Goal: Transaction & Acquisition: Purchase product/service

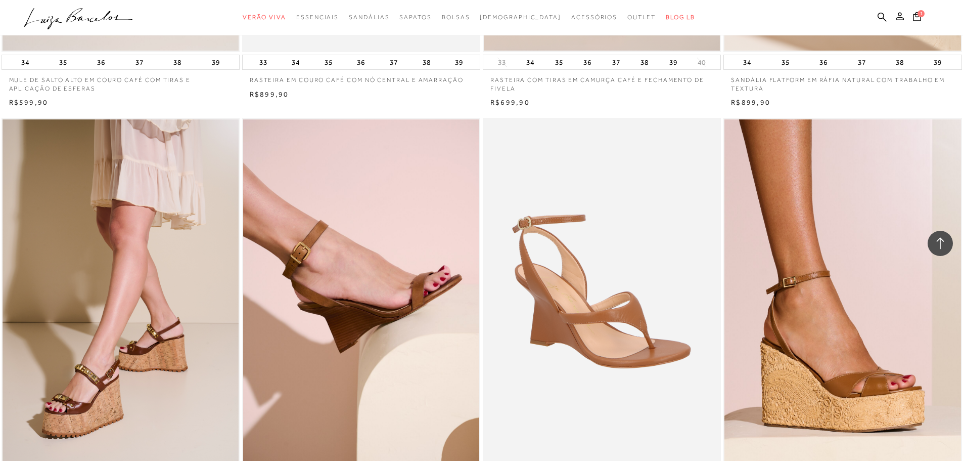
scroll to position [2275, 0]
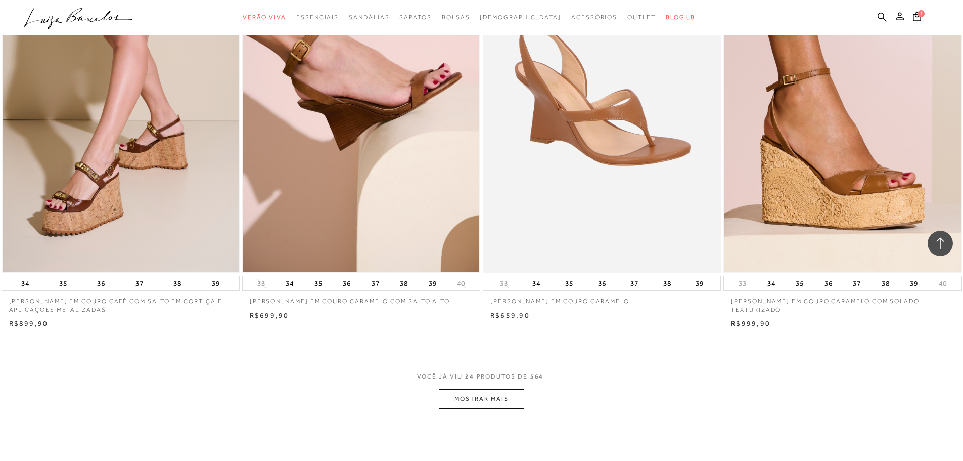
click at [455, 399] on button "MOSTRAR MAIS" at bounding box center [481, 399] width 85 height 20
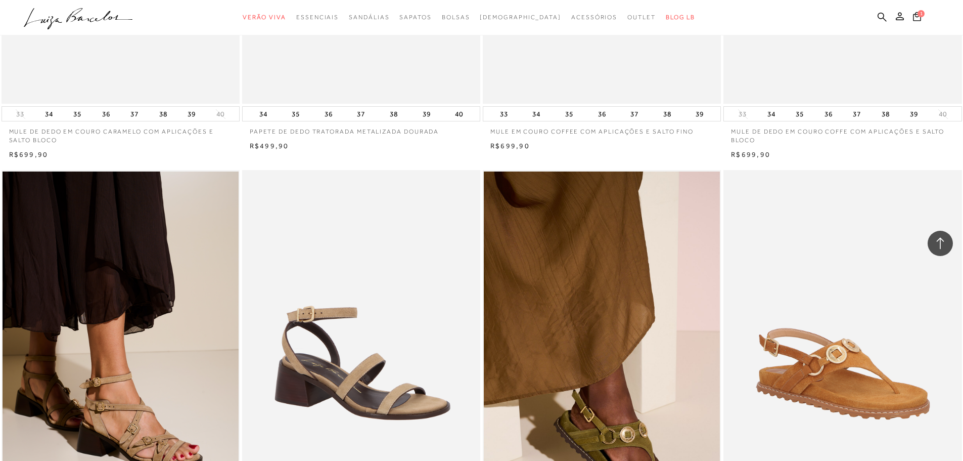
scroll to position [4146, 0]
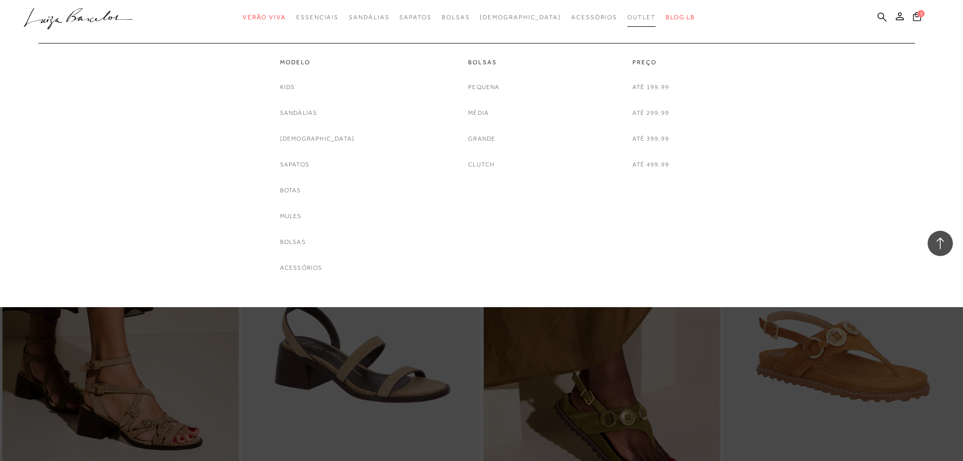
click at [627, 15] on span "Outlet" at bounding box center [641, 17] width 28 height 7
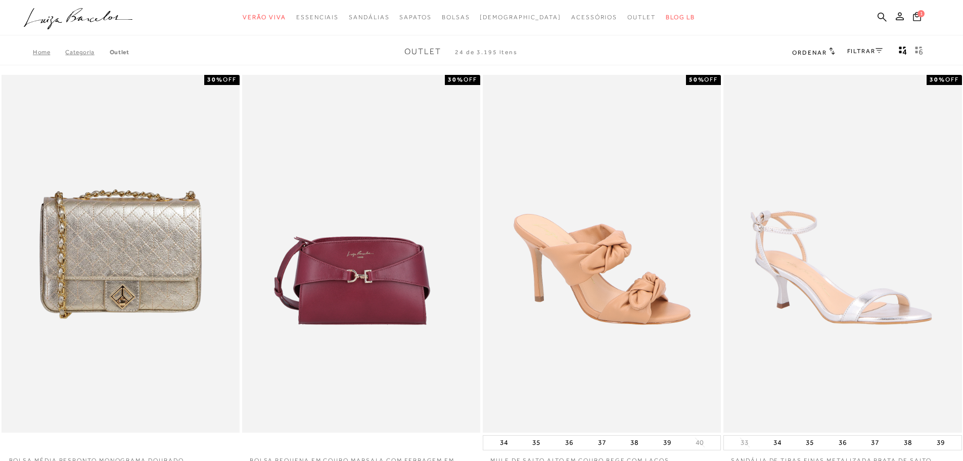
click at [860, 51] on link "FILTRAR" at bounding box center [864, 51] width 35 height 7
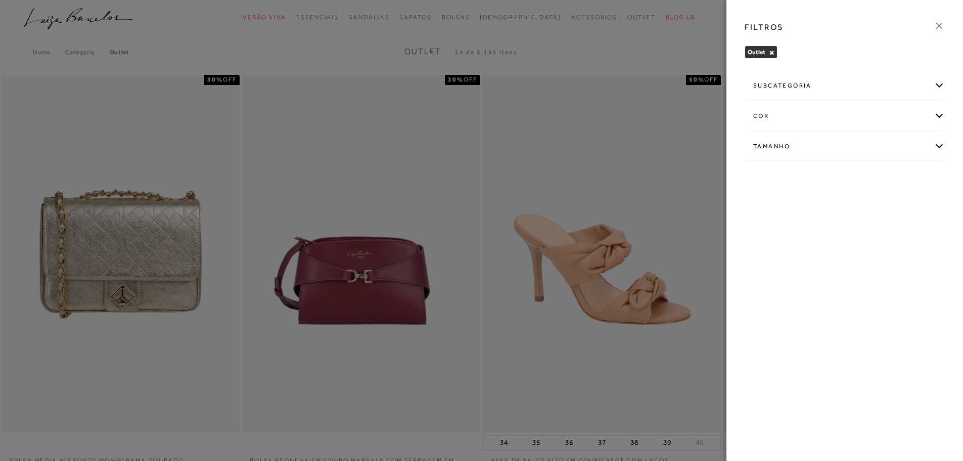
click at [939, 86] on div "subcategoria" at bounding box center [844, 85] width 199 height 27
click at [936, 174] on div "Tamanho" at bounding box center [844, 173] width 199 height 27
click at [773, 263] on span "35/36" at bounding box center [766, 260] width 24 height 8
click at [761, 263] on input "35/36" at bounding box center [756, 261] width 10 height 10
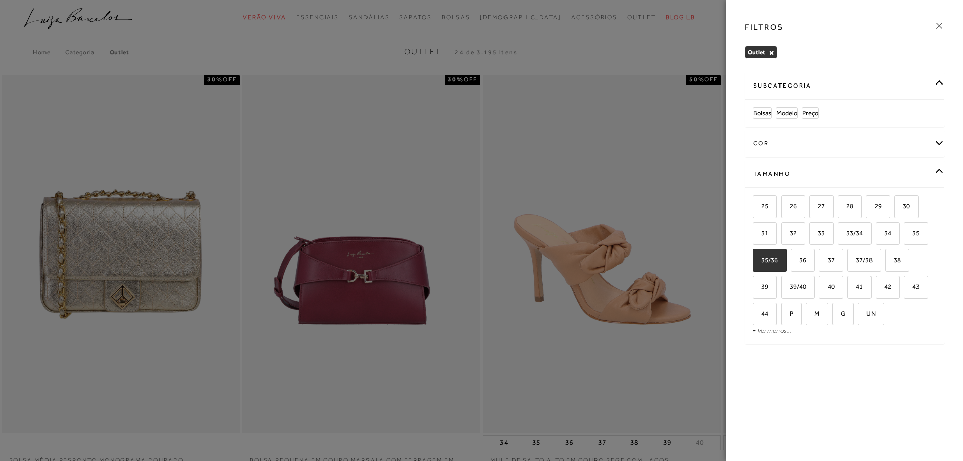
checkbox input "true"
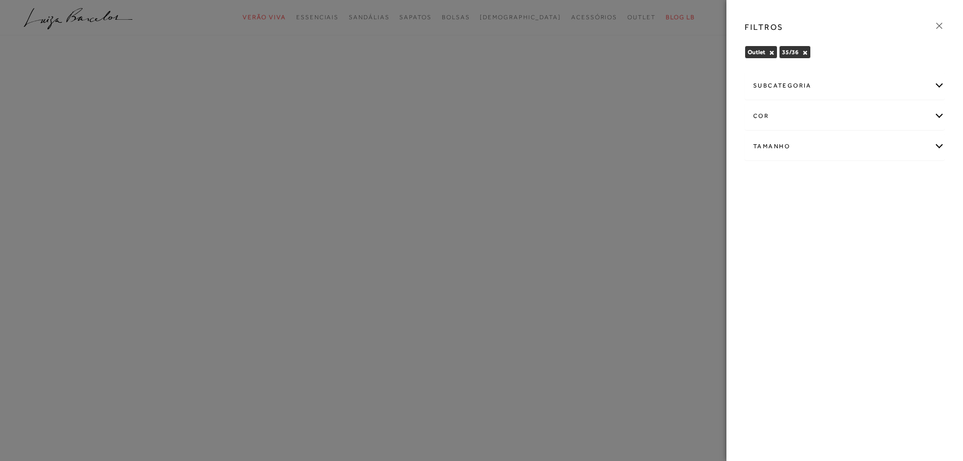
click at [939, 149] on div "Tamanho" at bounding box center [844, 146] width 199 height 27
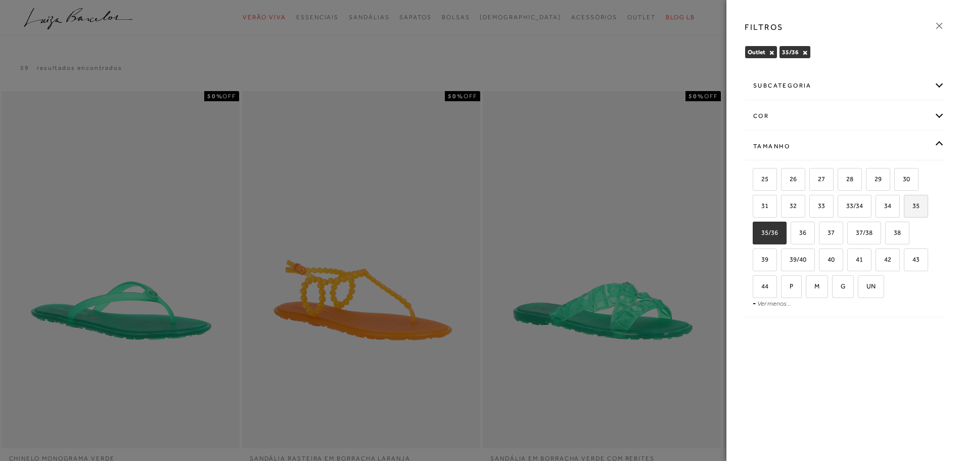
click at [919, 210] on label "35" at bounding box center [916, 206] width 23 height 22
click at [913, 210] on input "35" at bounding box center [907, 207] width 10 height 10
checkbox input "true"
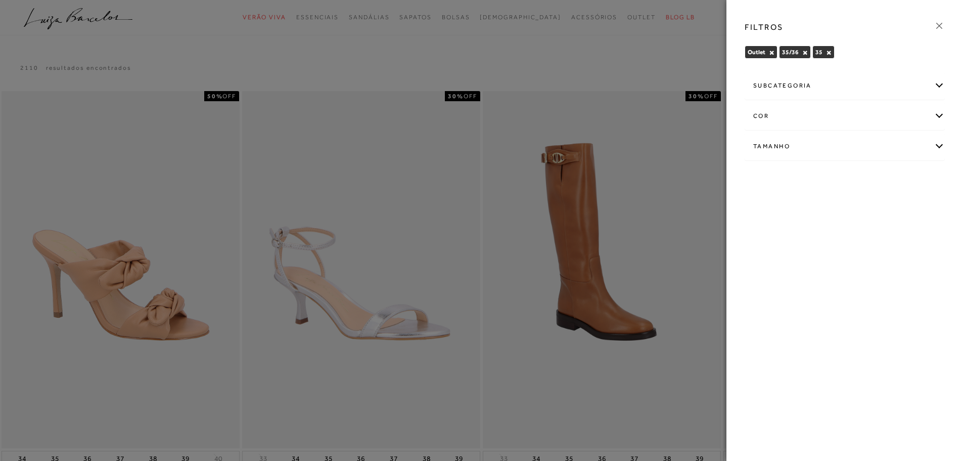
click at [938, 147] on div "Tamanho" at bounding box center [844, 146] width 199 height 27
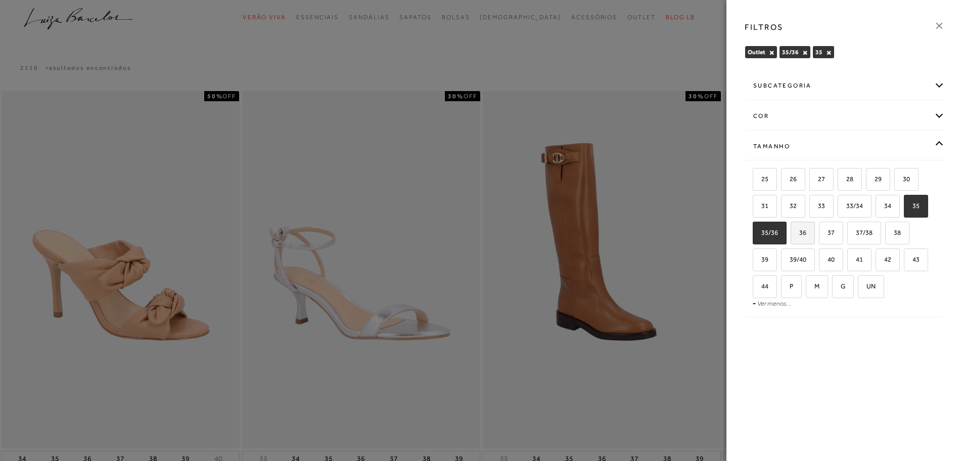
click at [800, 234] on span "36" at bounding box center [799, 233] width 15 height 8
click at [799, 234] on input "36" at bounding box center [794, 234] width 10 height 10
checkbox input "true"
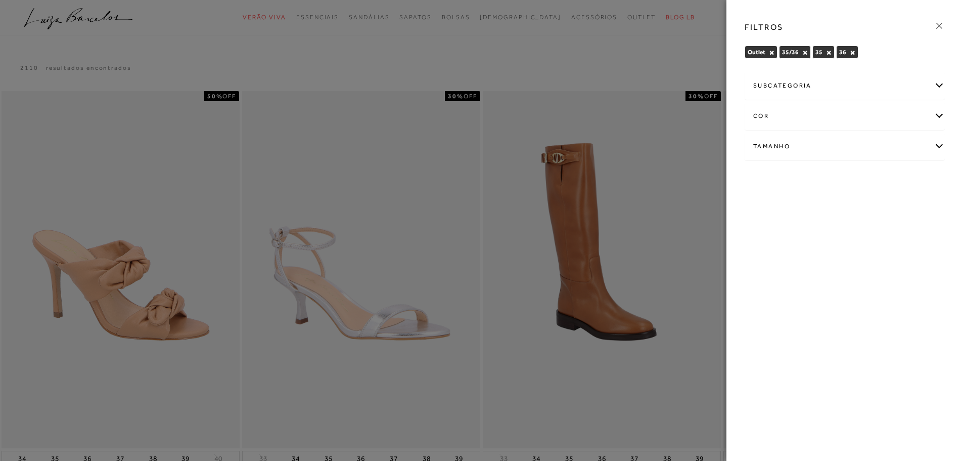
click at [803, 356] on div "FILTROS Outlet × 35/36 × 35 × 36 ×" at bounding box center [845, 230] width 237 height 461
click at [598, 65] on div at bounding box center [481, 230] width 963 height 461
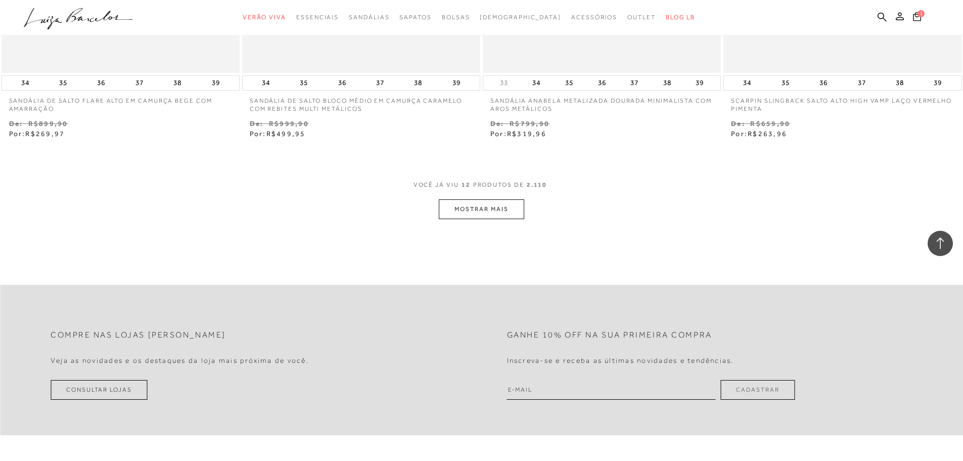
scroll to position [1233, 0]
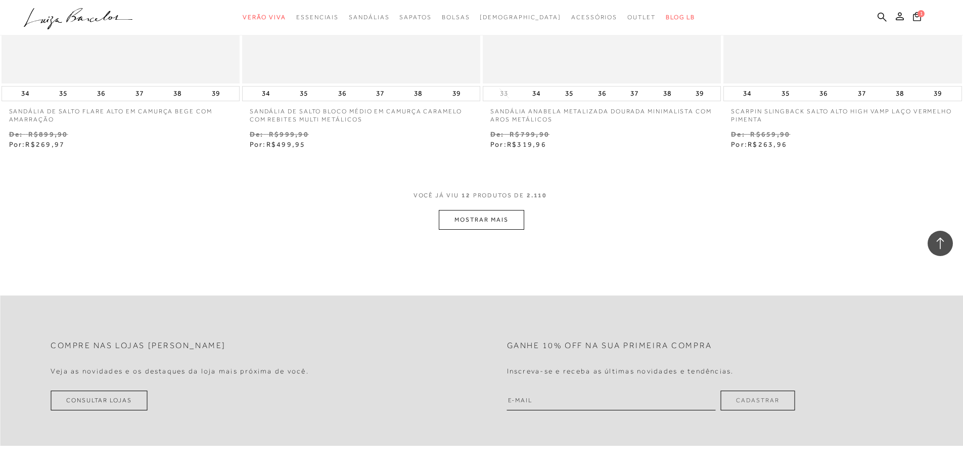
click at [440, 219] on button "MOSTRAR MAIS" at bounding box center [481, 220] width 85 height 20
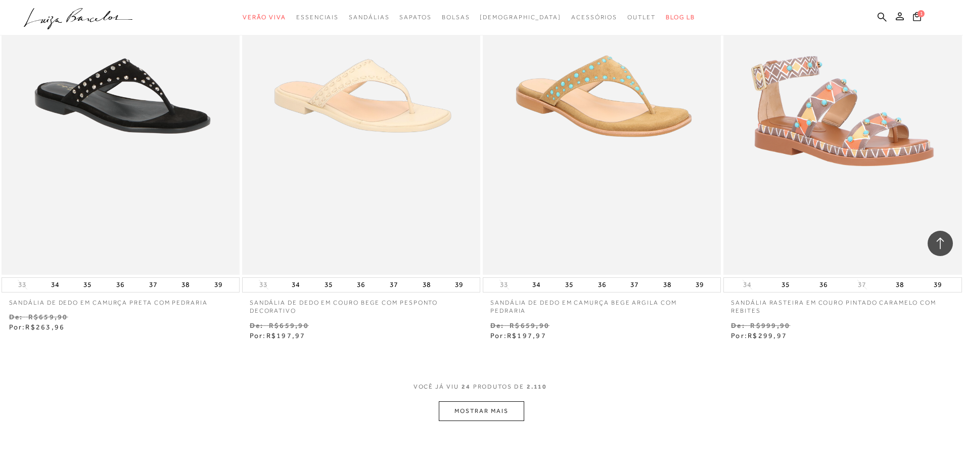
scroll to position [2497, 0]
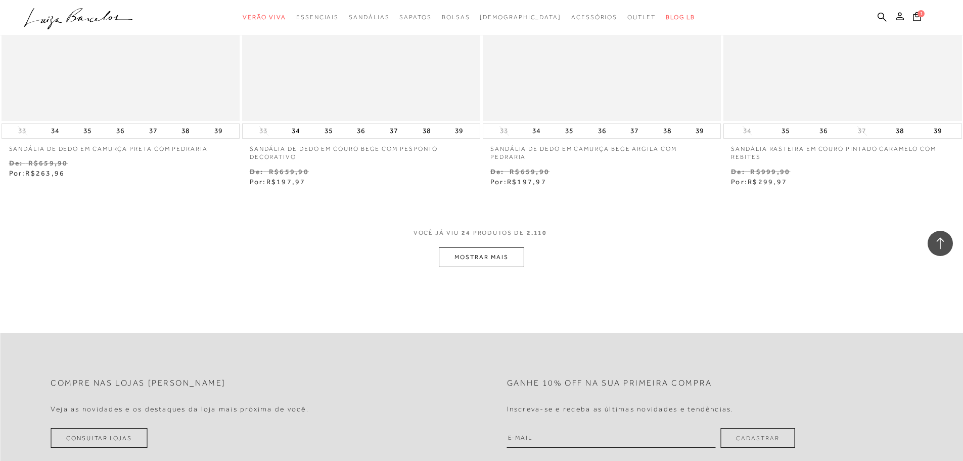
click at [473, 249] on button "MOSTRAR MAIS" at bounding box center [481, 257] width 85 height 20
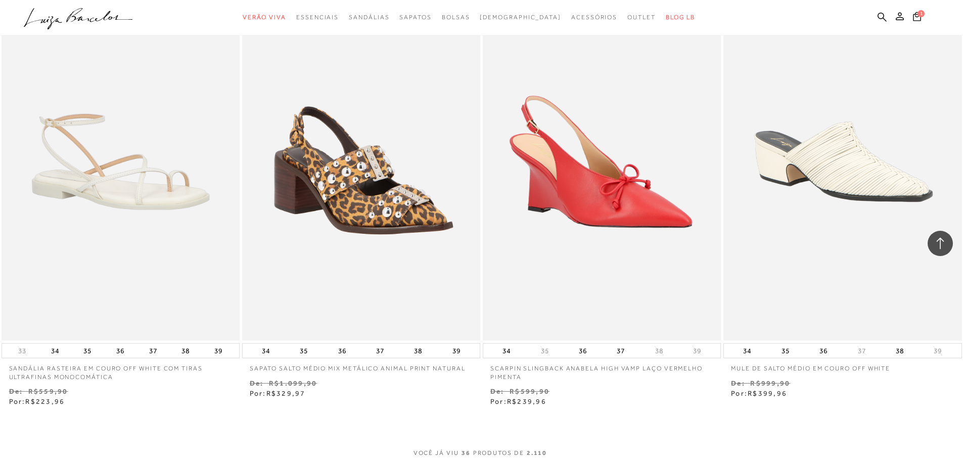
scroll to position [3761, 0]
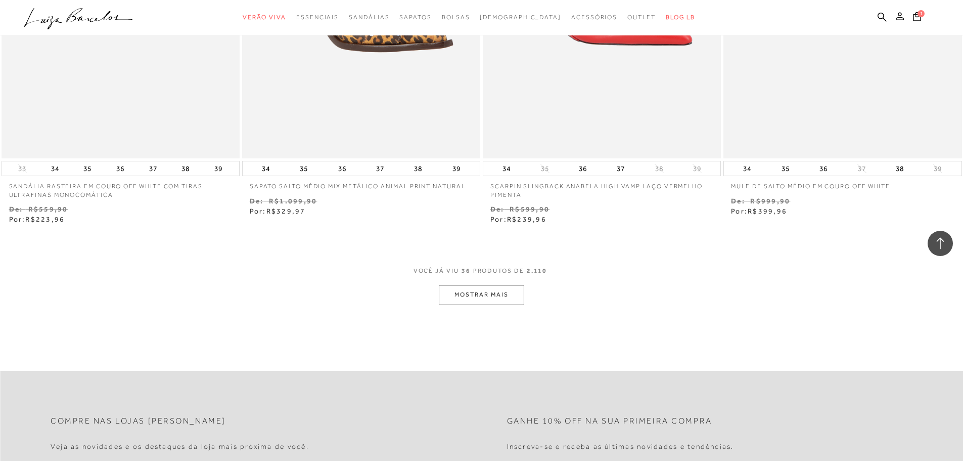
click at [484, 297] on button "MOSTRAR MAIS" at bounding box center [481, 295] width 85 height 20
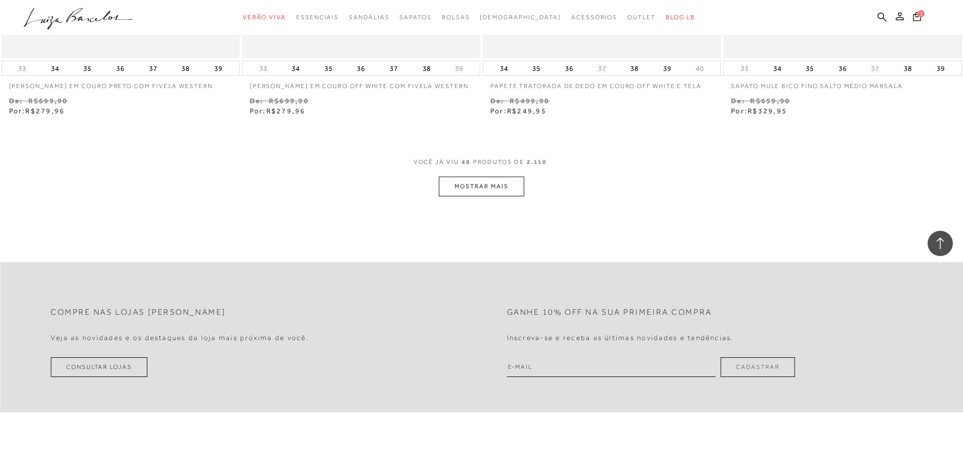
scroll to position [5176, 0]
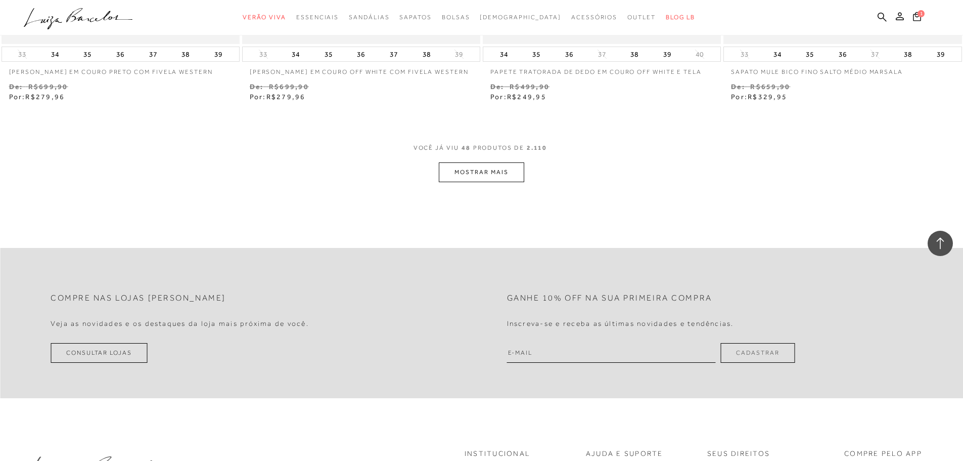
click at [485, 168] on button "MOSTRAR MAIS" at bounding box center [481, 172] width 85 height 20
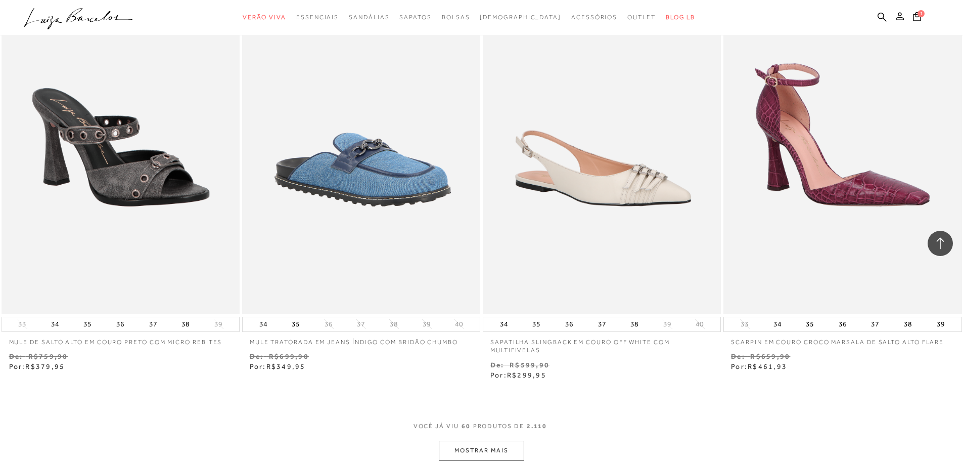
scroll to position [6339, 0]
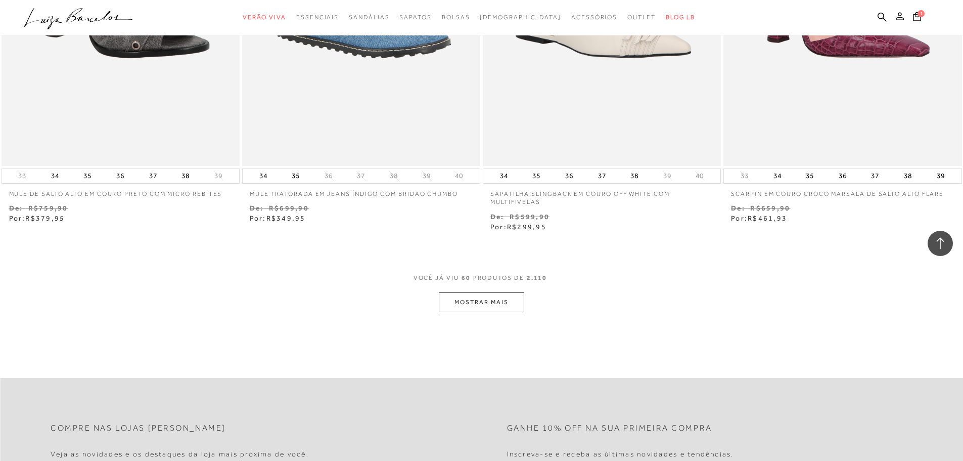
click at [491, 299] on button "MOSTRAR MAIS" at bounding box center [481, 302] width 85 height 20
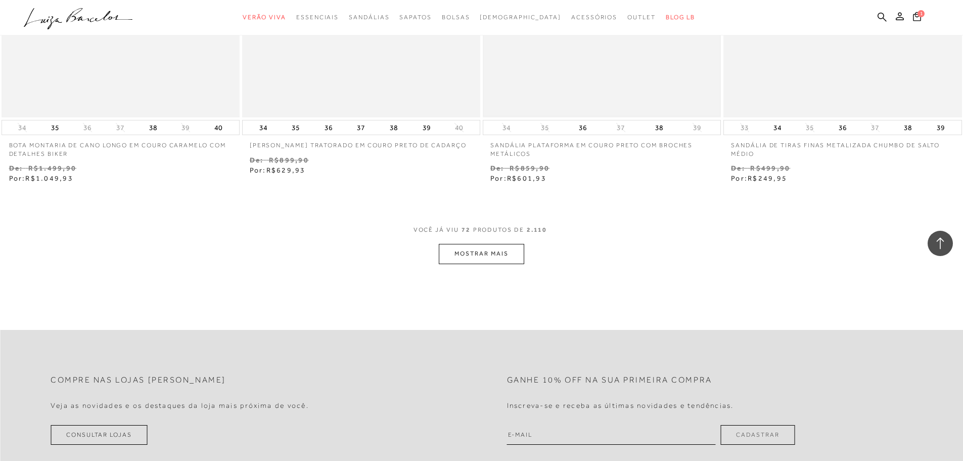
scroll to position [7704, 0]
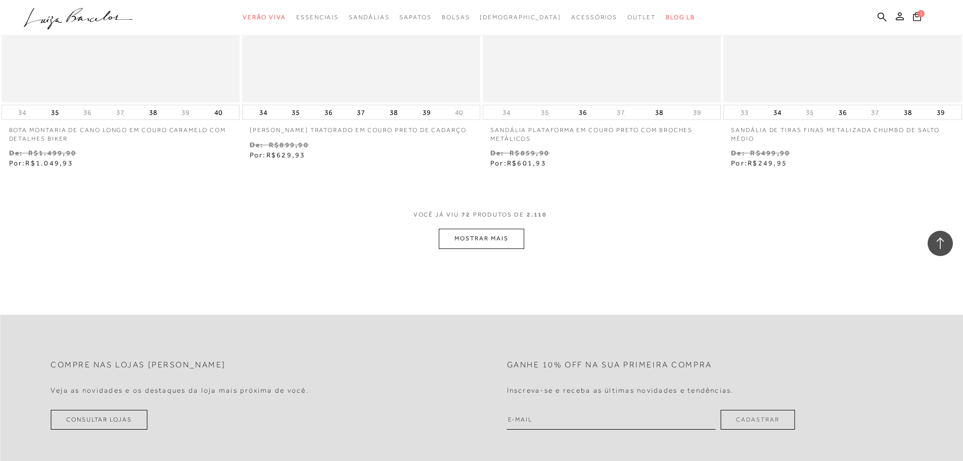
click at [503, 240] on button "MOSTRAR MAIS" at bounding box center [481, 239] width 85 height 20
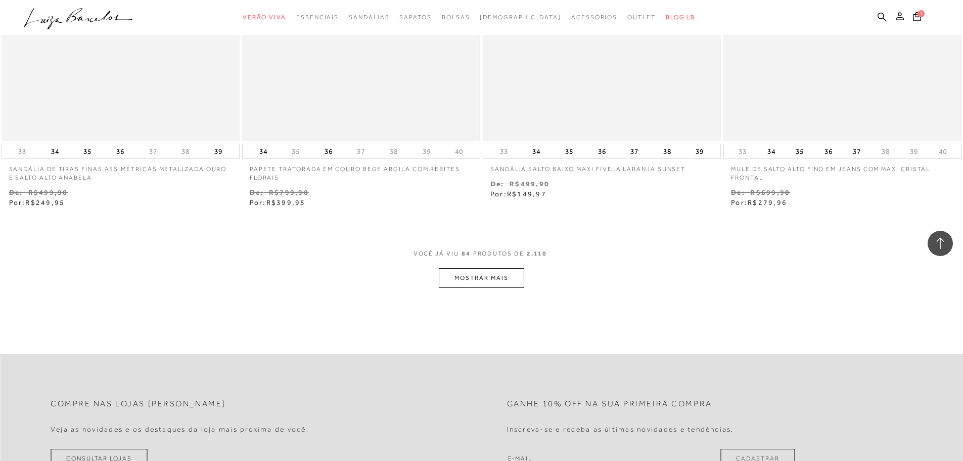
scroll to position [8968, 0]
click at [494, 278] on button "MOSTRAR MAIS" at bounding box center [481, 276] width 85 height 20
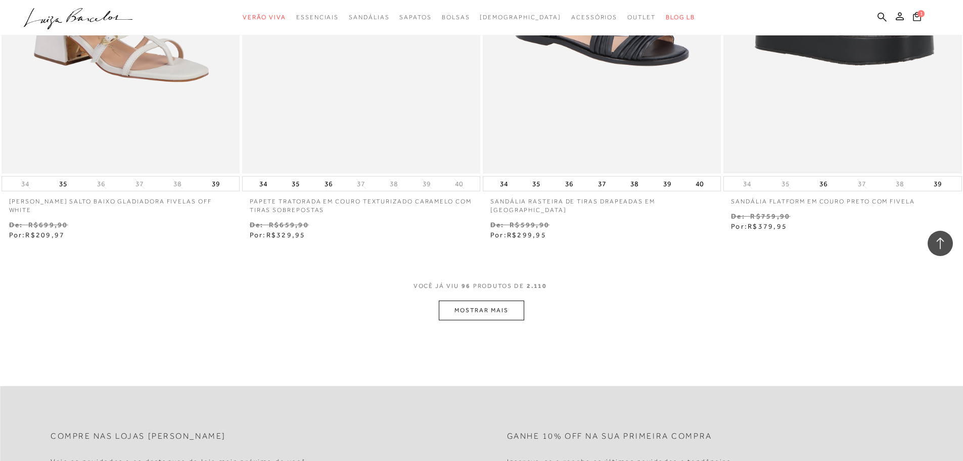
scroll to position [10384, 0]
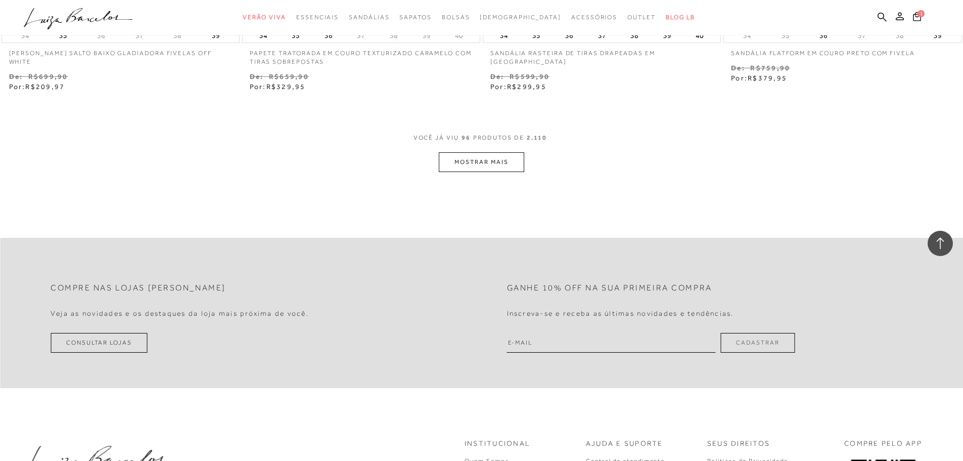
click at [498, 169] on button "MOSTRAR MAIS" at bounding box center [481, 162] width 85 height 20
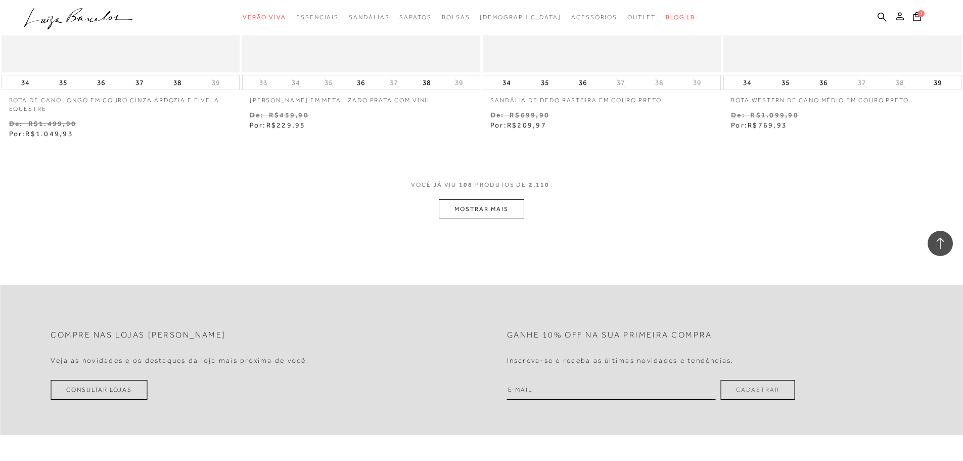
scroll to position [11749, 0]
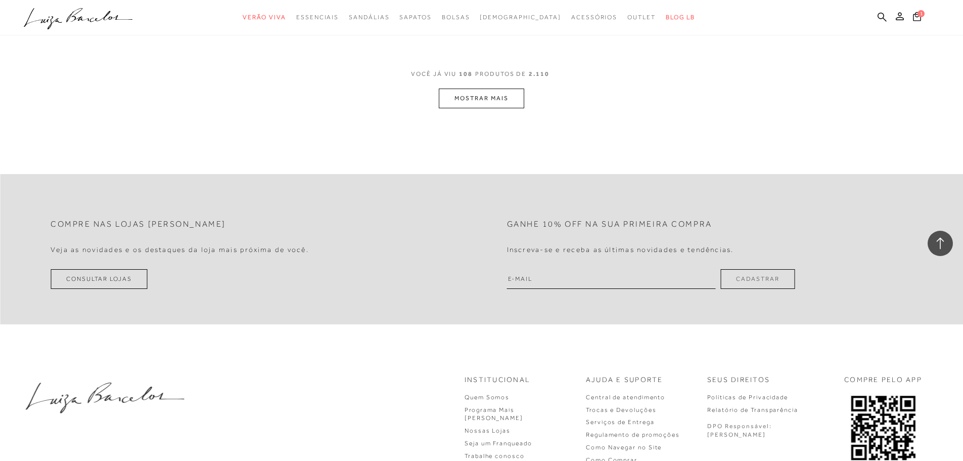
click at [488, 106] on button "MOSTRAR MAIS" at bounding box center [481, 98] width 85 height 20
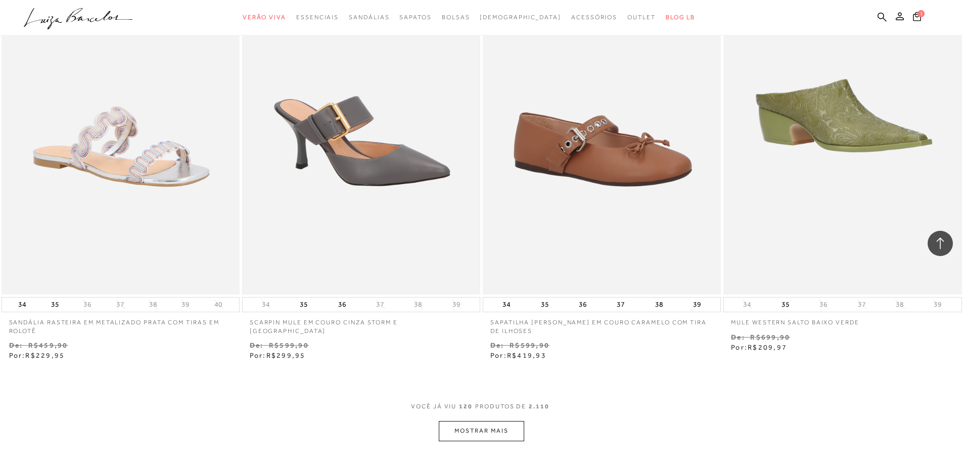
scroll to position [12811, 0]
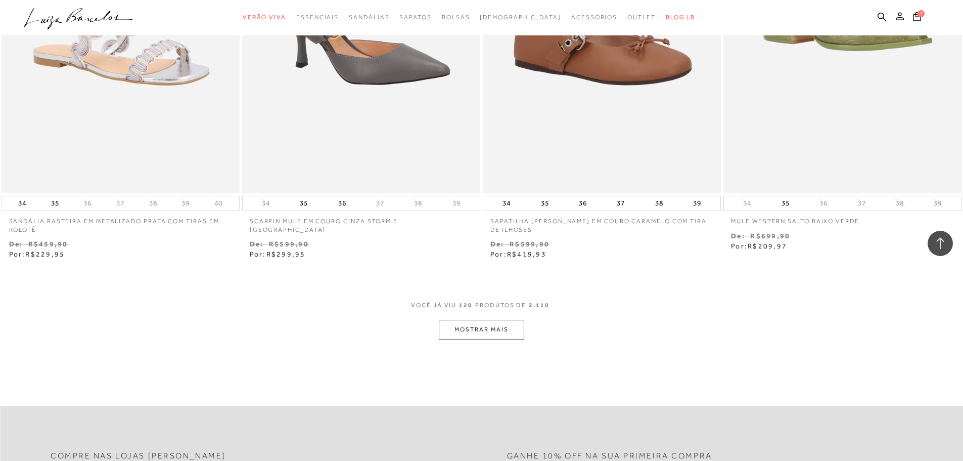
click at [471, 327] on button "MOSTRAR MAIS" at bounding box center [481, 330] width 85 height 20
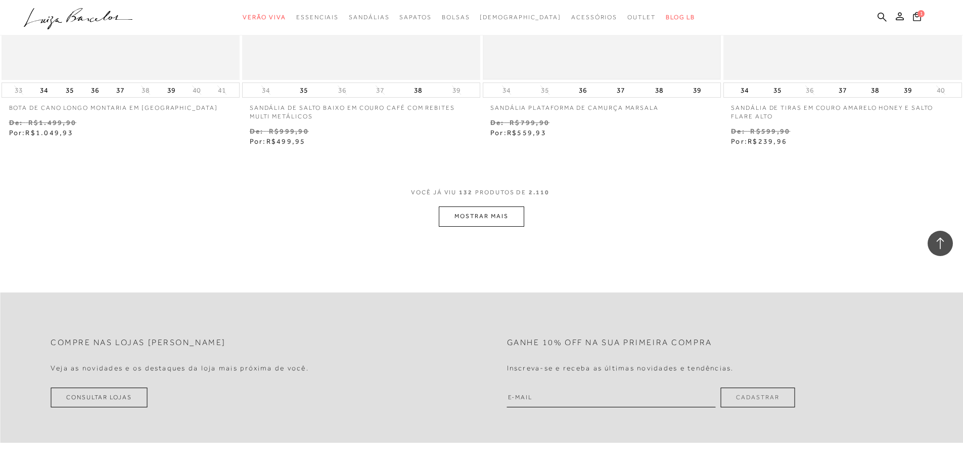
scroll to position [14226, 0]
click at [477, 217] on button "MOSTRAR MAIS" at bounding box center [481, 215] width 85 height 20
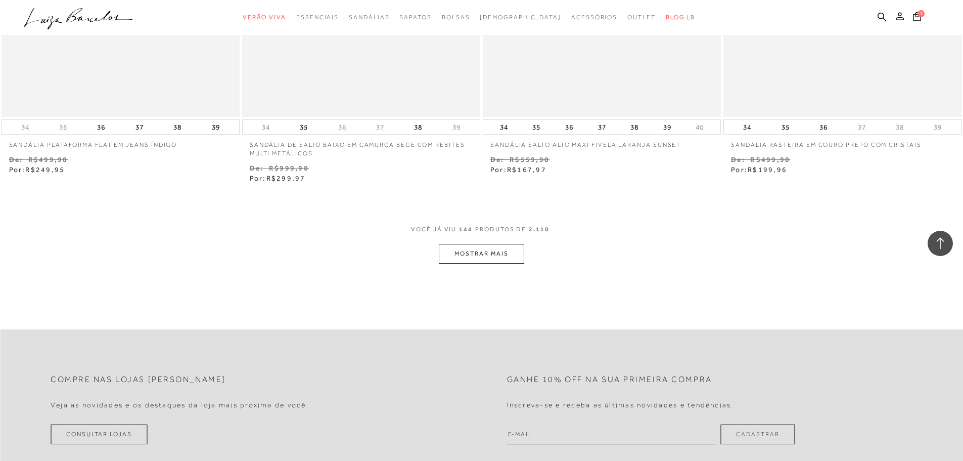
scroll to position [15490, 0]
click at [483, 248] on button "MOSTRAR MAIS" at bounding box center [481, 253] width 85 height 20
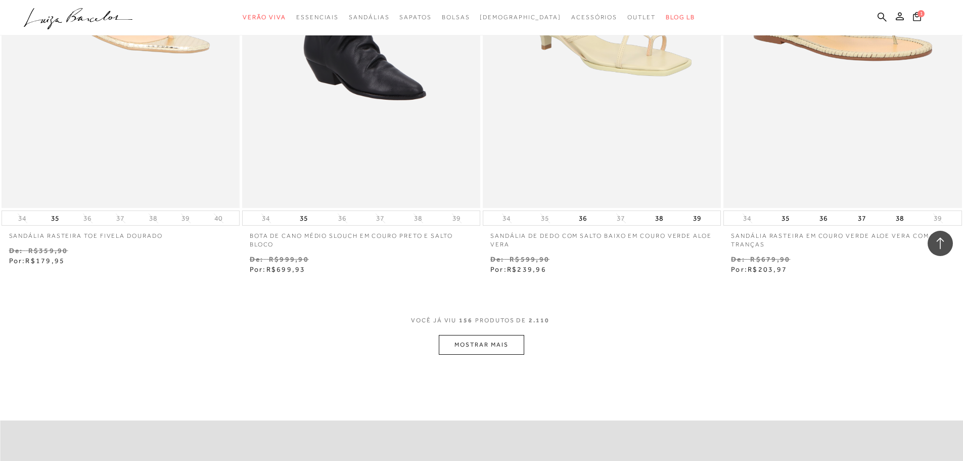
scroll to position [16754, 0]
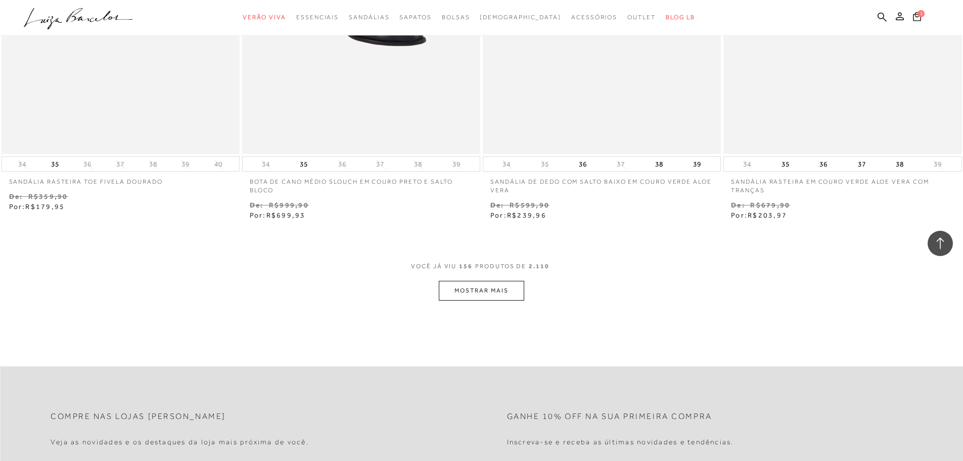
click at [495, 292] on button "MOSTRAR MAIS" at bounding box center [481, 291] width 85 height 20
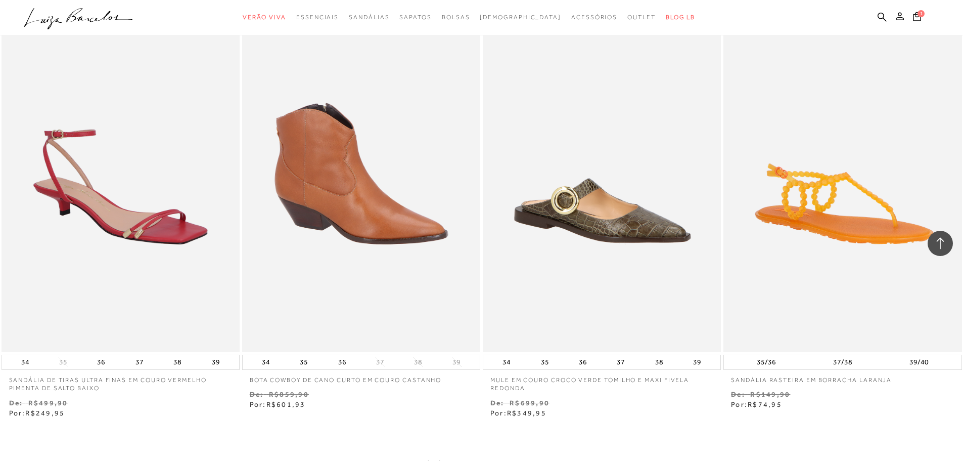
scroll to position [18018, 0]
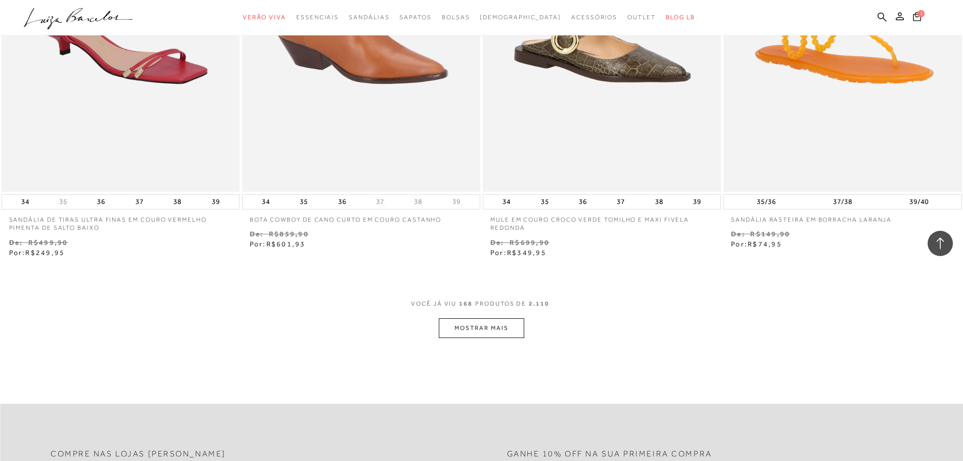
click at [481, 335] on button "MOSTRAR MAIS" at bounding box center [481, 328] width 85 height 20
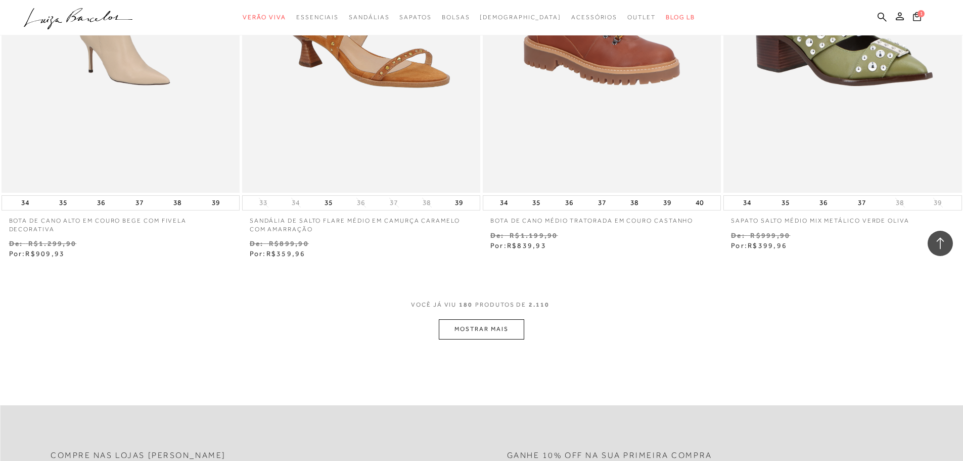
scroll to position [19333, 0]
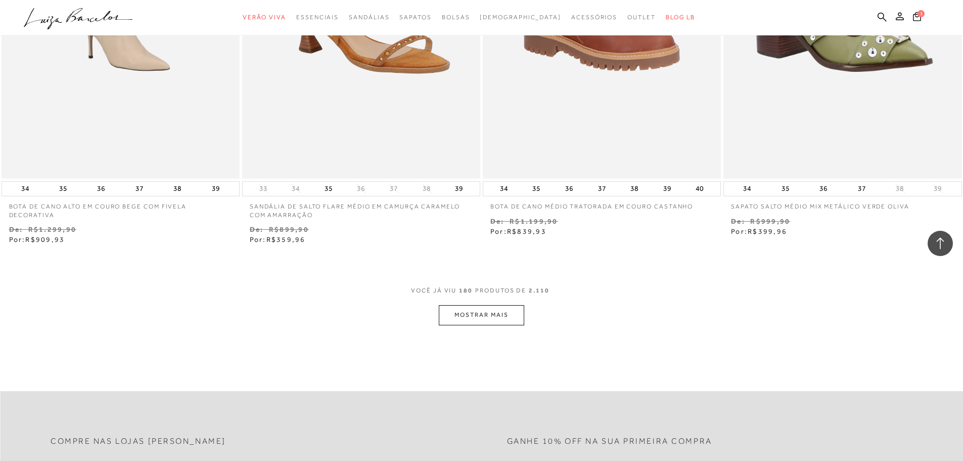
click at [483, 310] on button "MOSTRAR MAIS" at bounding box center [481, 315] width 85 height 20
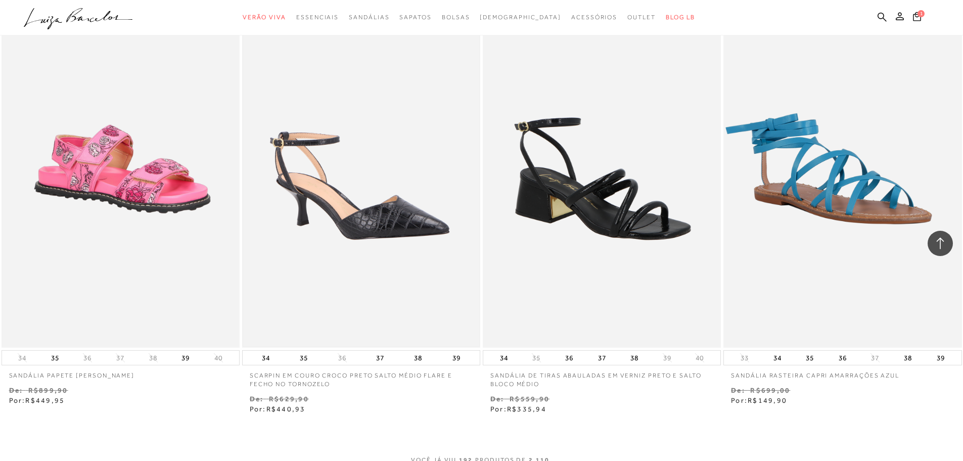
scroll to position [20546, 0]
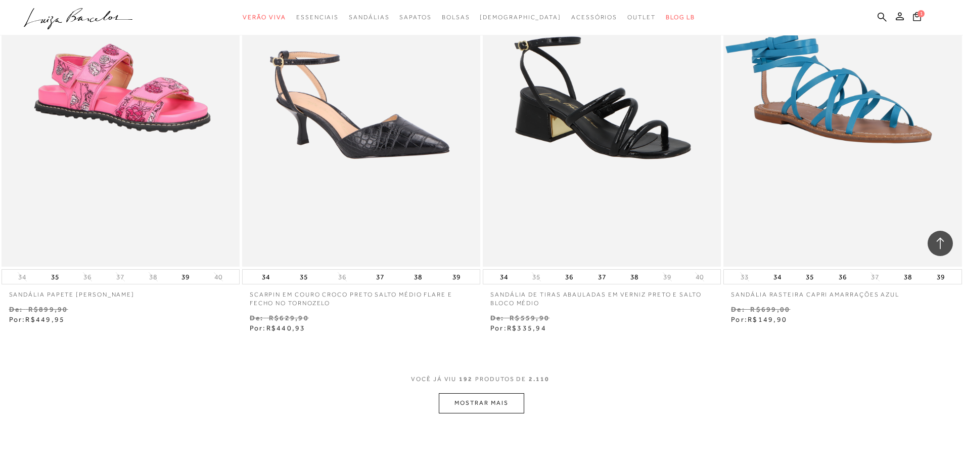
click at [472, 406] on button "MOSTRAR MAIS" at bounding box center [481, 403] width 85 height 20
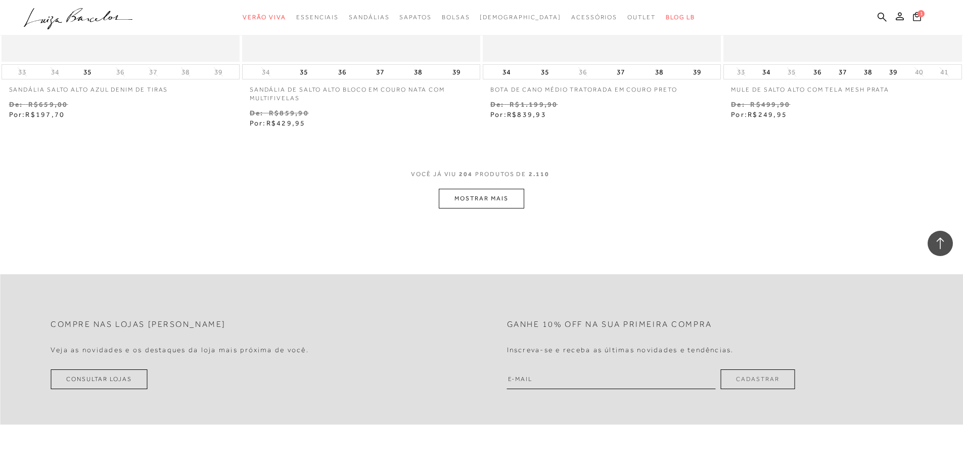
scroll to position [22063, 0]
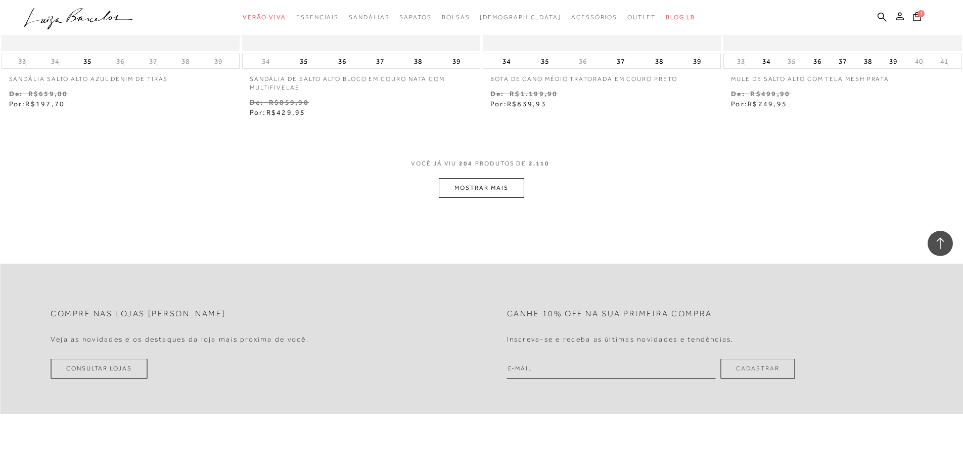
click at [464, 186] on button "MOSTRAR MAIS" at bounding box center [481, 188] width 85 height 20
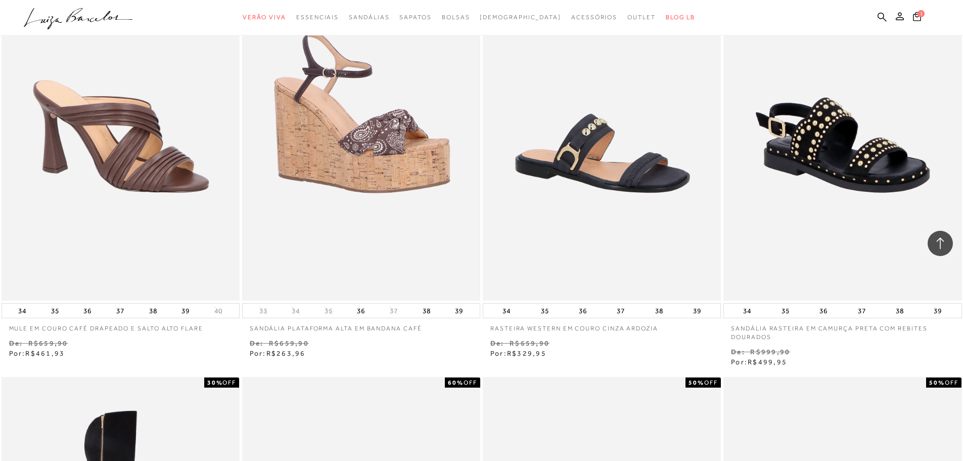
scroll to position [22265, 0]
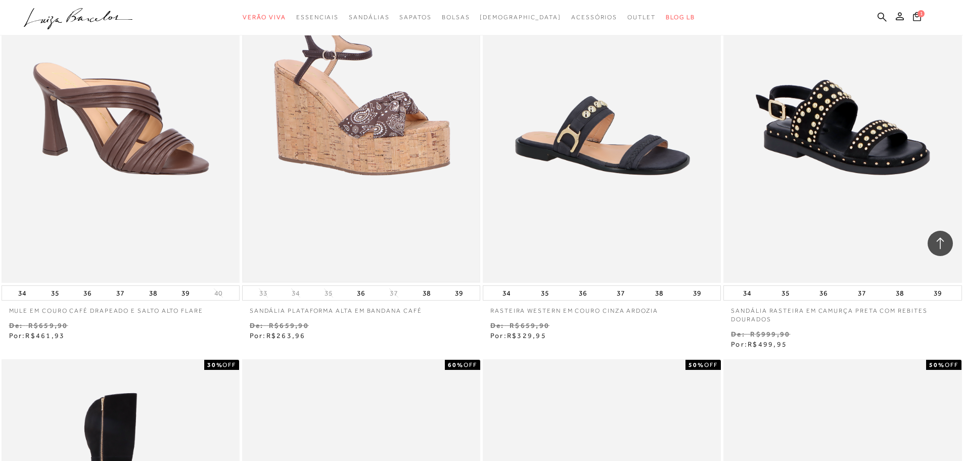
click at [359, 160] on img at bounding box center [361, 104] width 236 height 354
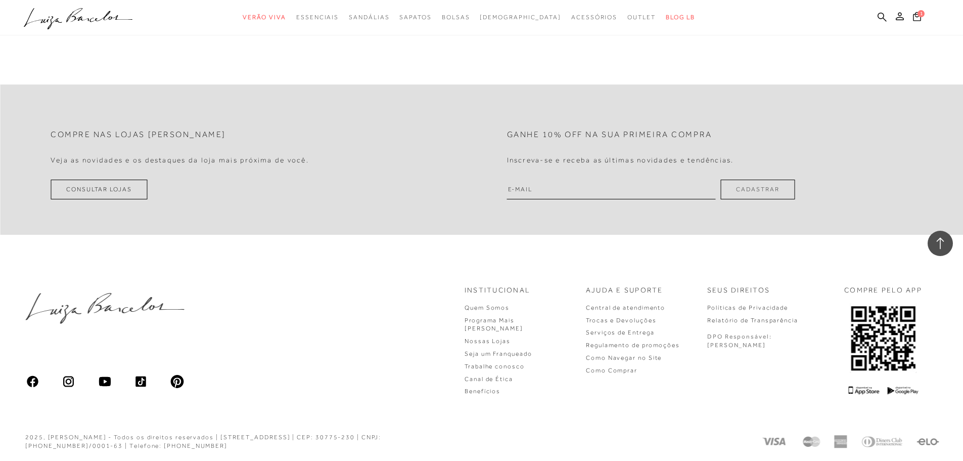
scroll to position [1241, 0]
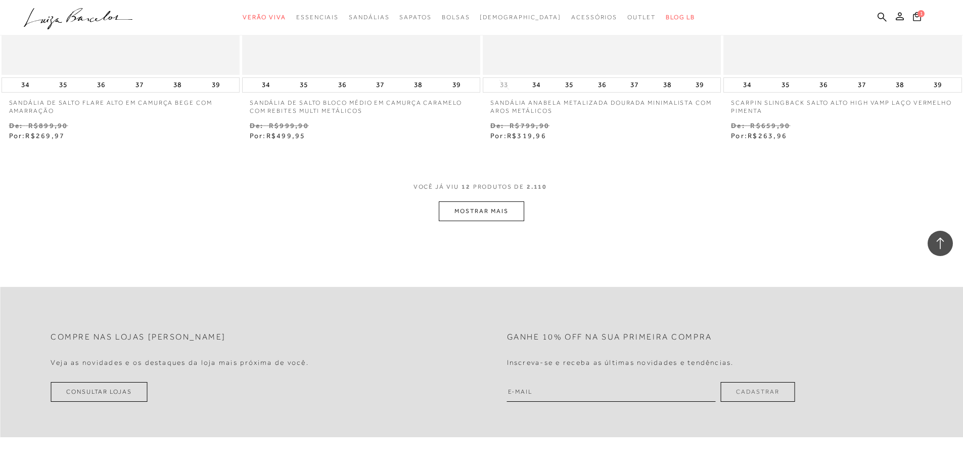
click at [467, 217] on button "MOSTRAR MAIS" at bounding box center [481, 211] width 85 height 20
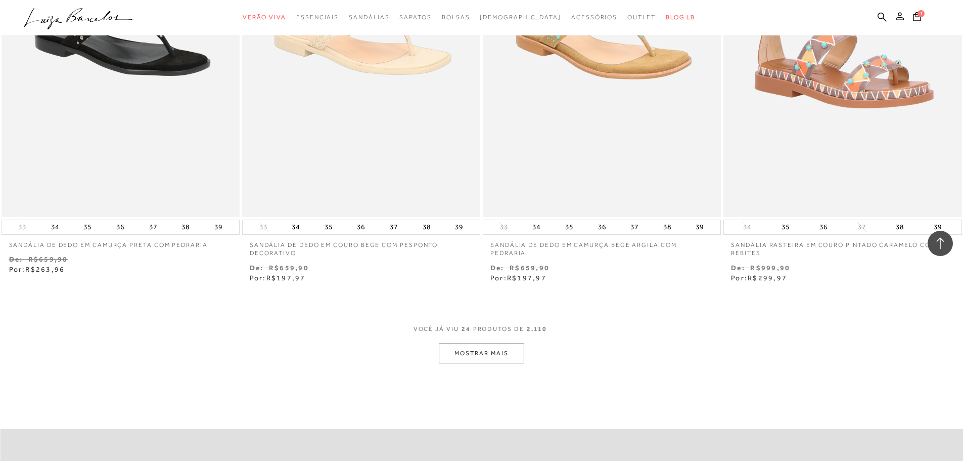
scroll to position [2341, 0]
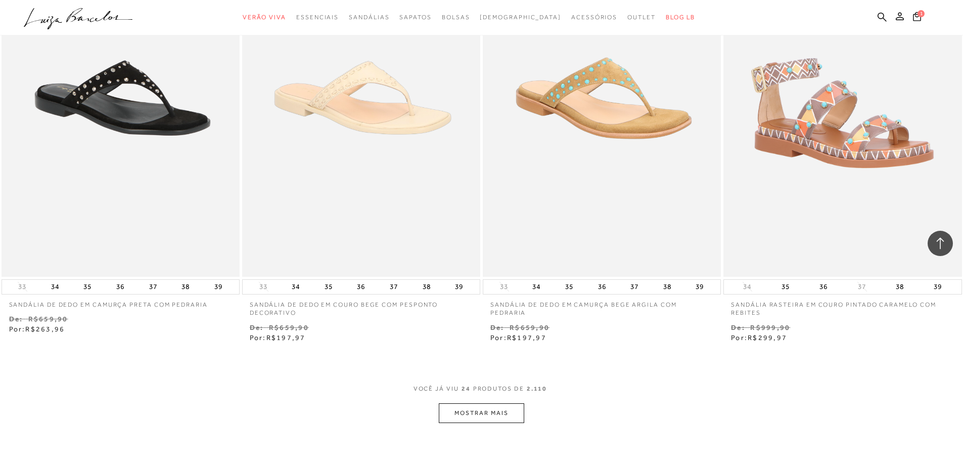
click at [486, 413] on button "MOSTRAR MAIS" at bounding box center [481, 413] width 85 height 20
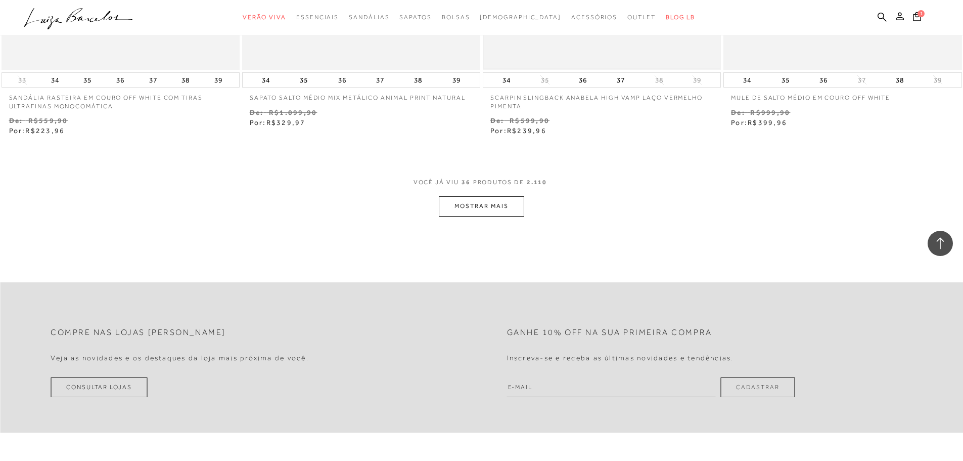
scroll to position [3959, 0]
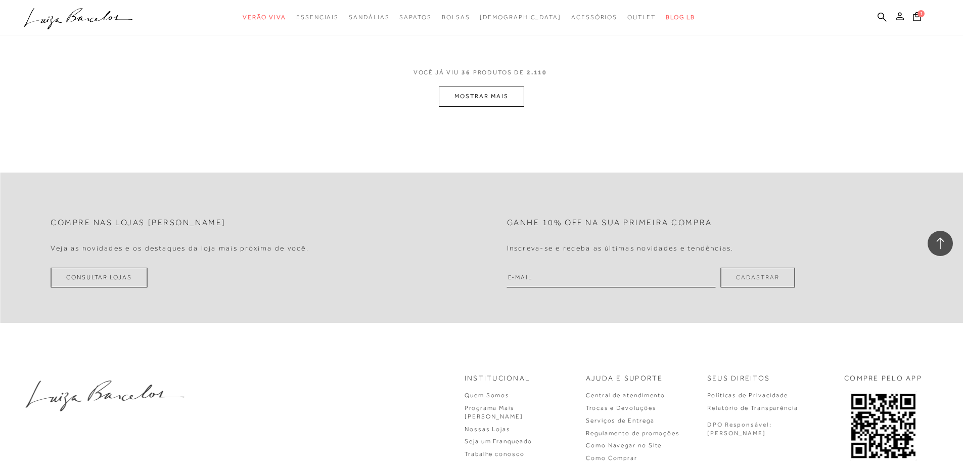
click at [462, 96] on button "MOSTRAR MAIS" at bounding box center [481, 96] width 85 height 20
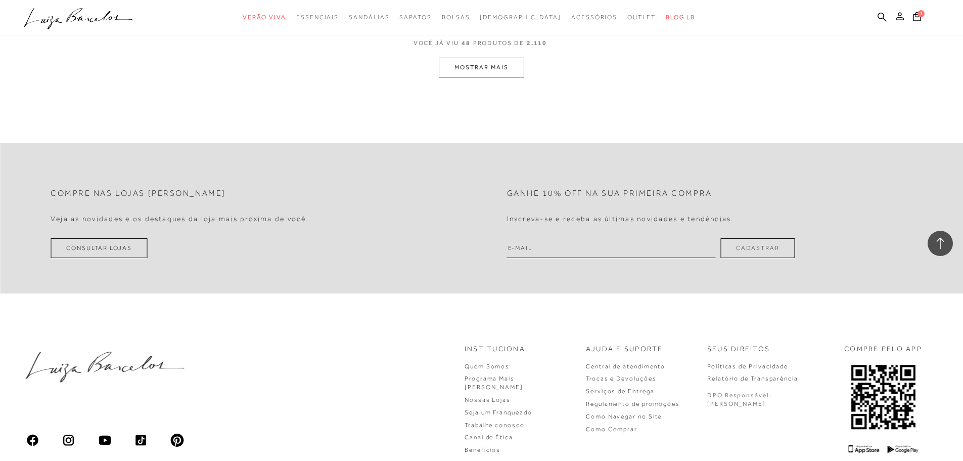
scroll to position [5223, 0]
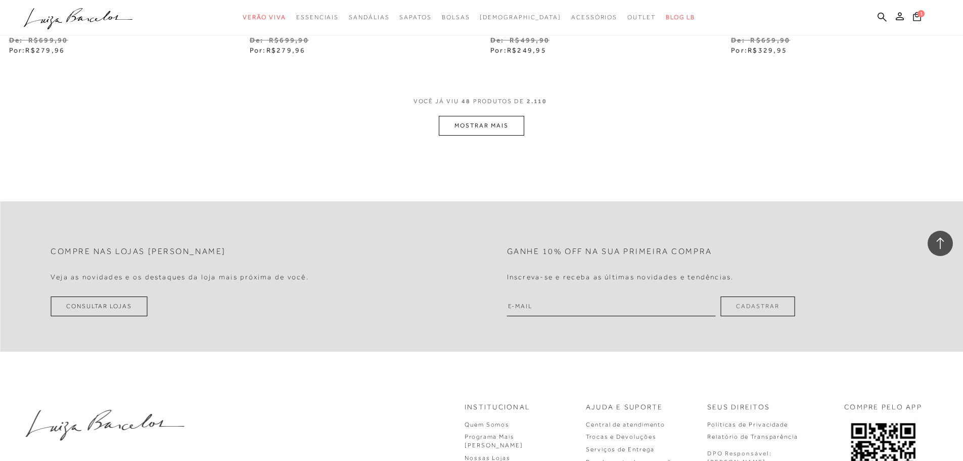
click at [492, 126] on button "MOSTRAR MAIS" at bounding box center [481, 126] width 85 height 20
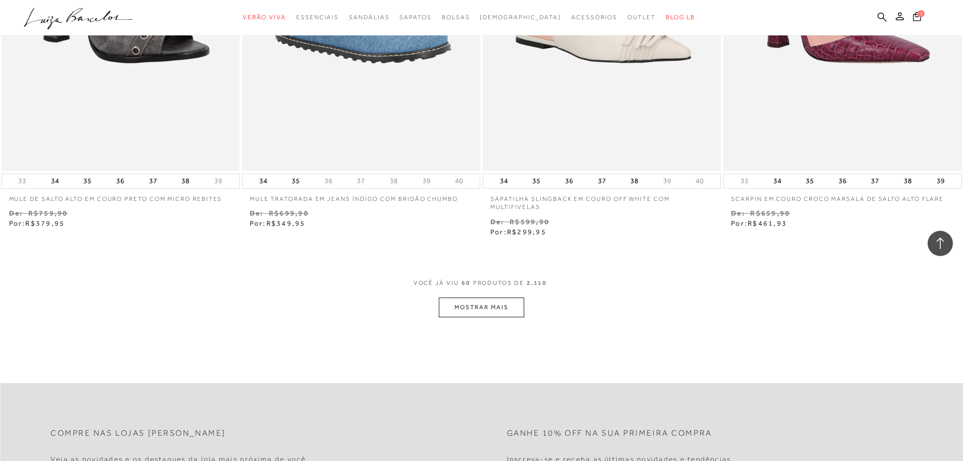
scroll to position [6335, 0]
click at [513, 310] on button "MOSTRAR MAIS" at bounding box center [481, 306] width 85 height 20
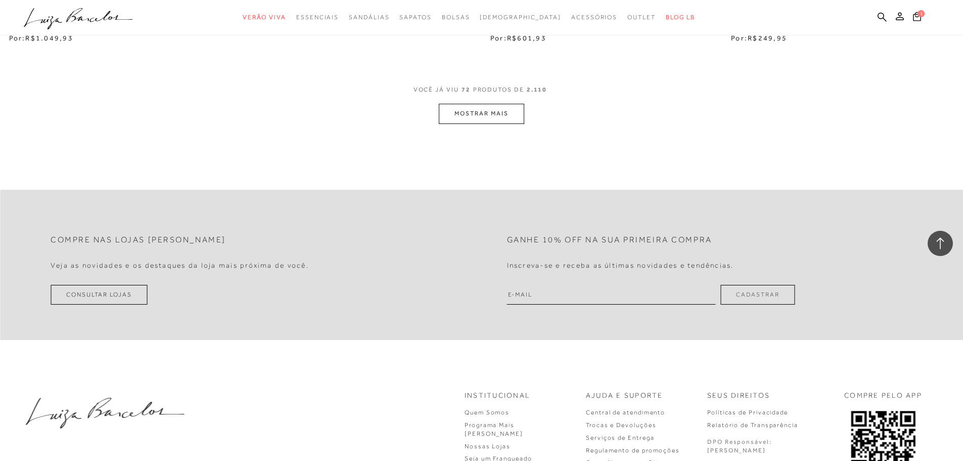
scroll to position [7732, 0]
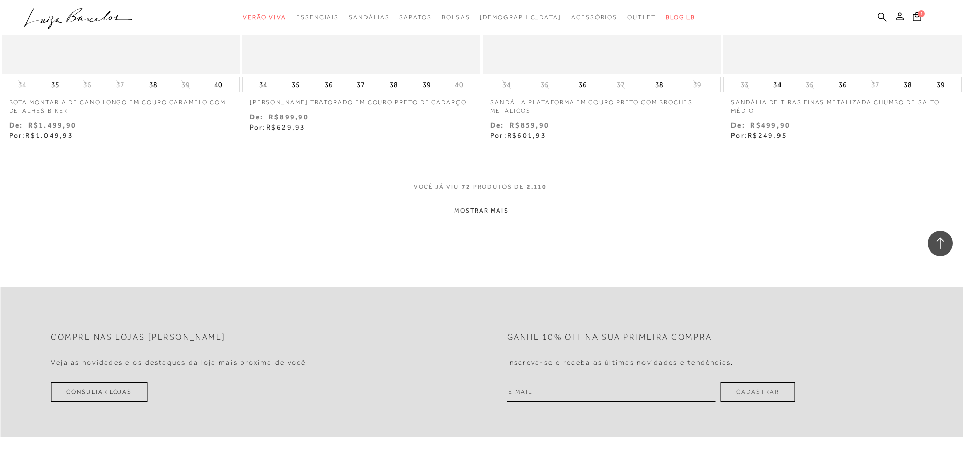
drag, startPoint x: 501, startPoint y: 223, endPoint x: 493, endPoint y: 206, distance: 18.3
click at [493, 206] on button "MOSTRAR MAIS" at bounding box center [481, 211] width 85 height 20
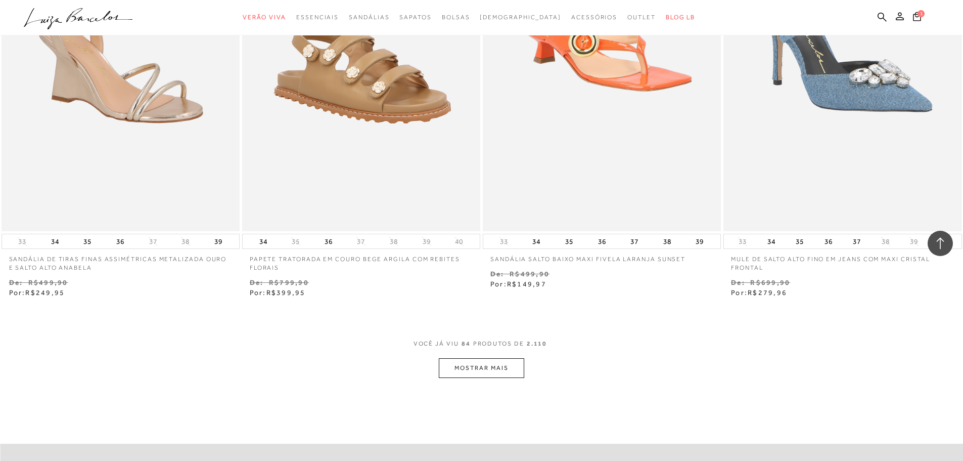
scroll to position [9047, 0]
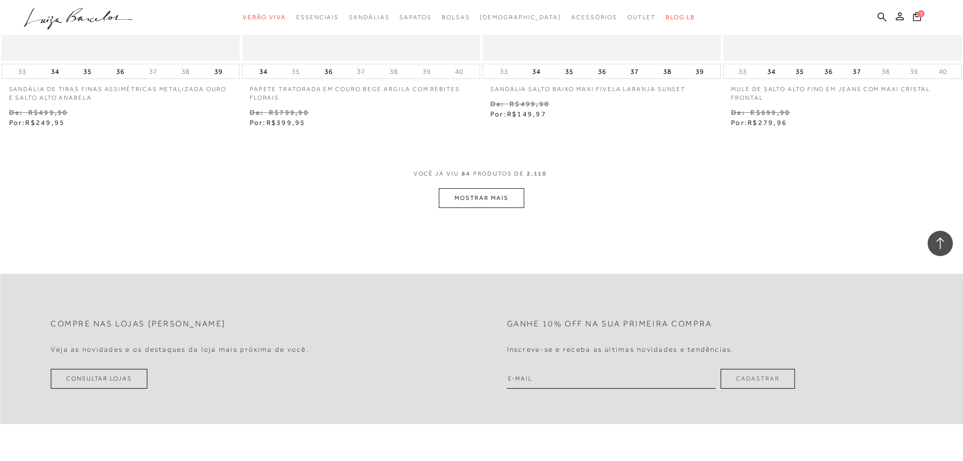
click at [501, 199] on button "MOSTRAR MAIS" at bounding box center [481, 198] width 85 height 20
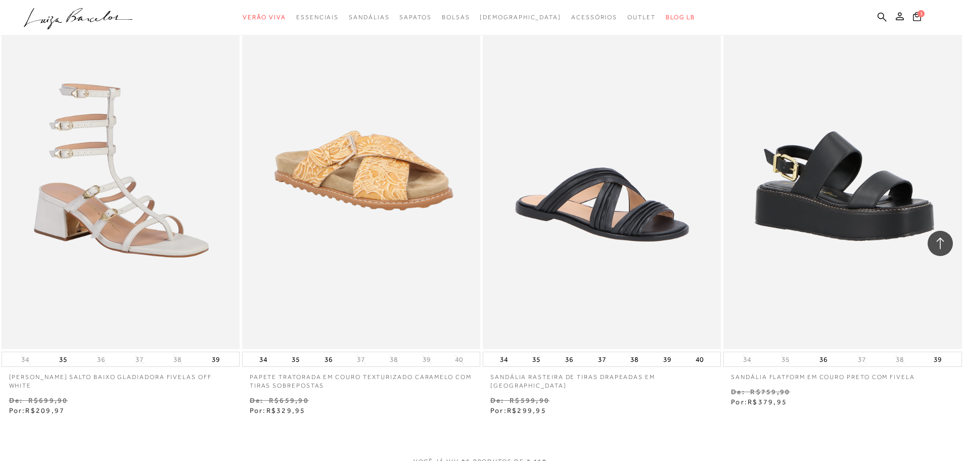
scroll to position [10260, 0]
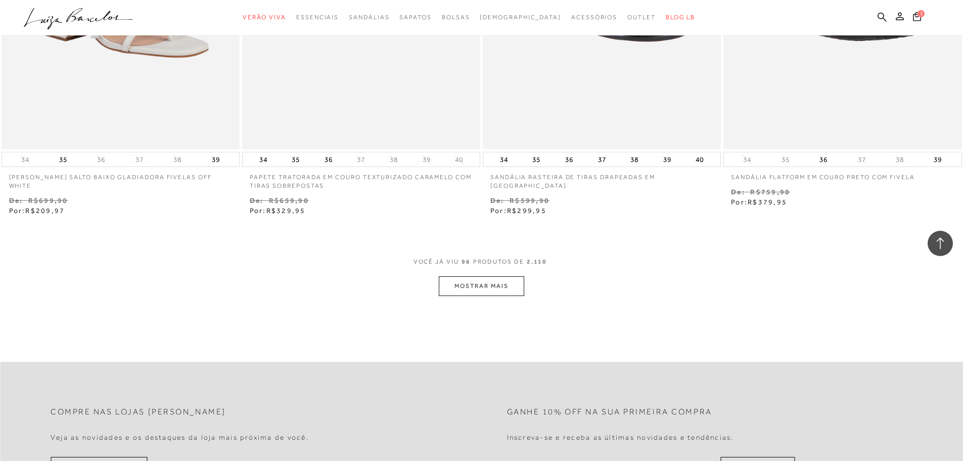
click at [468, 289] on button "MOSTRAR MAIS" at bounding box center [481, 286] width 85 height 20
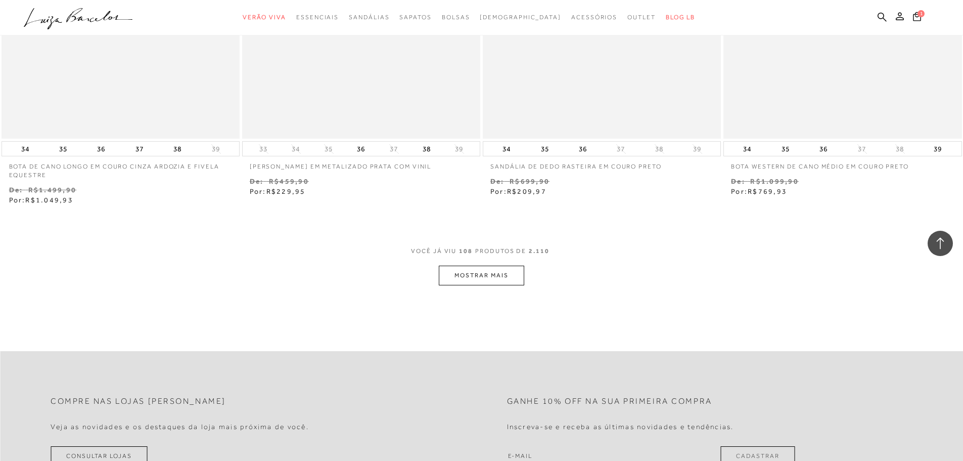
scroll to position [11575, 0]
click at [470, 276] on button "MOSTRAR MAIS" at bounding box center [481, 273] width 85 height 20
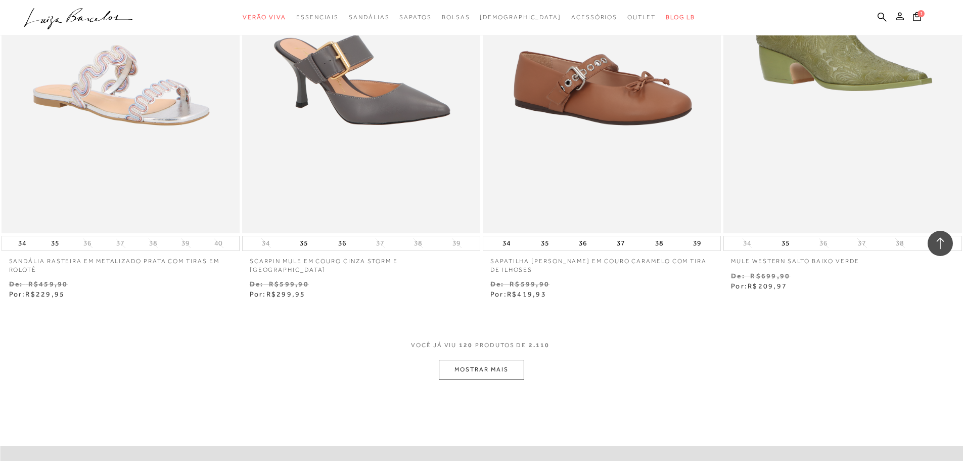
scroll to position [12940, 0]
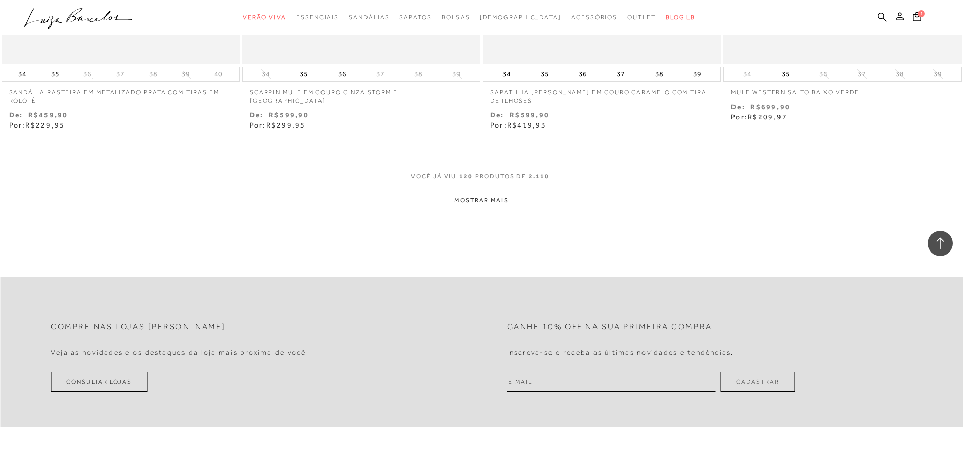
click at [486, 200] on button "MOSTRAR MAIS" at bounding box center [481, 201] width 85 height 20
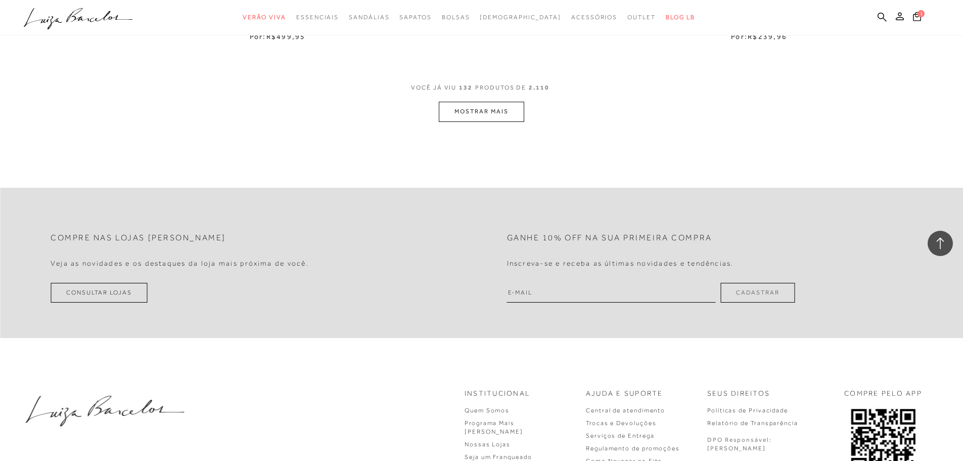
scroll to position [14355, 0]
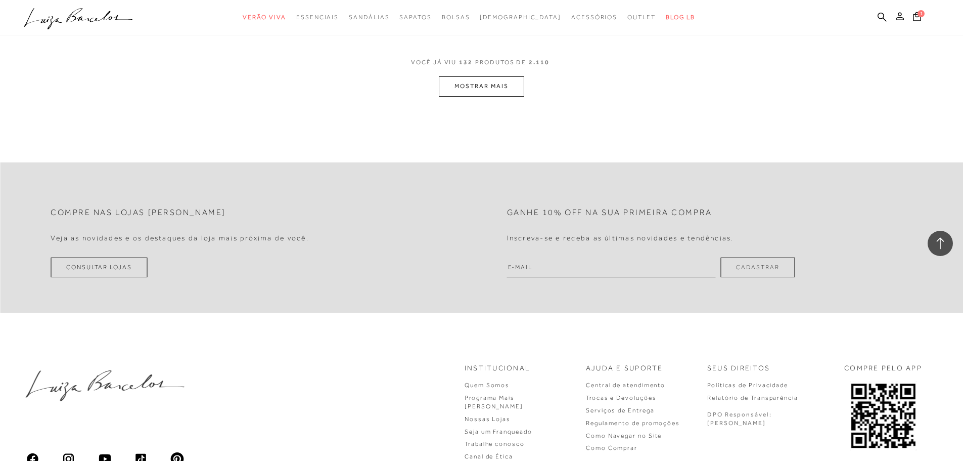
click at [490, 80] on button "MOSTRAR MAIS" at bounding box center [481, 86] width 85 height 20
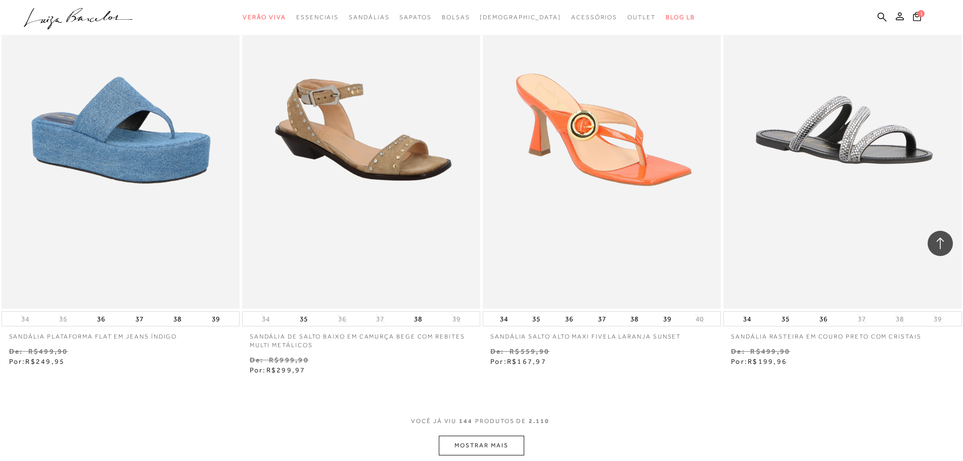
scroll to position [15518, 0]
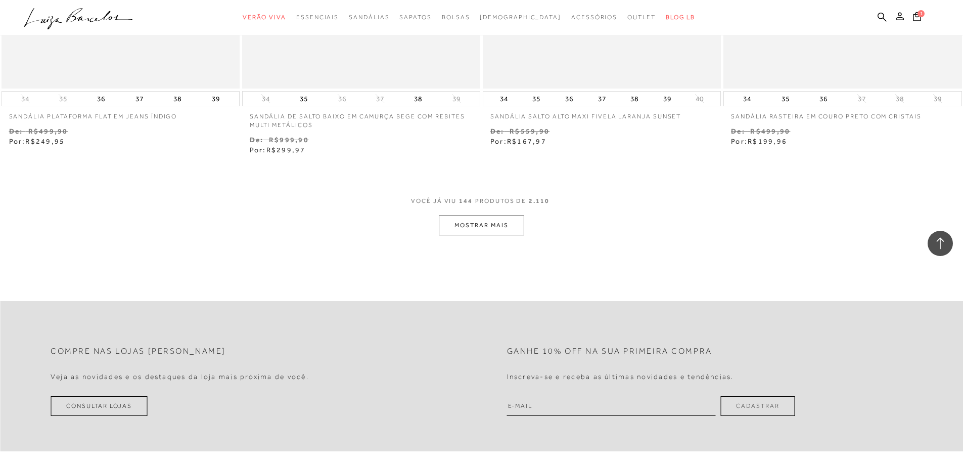
click at [486, 229] on button "MOSTRAR MAIS" at bounding box center [481, 225] width 85 height 20
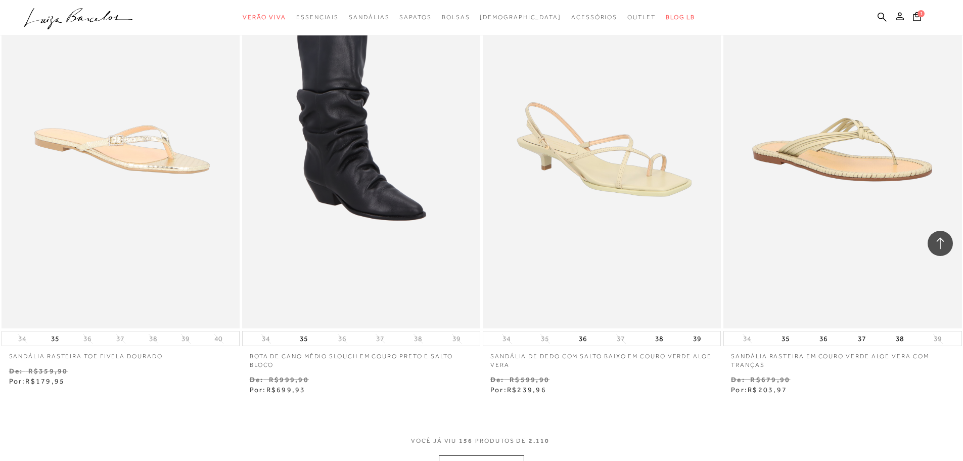
scroll to position [16833, 0]
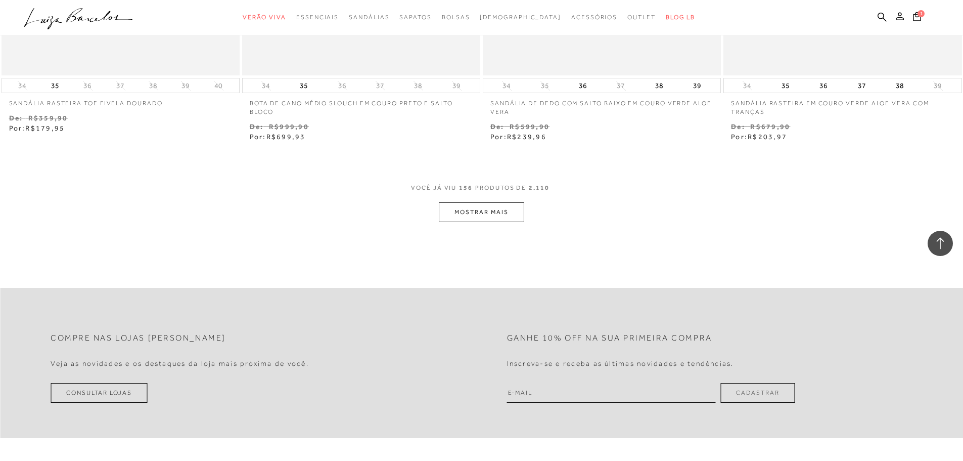
click at [496, 212] on button "MOSTRAR MAIS" at bounding box center [481, 212] width 85 height 20
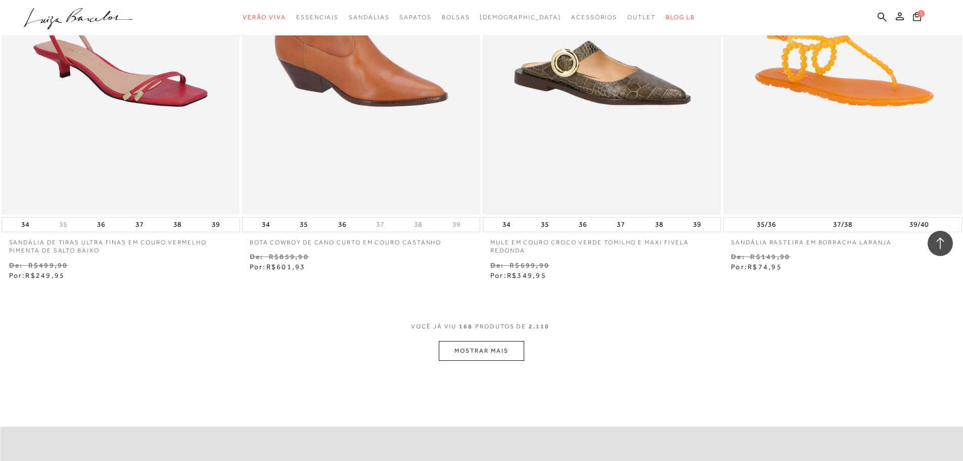
scroll to position [18248, 0]
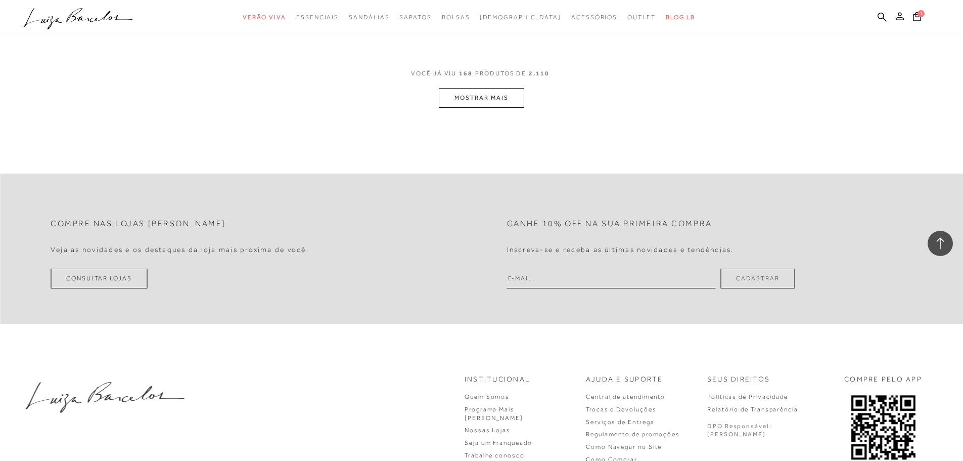
click at [504, 101] on button "MOSTRAR MAIS" at bounding box center [481, 98] width 85 height 20
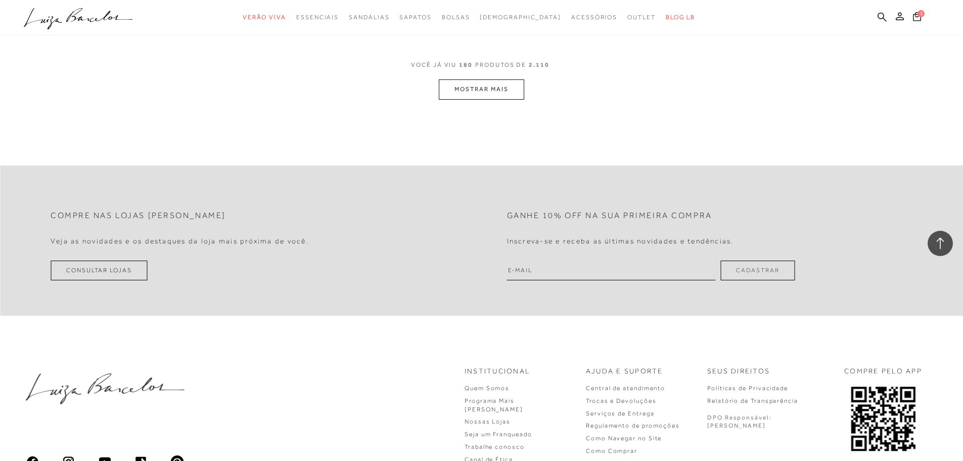
scroll to position [19563, 0]
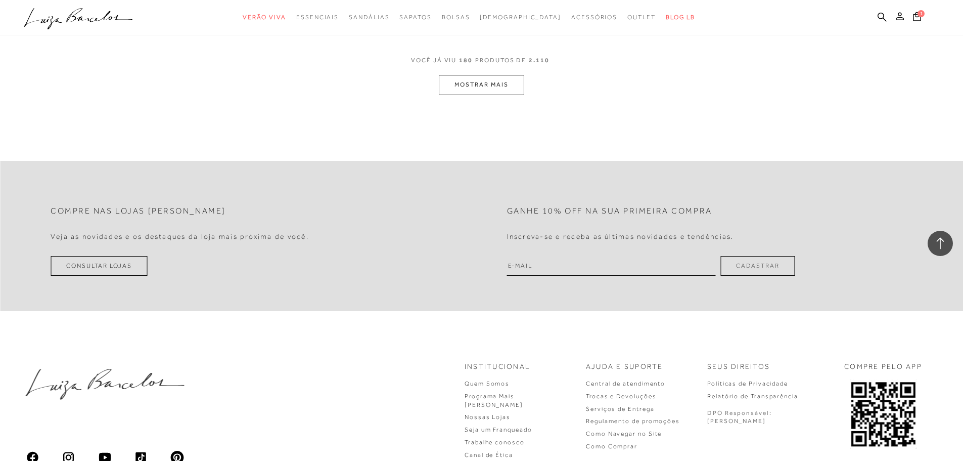
click at [459, 89] on button "MOSTRAR MAIS" at bounding box center [481, 85] width 85 height 20
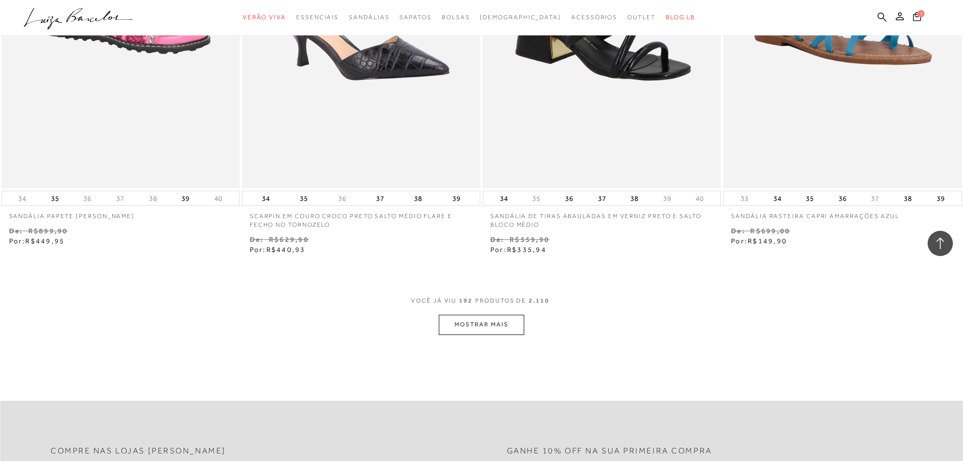
scroll to position [20675, 0]
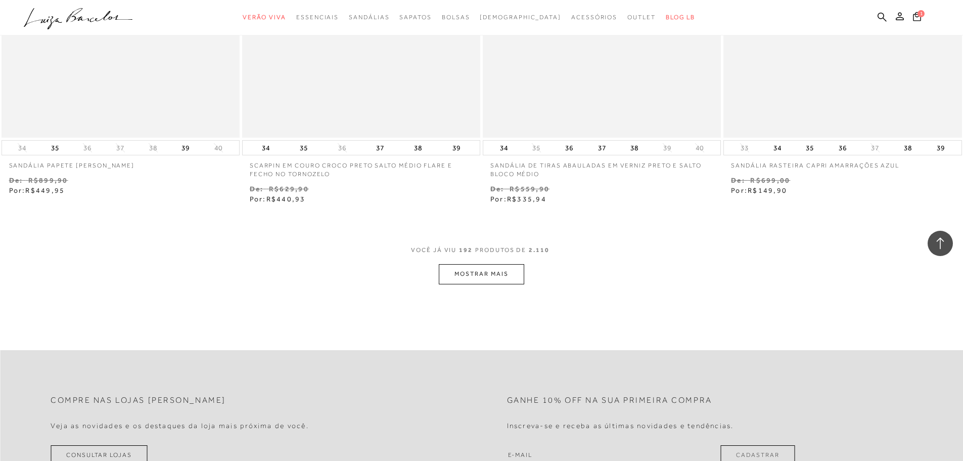
click at [507, 278] on button "MOSTRAR MAIS" at bounding box center [481, 274] width 85 height 20
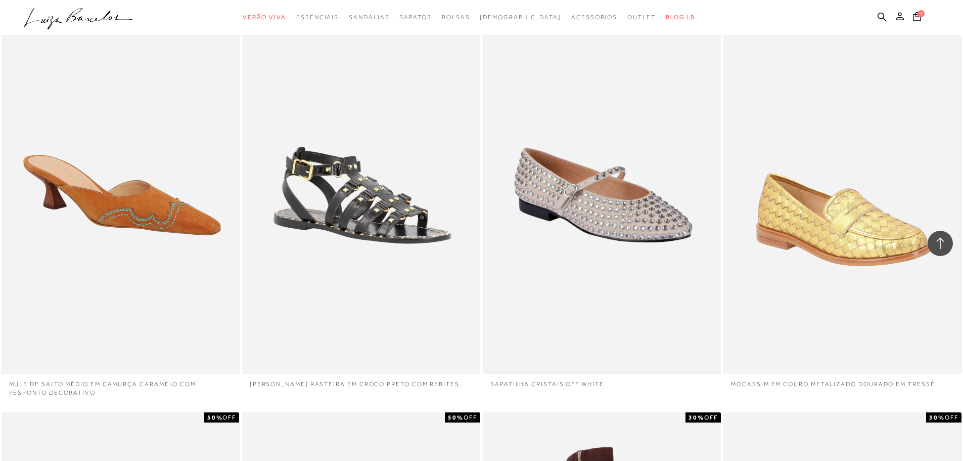
scroll to position [20878, 0]
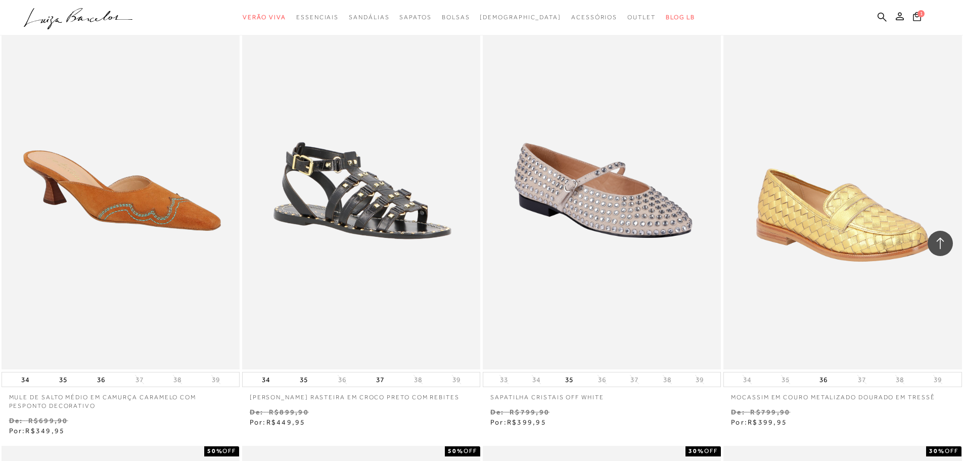
drag, startPoint x: 507, startPoint y: 278, endPoint x: 600, endPoint y: 413, distance: 163.9
click at [600, 413] on p "De: R$799,90" at bounding box center [601, 411] width 223 height 11
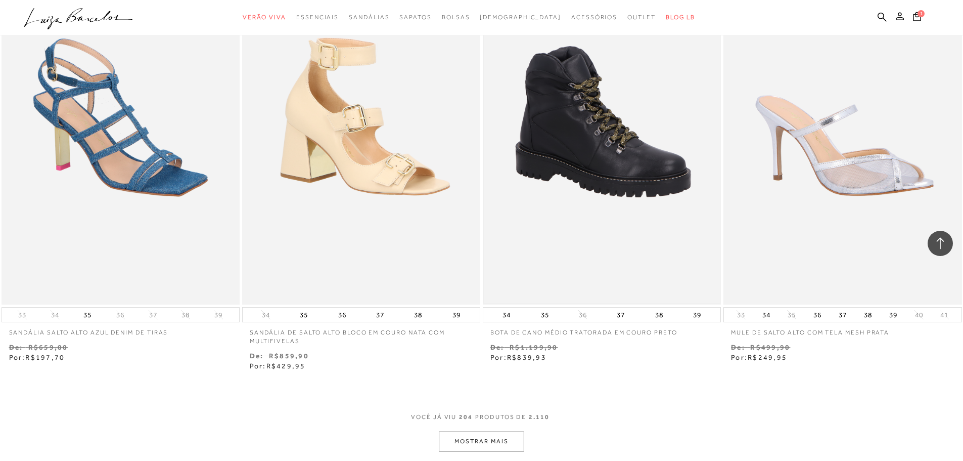
scroll to position [21939, 0]
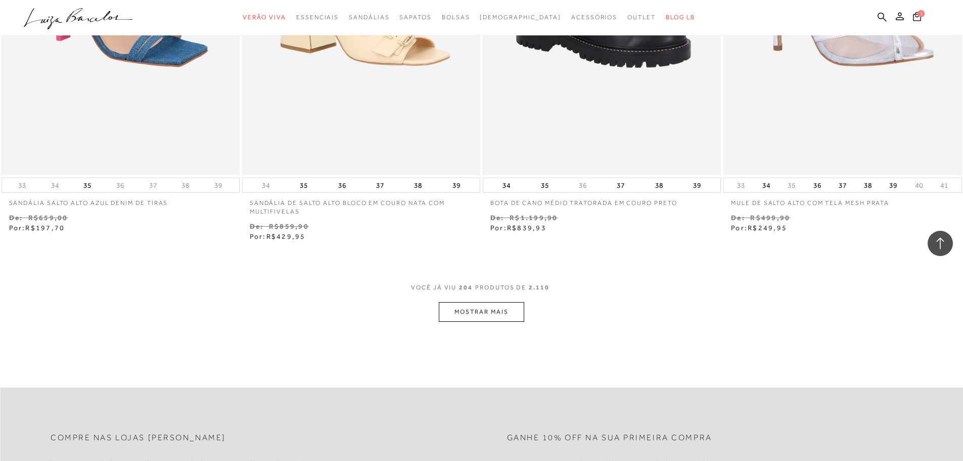
click at [504, 318] on button "MOSTRAR MAIS" at bounding box center [481, 312] width 85 height 20
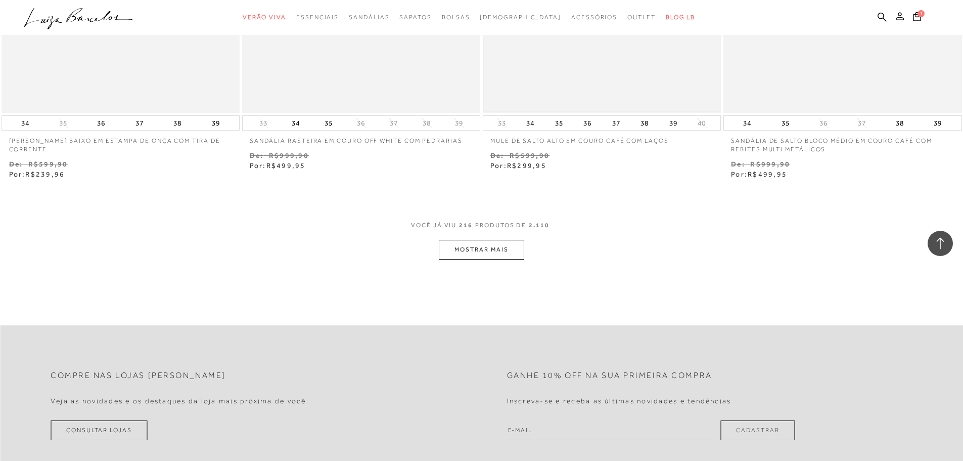
scroll to position [23355, 0]
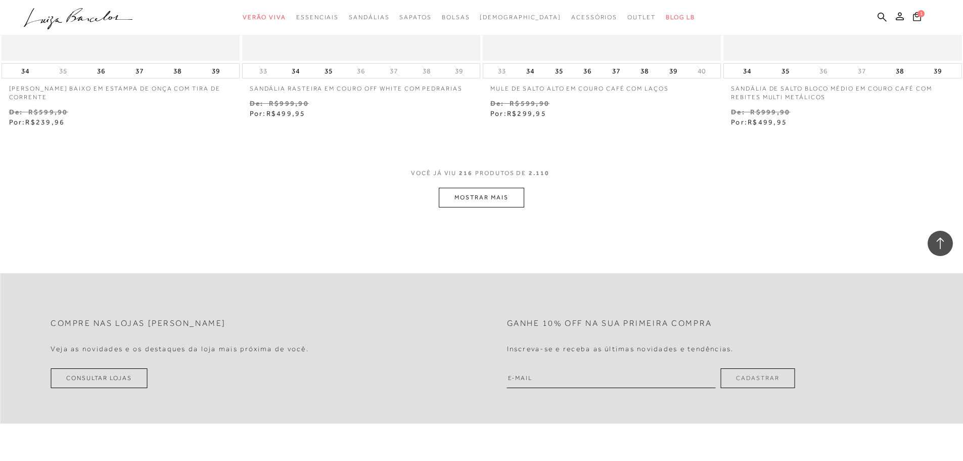
click at [479, 195] on button "MOSTRAR MAIS" at bounding box center [481, 198] width 85 height 20
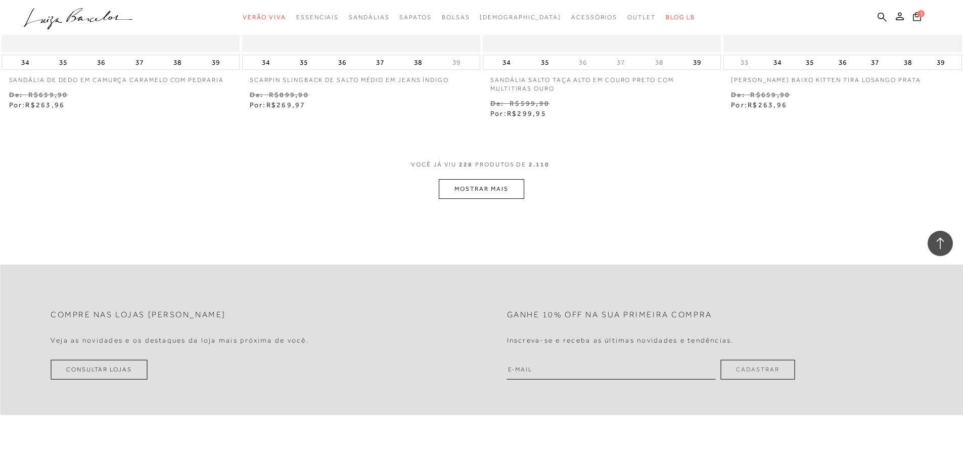
scroll to position [24720, 0]
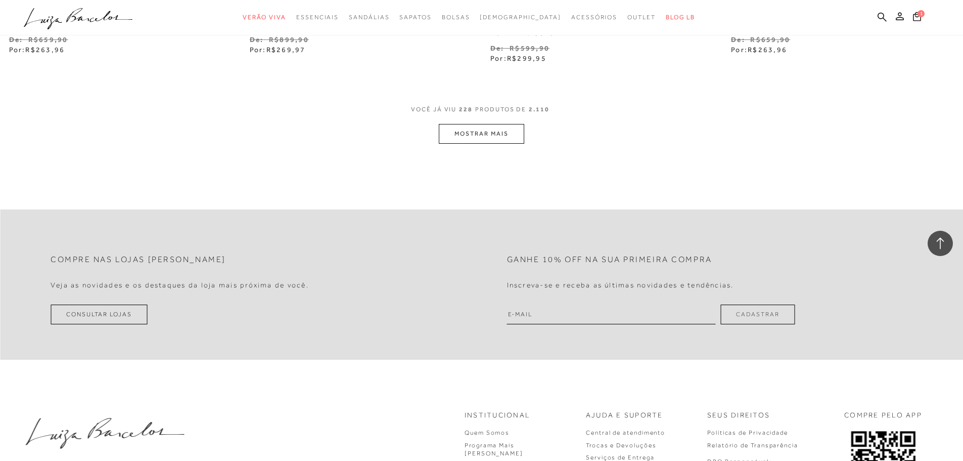
click at [504, 135] on button "MOSTRAR MAIS" at bounding box center [481, 134] width 85 height 20
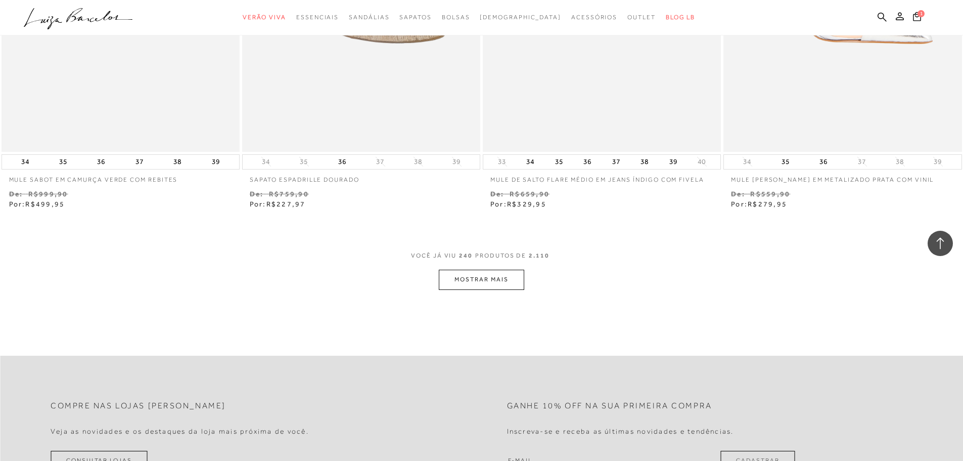
scroll to position [26035, 0]
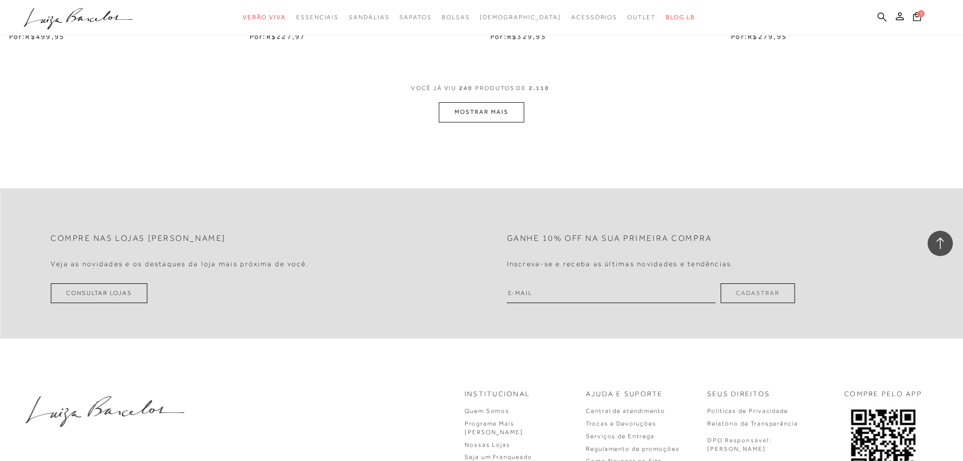
click at [486, 117] on button "MOSTRAR MAIS" at bounding box center [481, 112] width 85 height 20
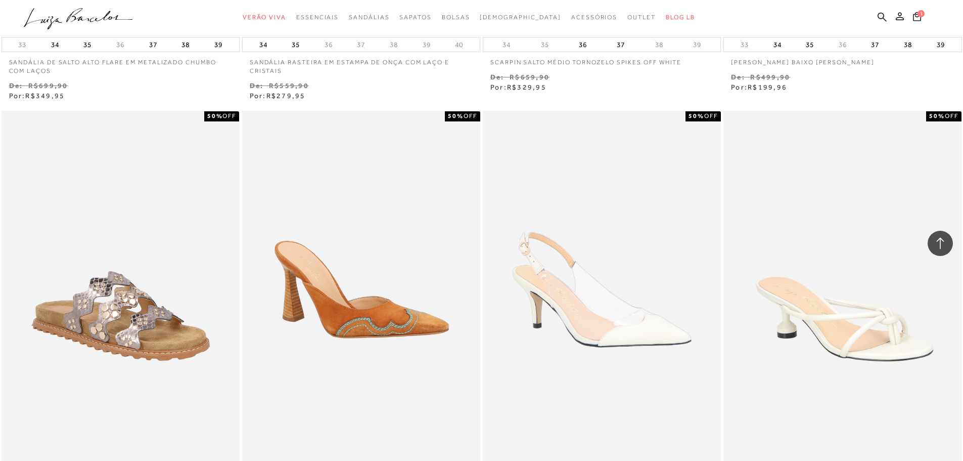
scroll to position [27147, 0]
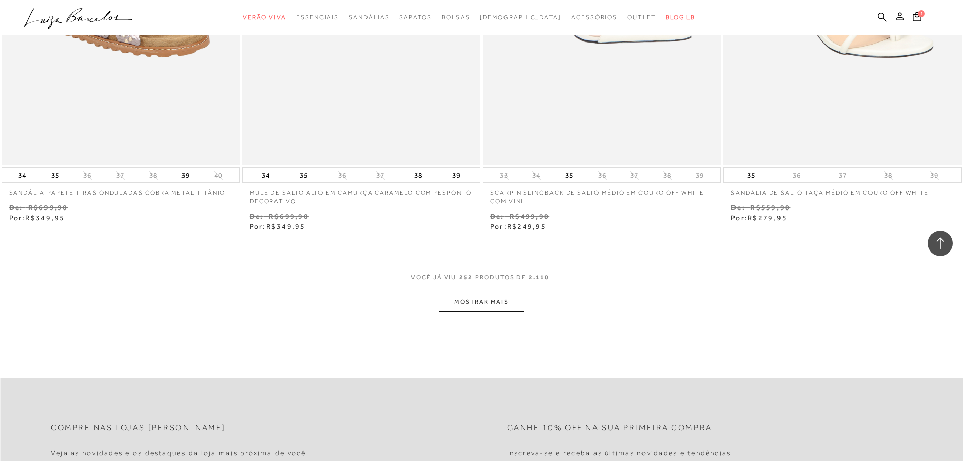
click at [470, 294] on button "MOSTRAR MAIS" at bounding box center [481, 302] width 85 height 20
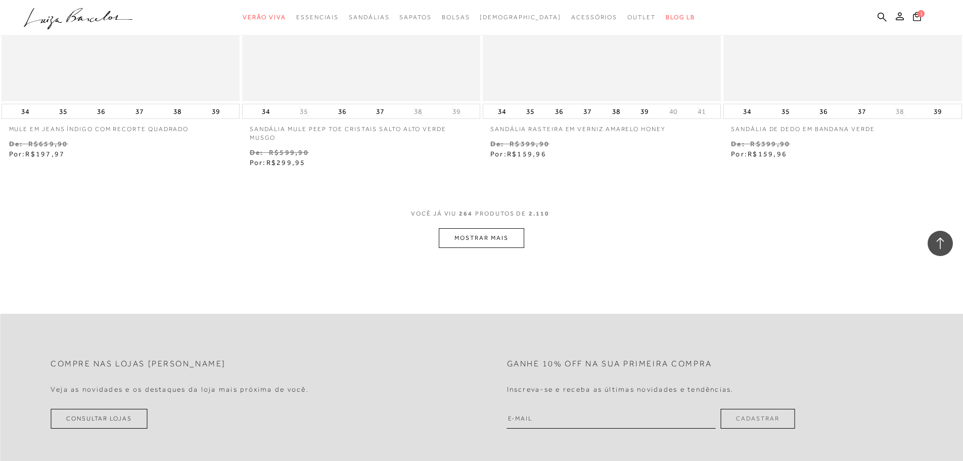
scroll to position [28664, 0]
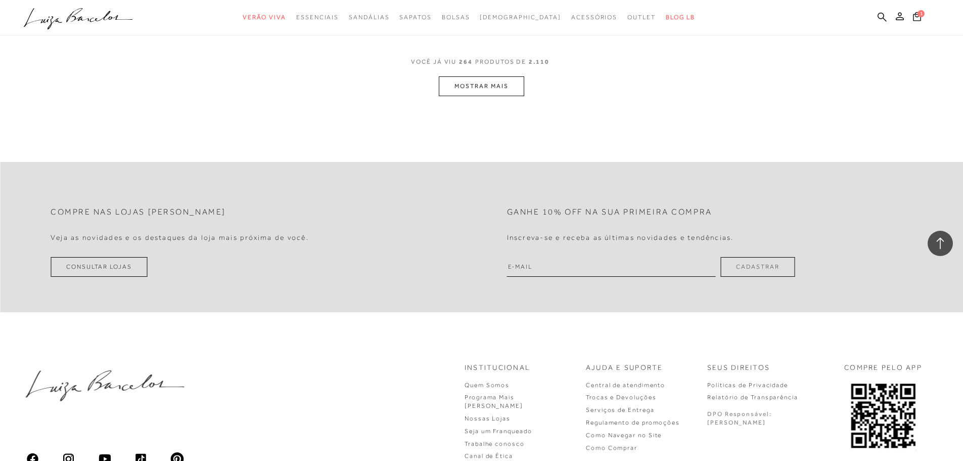
click at [505, 94] on button "MOSTRAR MAIS" at bounding box center [481, 86] width 85 height 20
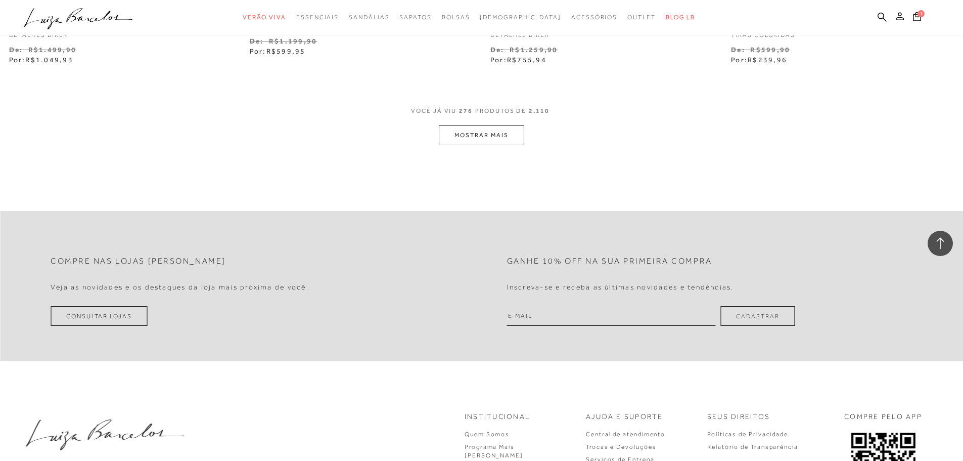
scroll to position [29928, 0]
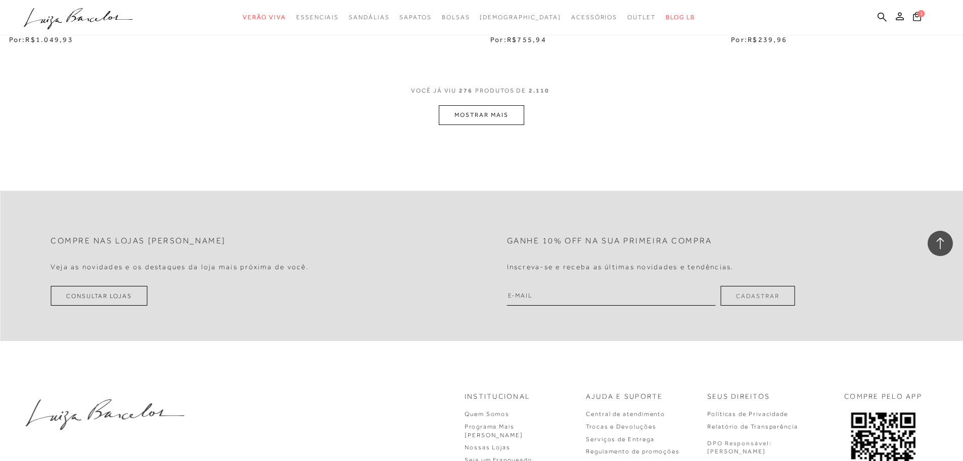
click at [461, 114] on button "MOSTRAR MAIS" at bounding box center [481, 115] width 85 height 20
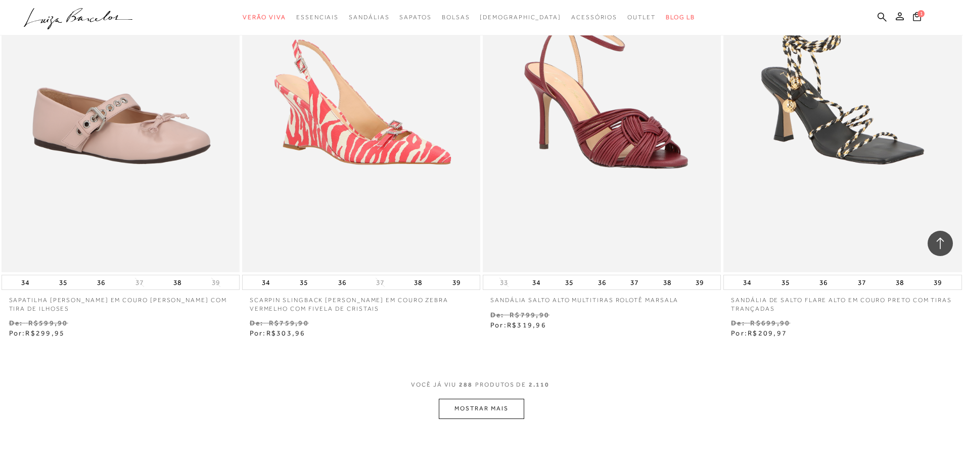
scroll to position [30939, 0]
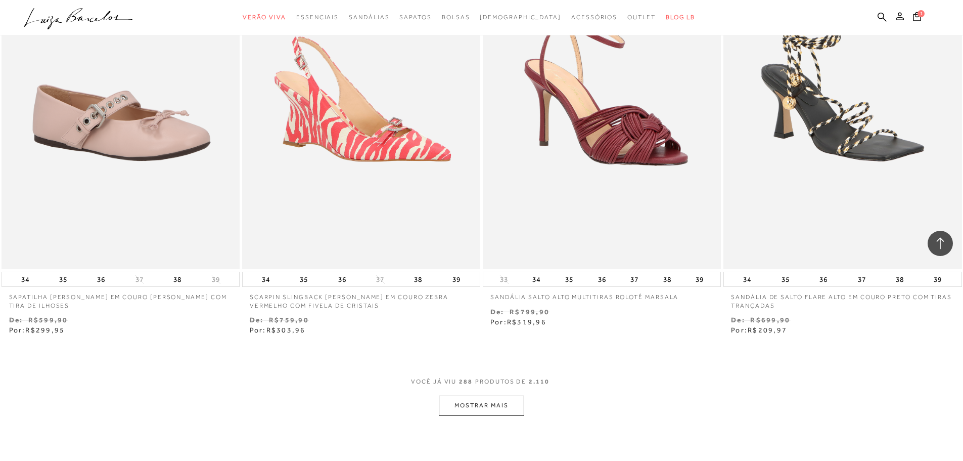
click at [484, 409] on button "MOSTRAR MAIS" at bounding box center [481, 405] width 85 height 20
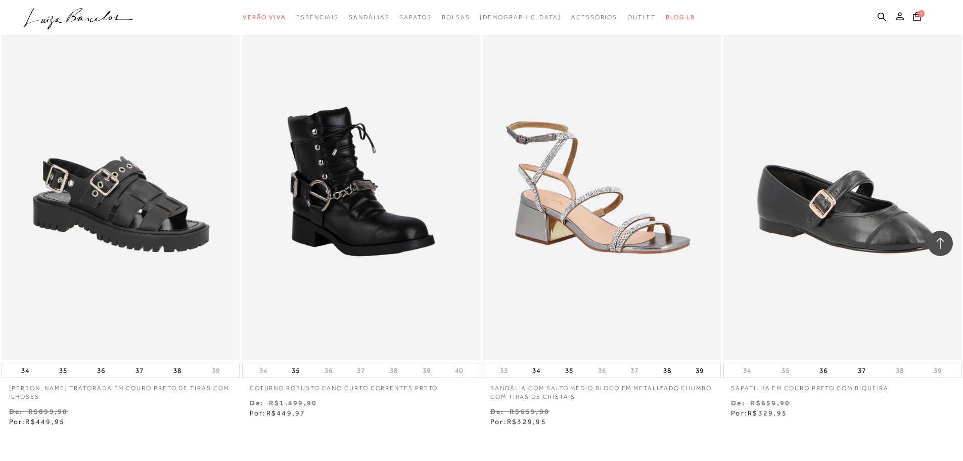
scroll to position [32304, 0]
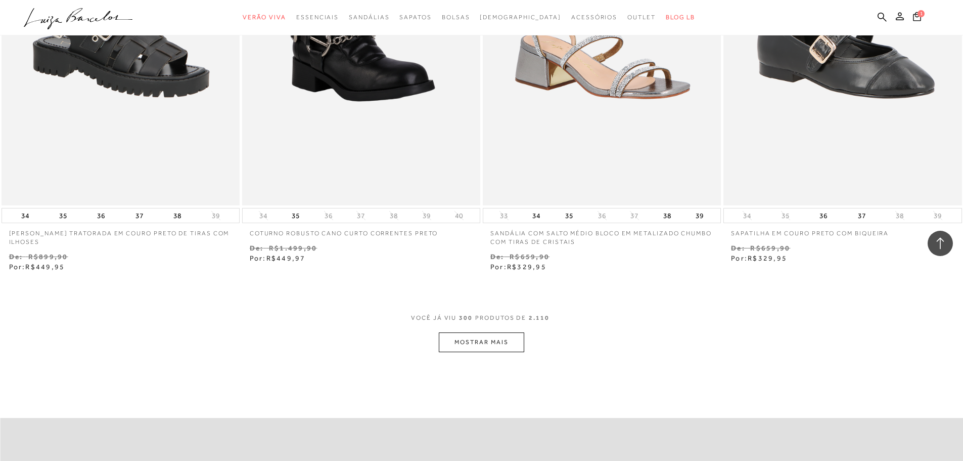
click at [464, 338] on button "MOSTRAR MAIS" at bounding box center [481, 342] width 85 height 20
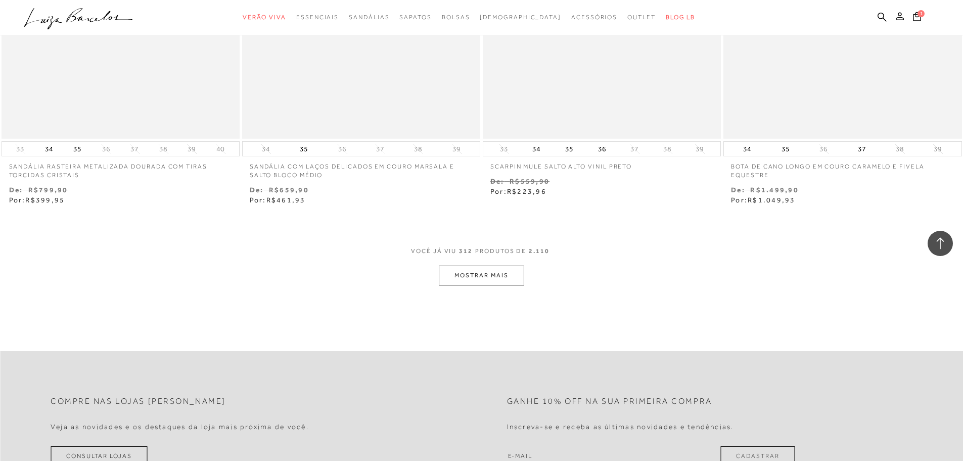
scroll to position [33770, 0]
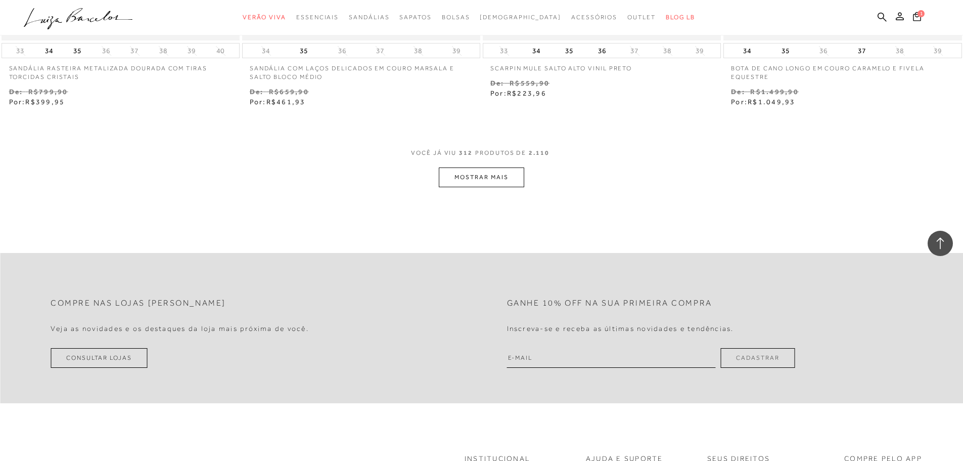
click at [495, 172] on button "MOSTRAR MAIS" at bounding box center [481, 177] width 85 height 20
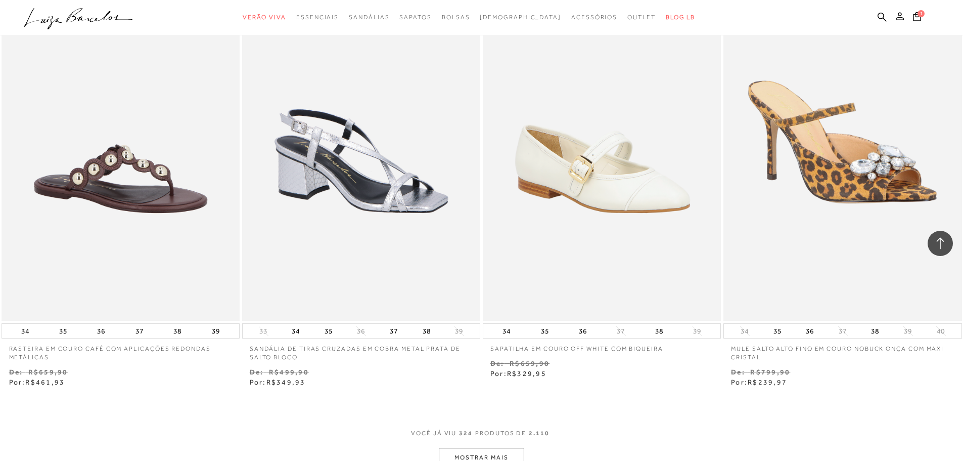
scroll to position [34972, 0]
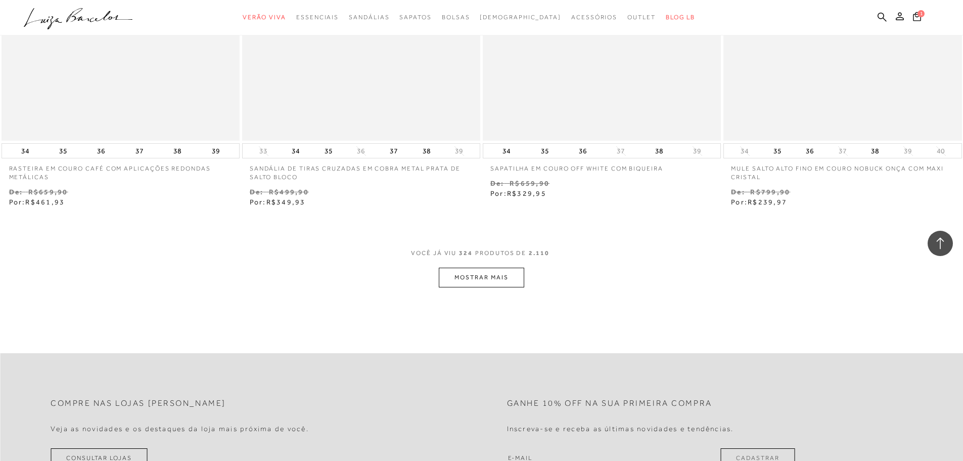
click at [489, 283] on button "MOSTRAR MAIS" at bounding box center [481, 277] width 85 height 20
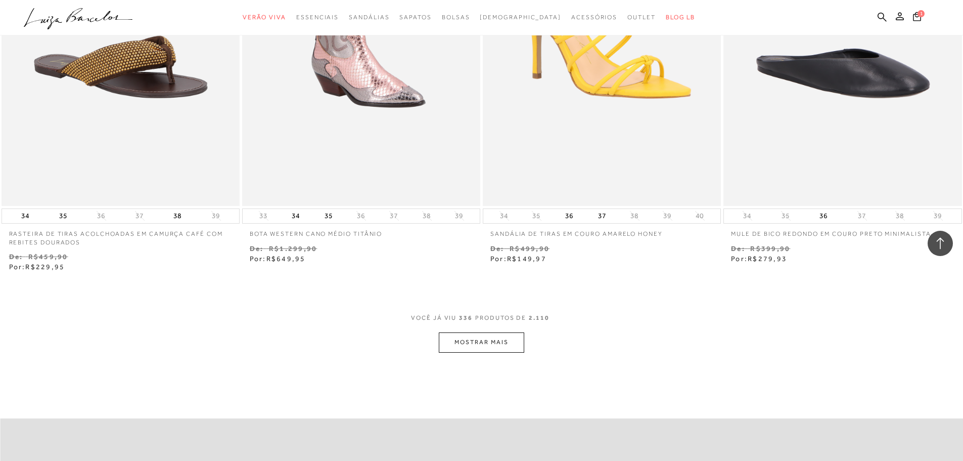
scroll to position [36236, 0]
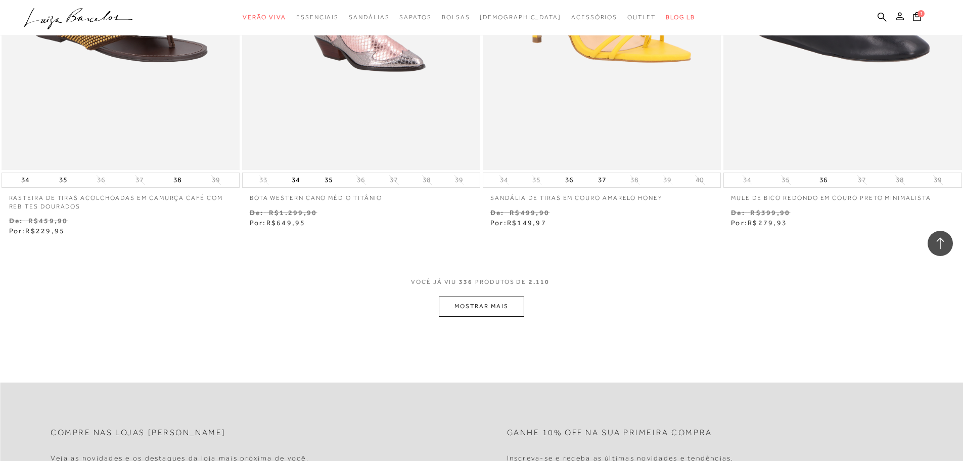
click at [476, 312] on button "MOSTRAR MAIS" at bounding box center [481, 306] width 85 height 20
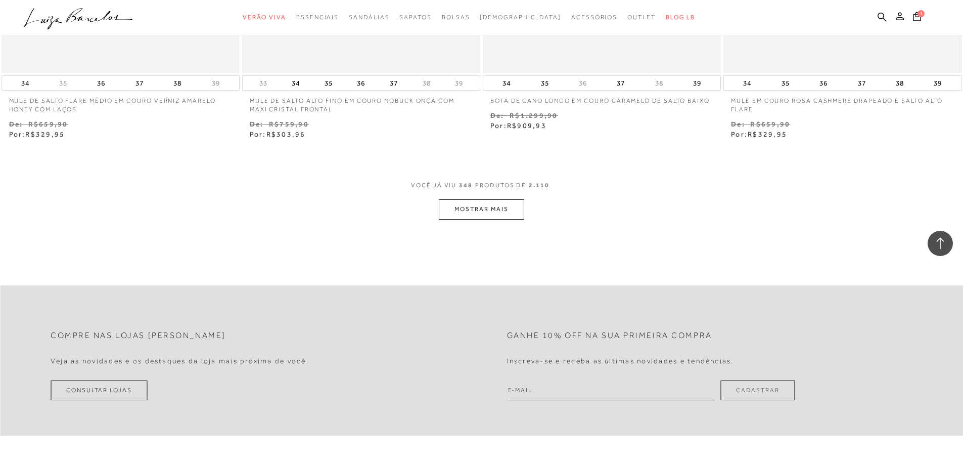
scroll to position [37639, 0]
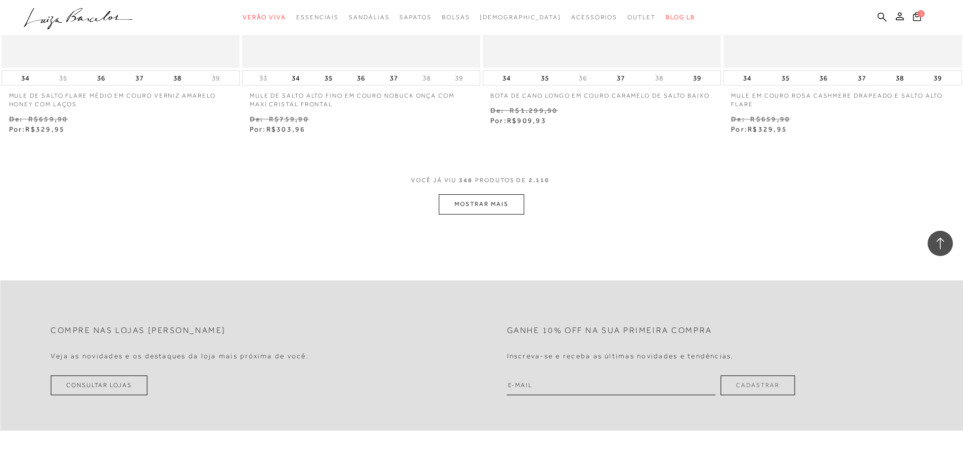
click at [480, 209] on button "MOSTRAR MAIS" at bounding box center [481, 204] width 85 height 20
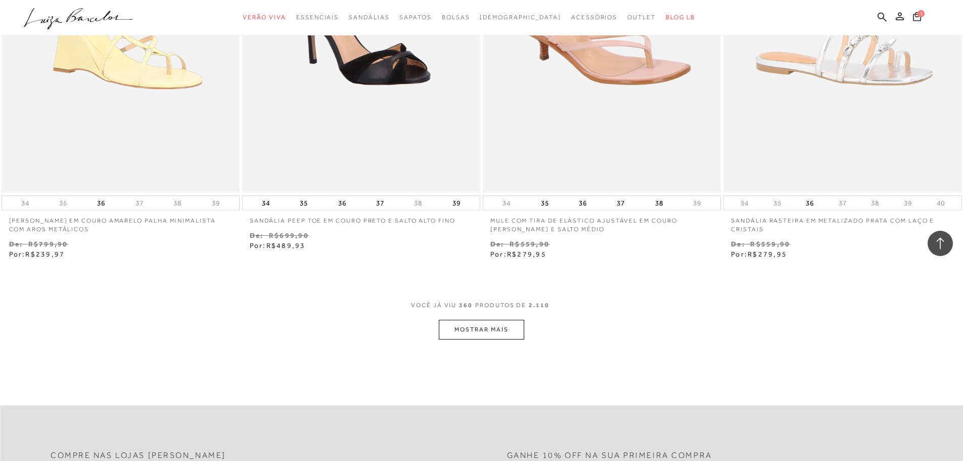
scroll to position [38890, 0]
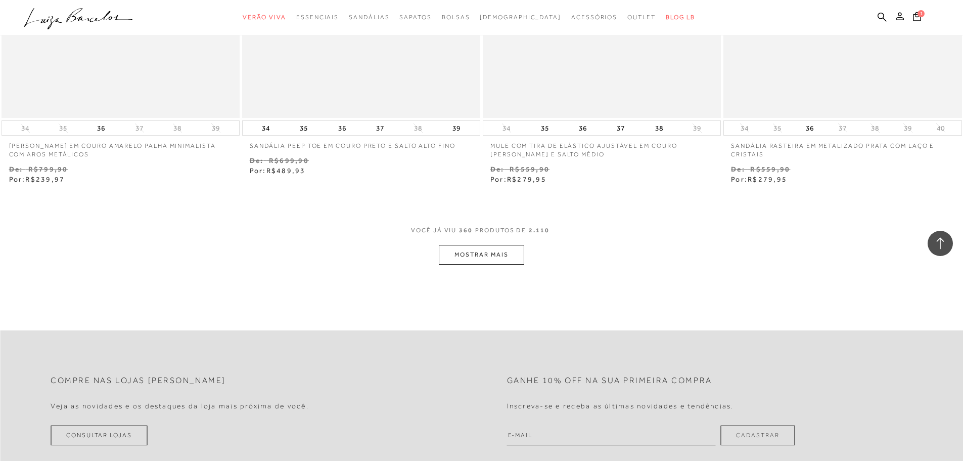
click at [482, 252] on button "MOSTRAR MAIS" at bounding box center [481, 255] width 85 height 20
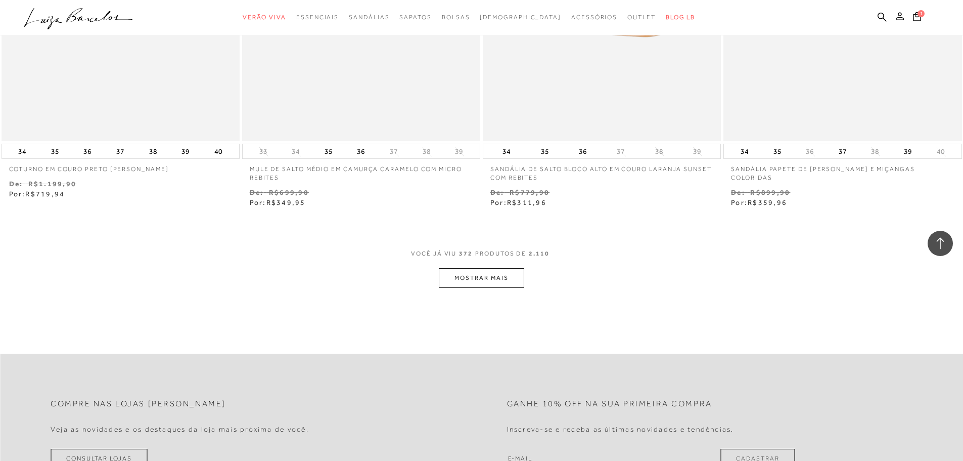
scroll to position [40172, 0]
click at [474, 279] on button "MOSTRAR MAIS" at bounding box center [481, 274] width 85 height 20
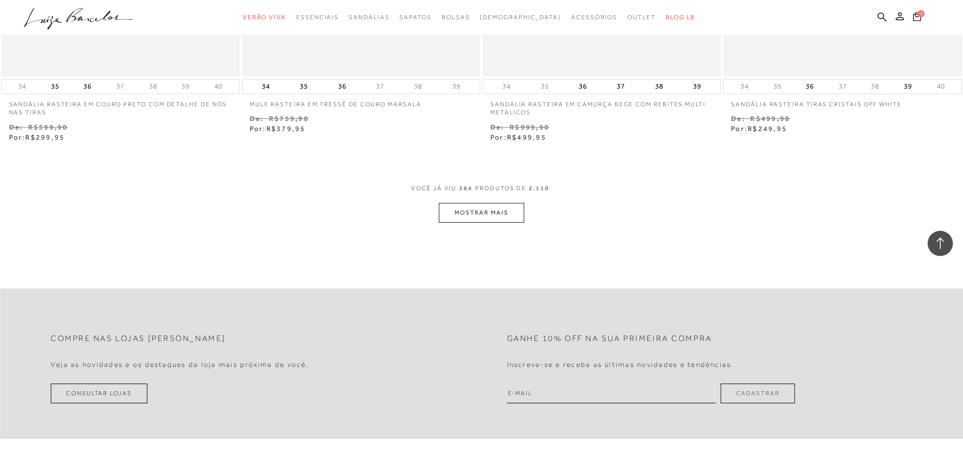
scroll to position [41537, 0]
click at [488, 218] on button "MOSTRAR MAIS" at bounding box center [481, 211] width 85 height 20
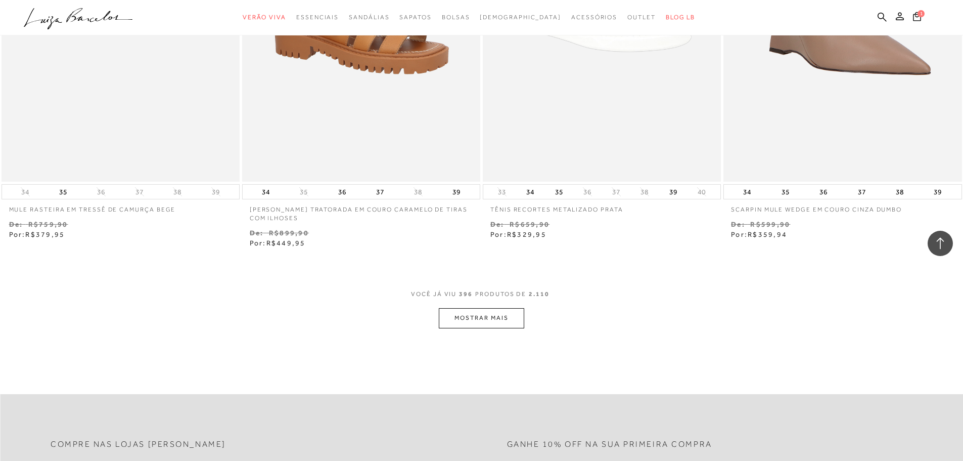
scroll to position [42801, 0]
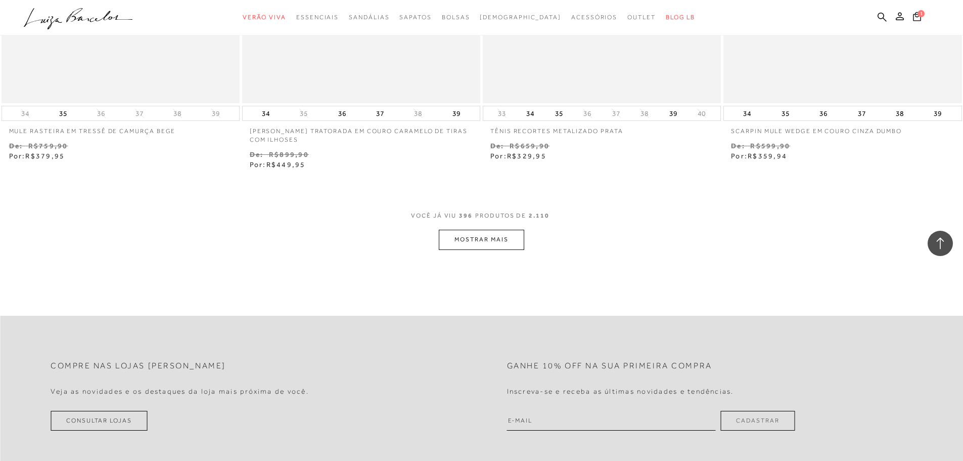
click at [486, 237] on button "MOSTRAR MAIS" at bounding box center [481, 240] width 85 height 20
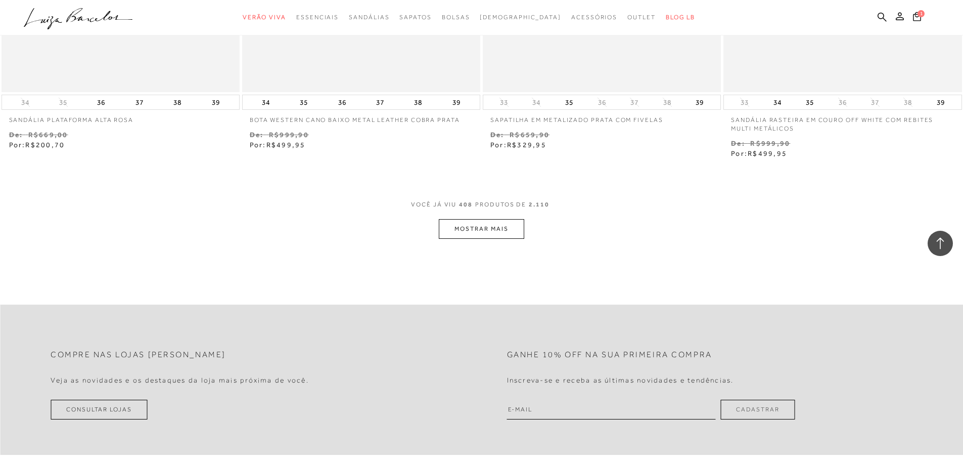
scroll to position [44116, 0]
click at [483, 226] on button "MOSTRAR MAIS" at bounding box center [481, 227] width 85 height 20
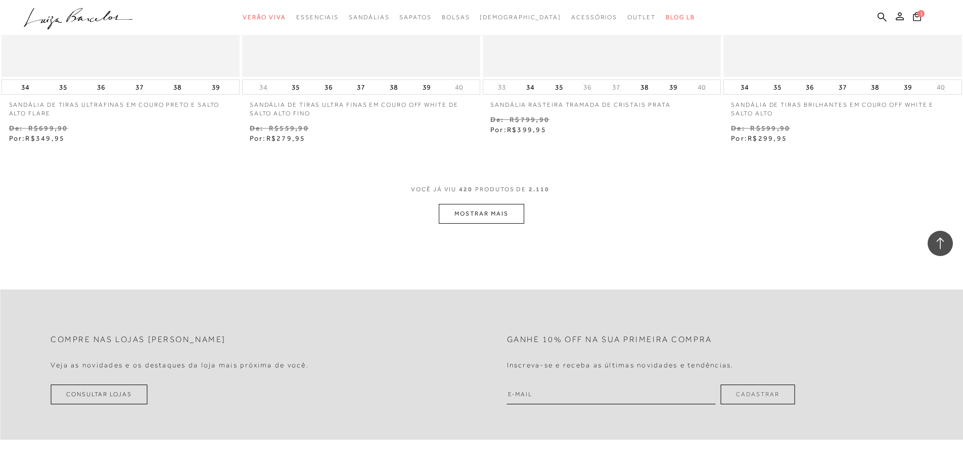
click at [487, 207] on button "MOSTRAR MAIS" at bounding box center [481, 214] width 85 height 20
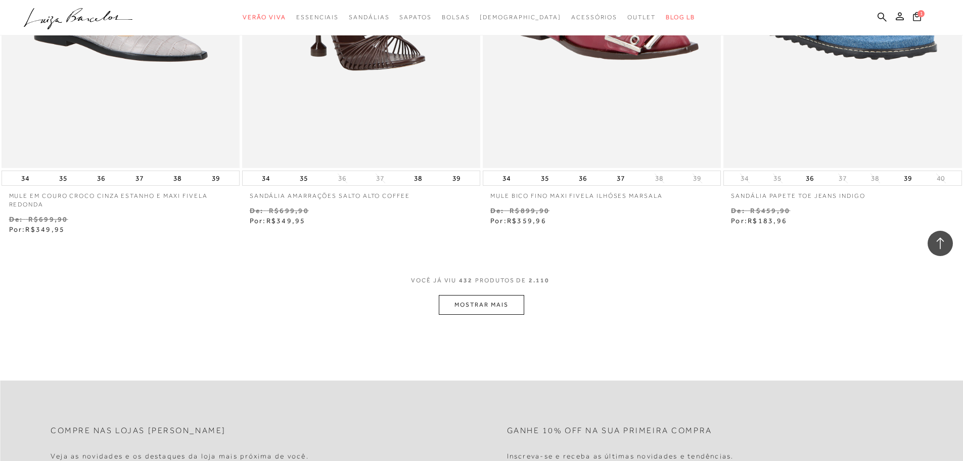
scroll to position [46644, 0]
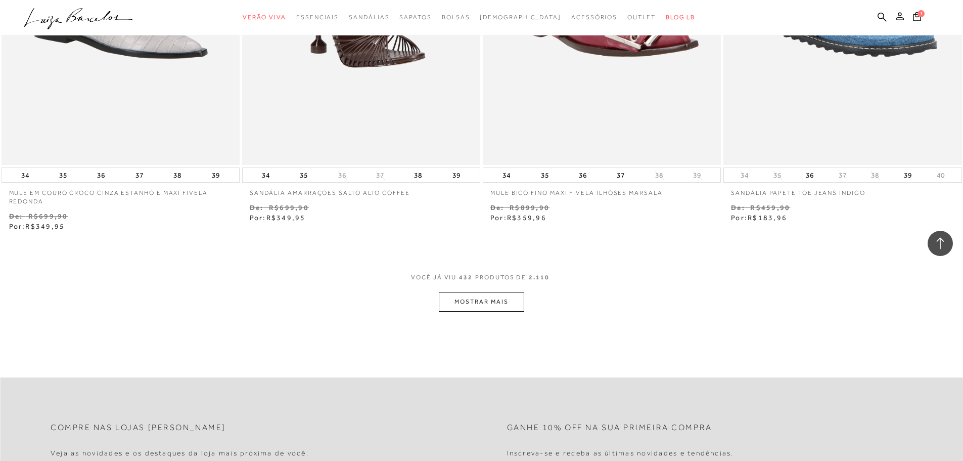
click at [477, 302] on button "MOSTRAR MAIS" at bounding box center [481, 302] width 85 height 20
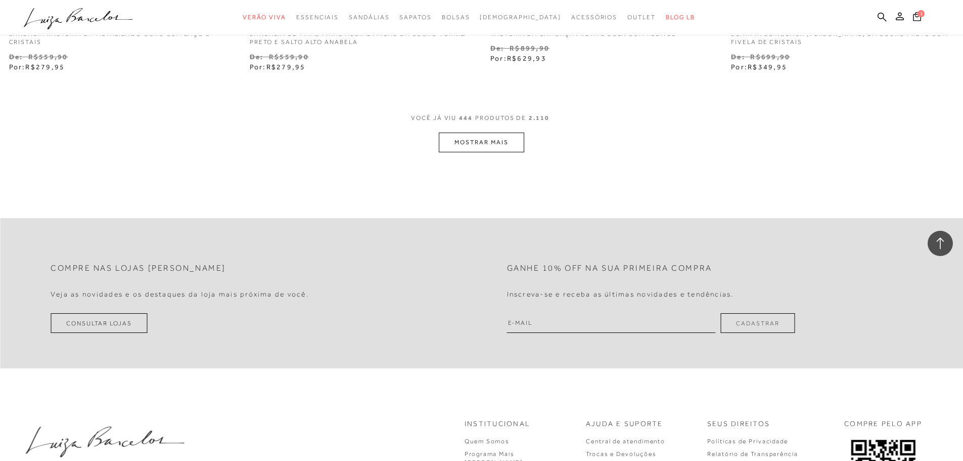
scroll to position [48059, 0]
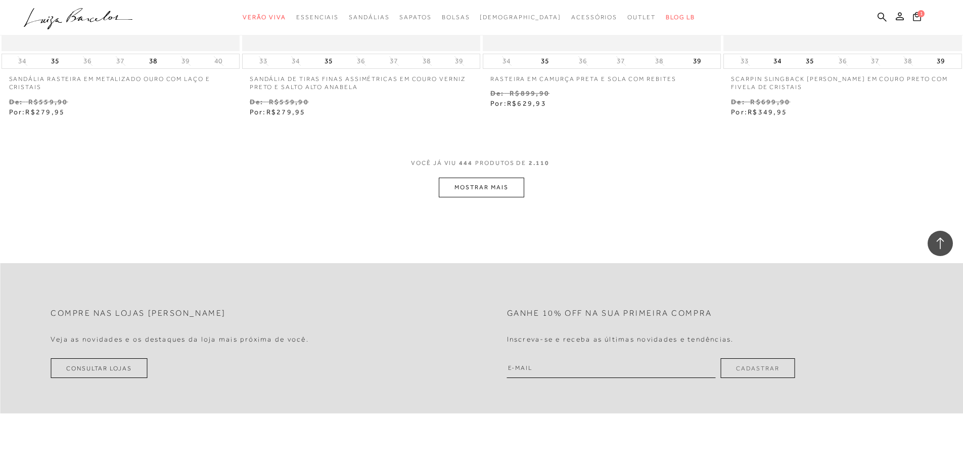
click at [492, 192] on button "MOSTRAR MAIS" at bounding box center [481, 187] width 85 height 20
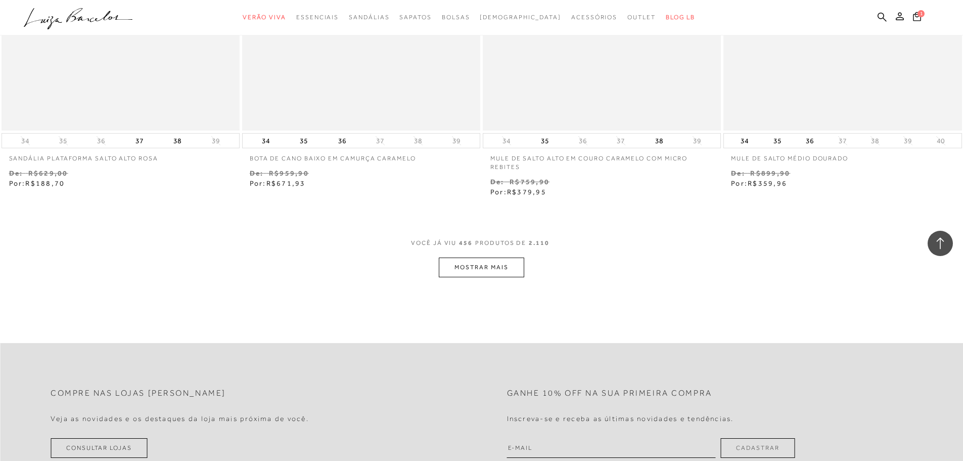
scroll to position [49323, 0]
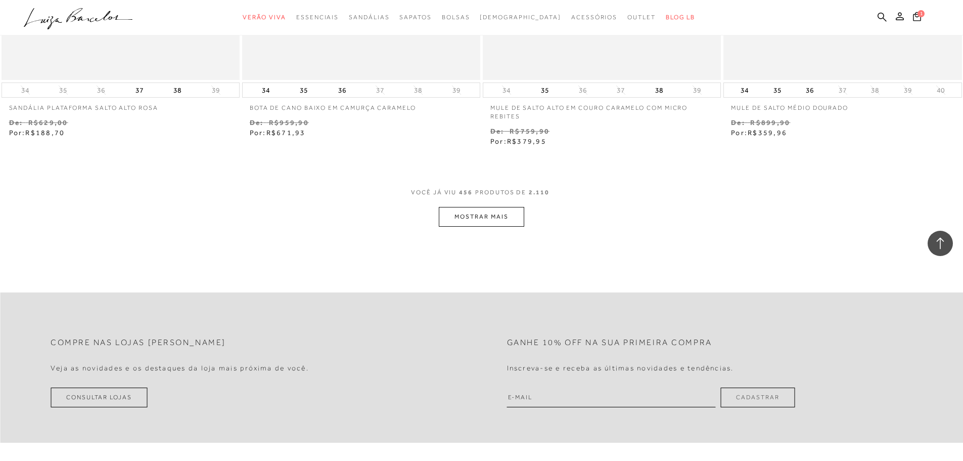
click at [486, 211] on button "MOSTRAR MAIS" at bounding box center [481, 217] width 85 height 20
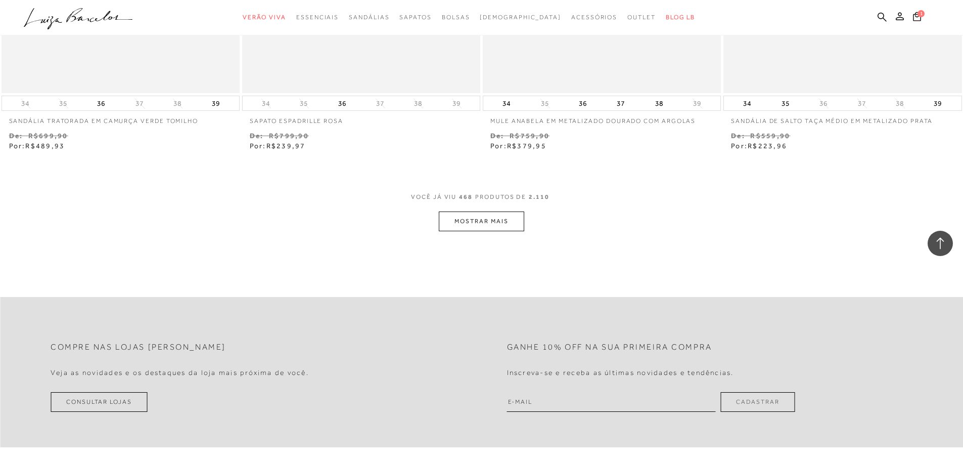
scroll to position [50739, 0]
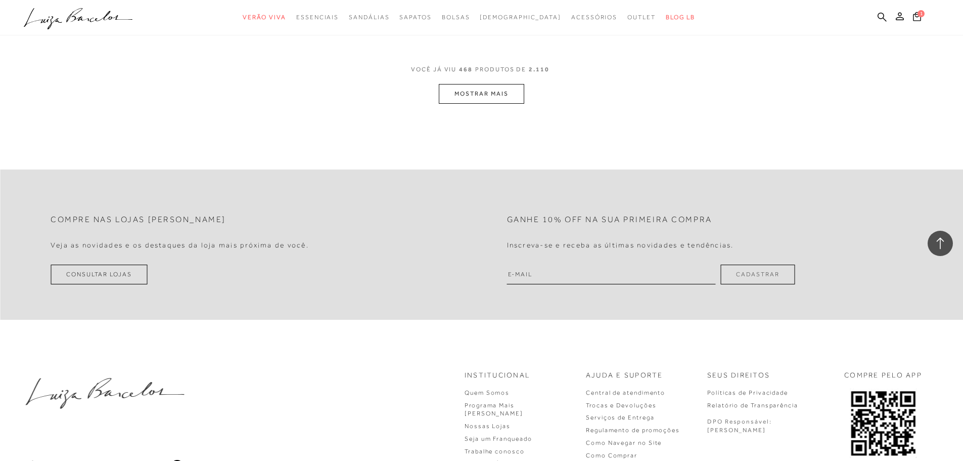
click at [473, 97] on button "MOSTRAR MAIS" at bounding box center [481, 94] width 85 height 20
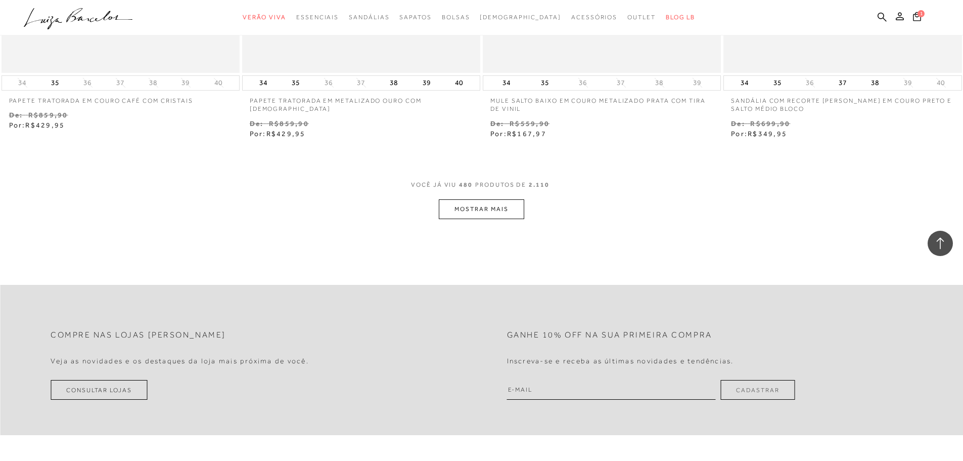
scroll to position [51928, 0]
click at [453, 209] on button "MOSTRAR MAIS" at bounding box center [481, 207] width 85 height 20
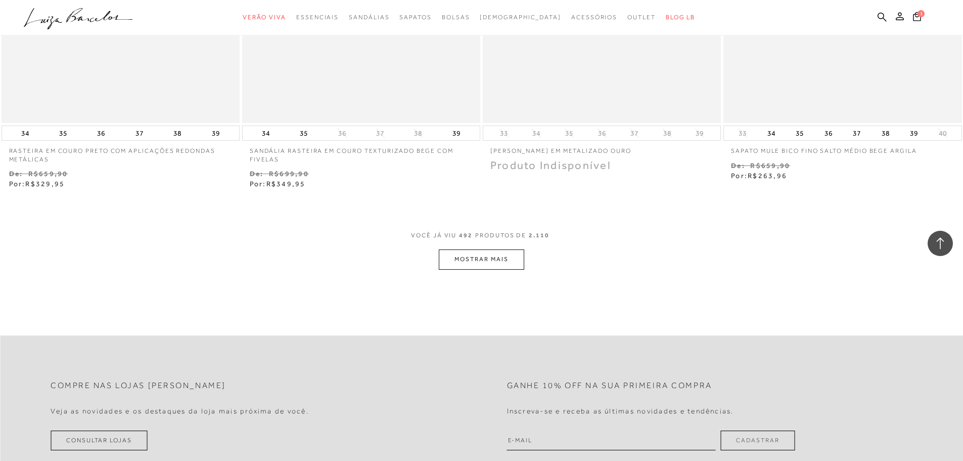
scroll to position [53230, 0]
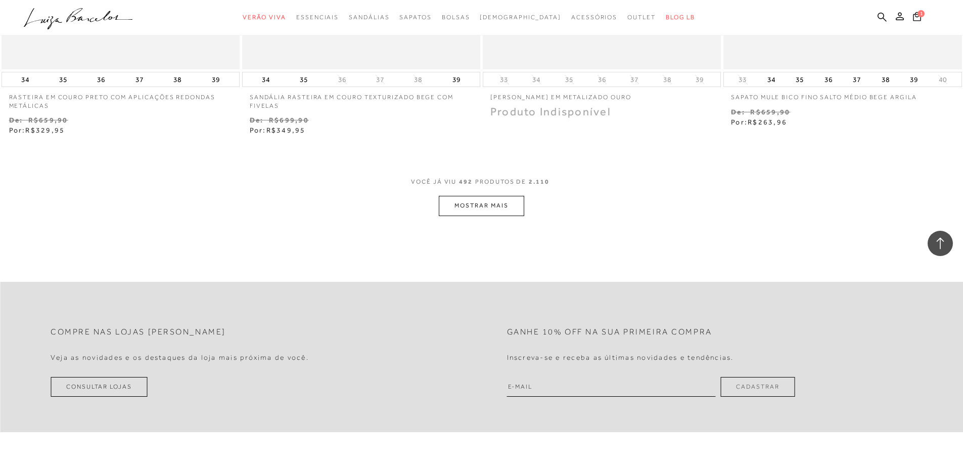
click at [502, 198] on button "MOSTRAR MAIS" at bounding box center [481, 206] width 85 height 20
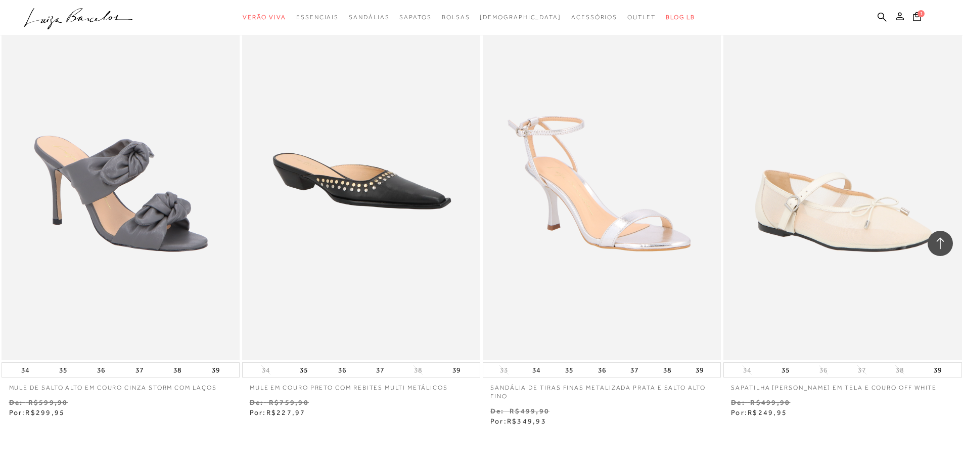
scroll to position [54545, 0]
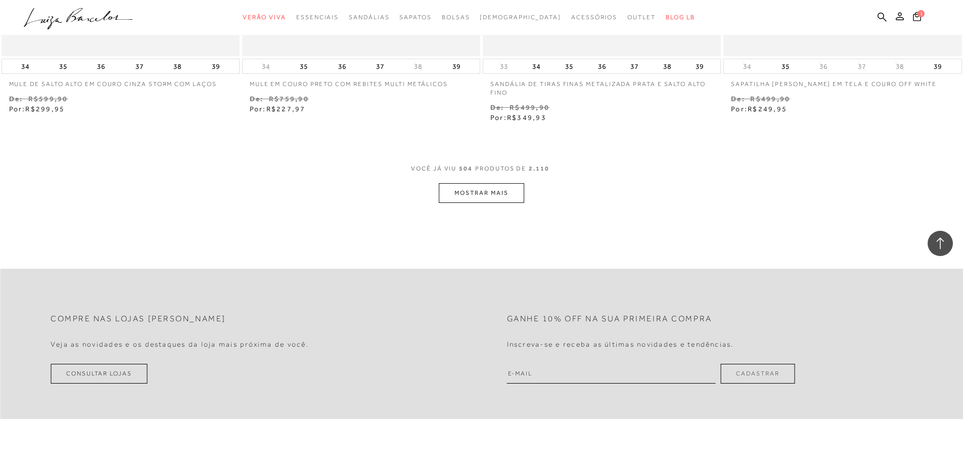
click at [502, 198] on button "MOSTRAR MAIS" at bounding box center [481, 193] width 85 height 20
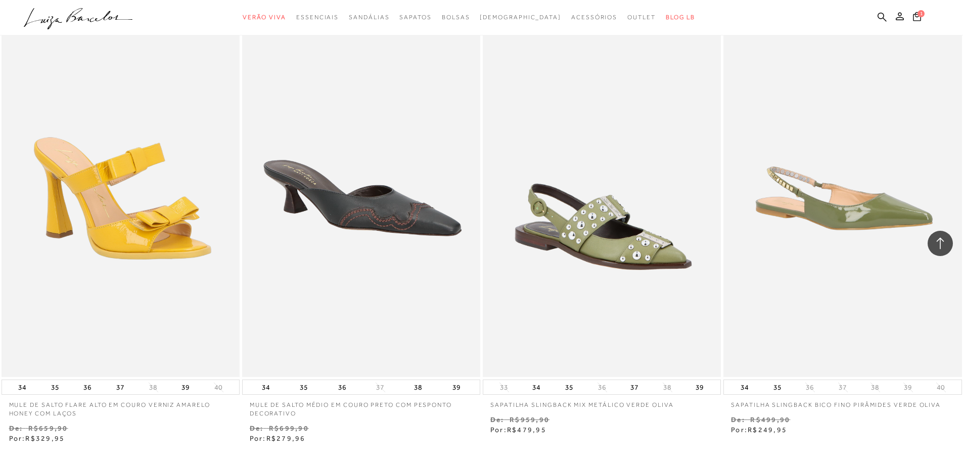
scroll to position [55657, 0]
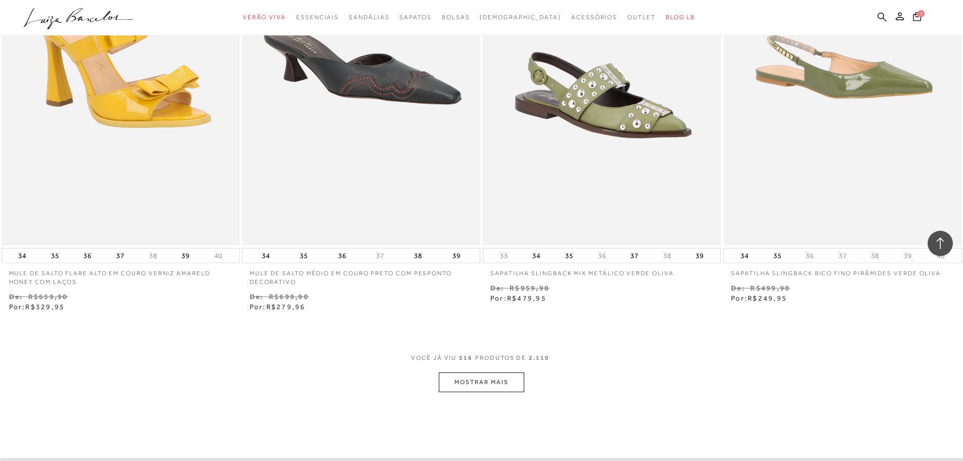
click at [485, 379] on button "MOSTRAR MAIS" at bounding box center [481, 382] width 85 height 20
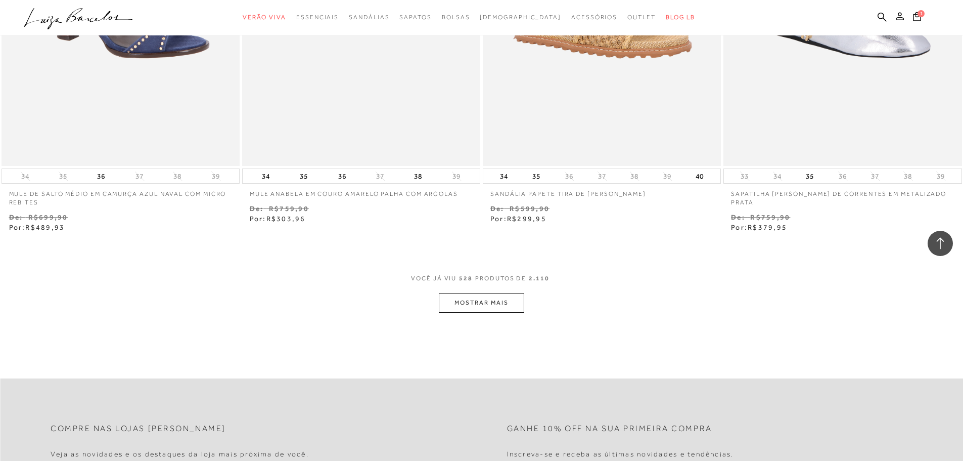
scroll to position [57123, 0]
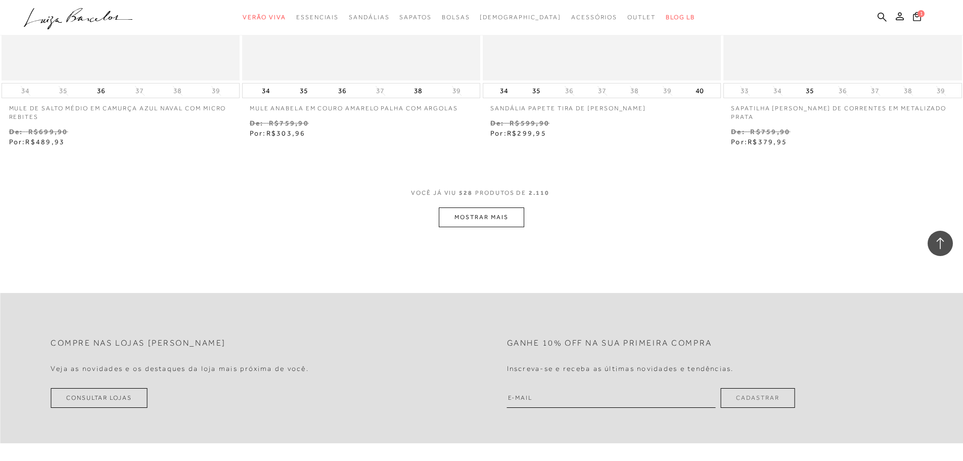
click at [497, 220] on button "MOSTRAR MAIS" at bounding box center [481, 217] width 85 height 20
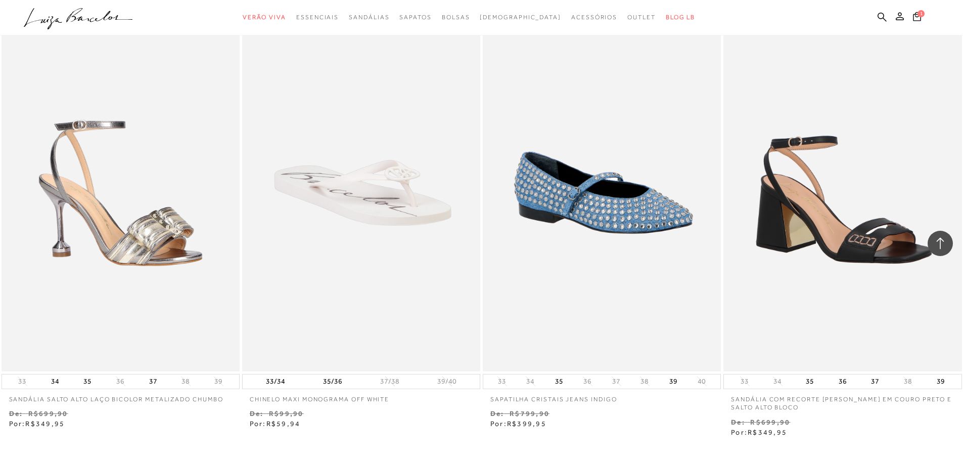
scroll to position [58438, 0]
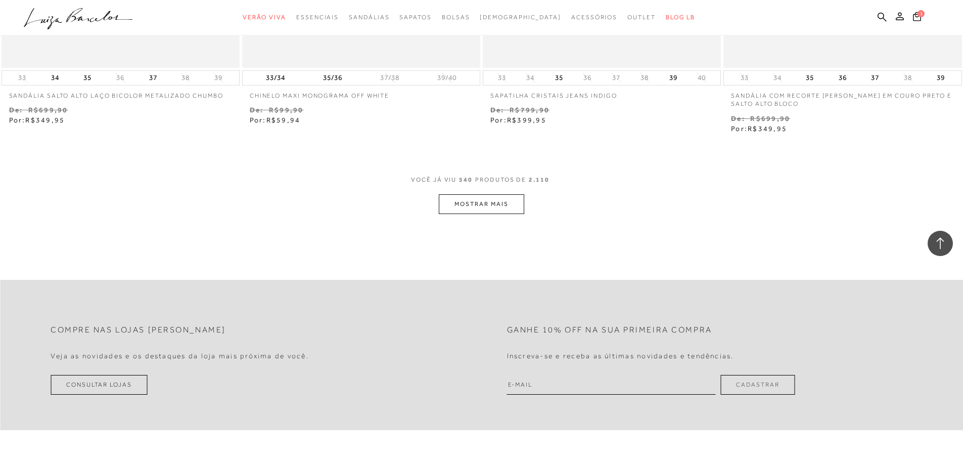
click at [491, 196] on button "MOSTRAR MAIS" at bounding box center [481, 204] width 85 height 20
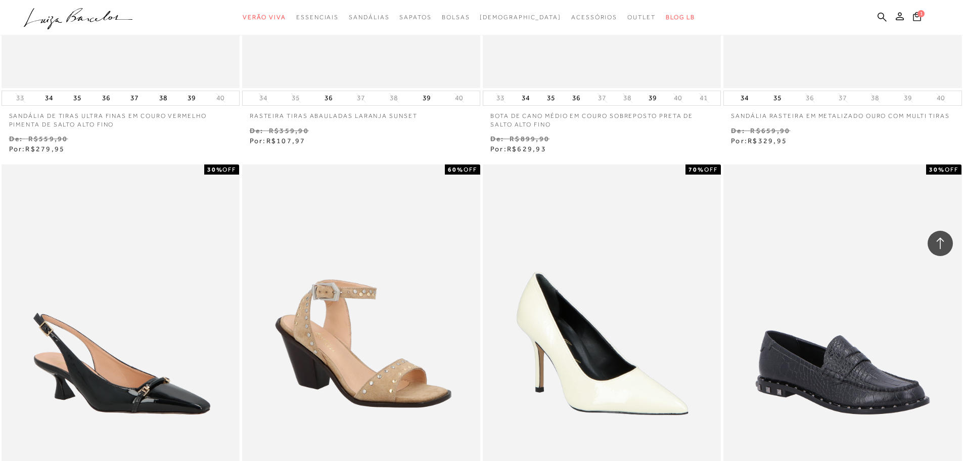
scroll to position [59589, 0]
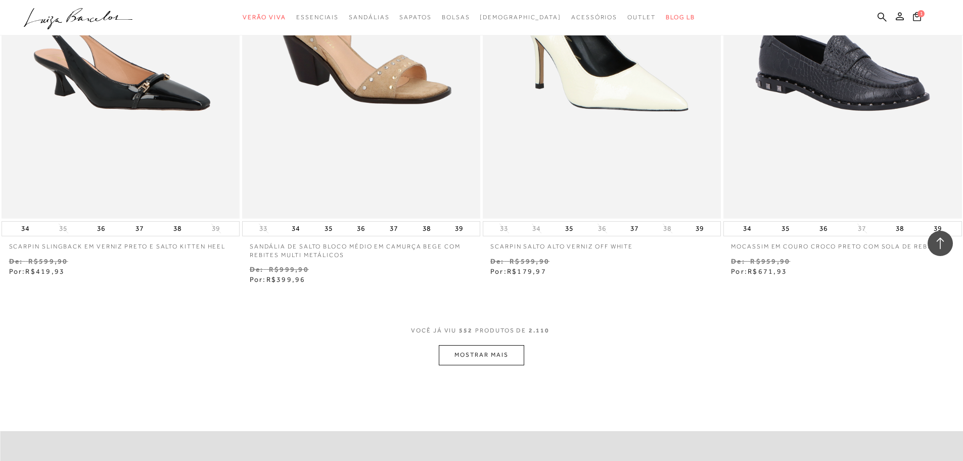
click at [466, 357] on button "MOSTRAR MAIS" at bounding box center [481, 355] width 85 height 20
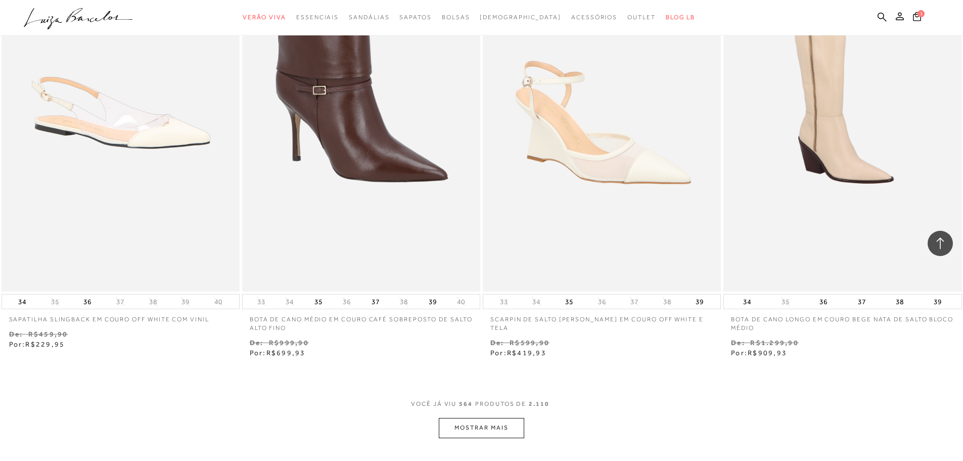
scroll to position [61004, 0]
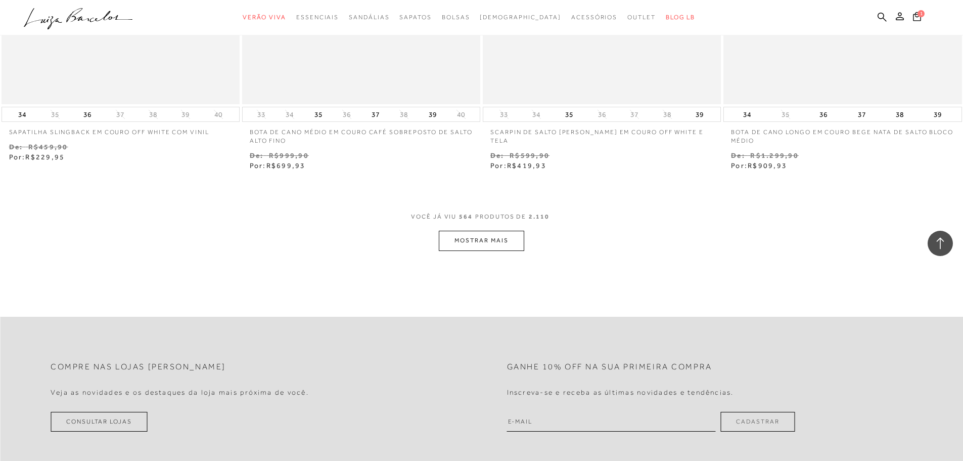
click at [458, 243] on button "MOSTRAR MAIS" at bounding box center [481, 241] width 85 height 20
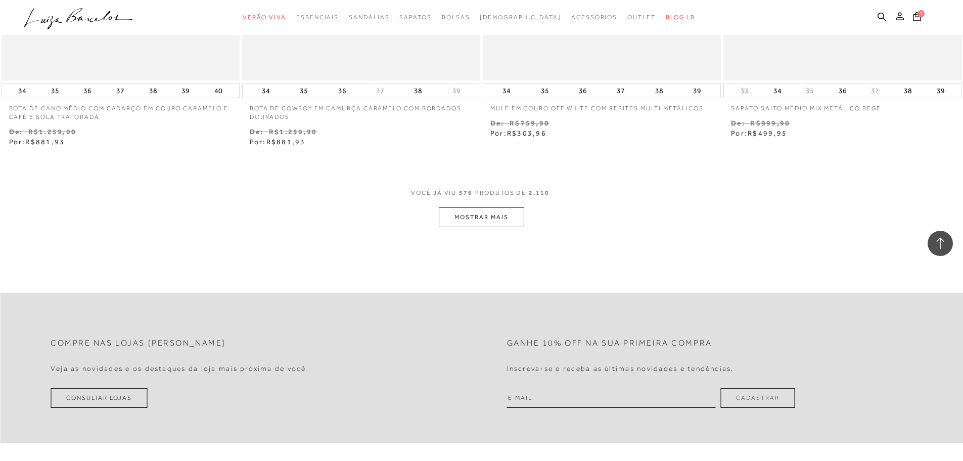
scroll to position [62470, 0]
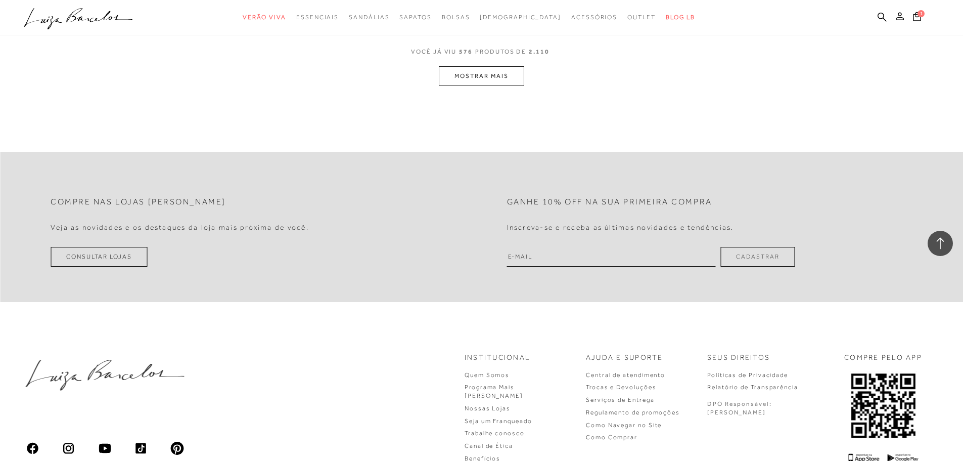
click at [473, 77] on button "MOSTRAR MAIS" at bounding box center [481, 76] width 85 height 20
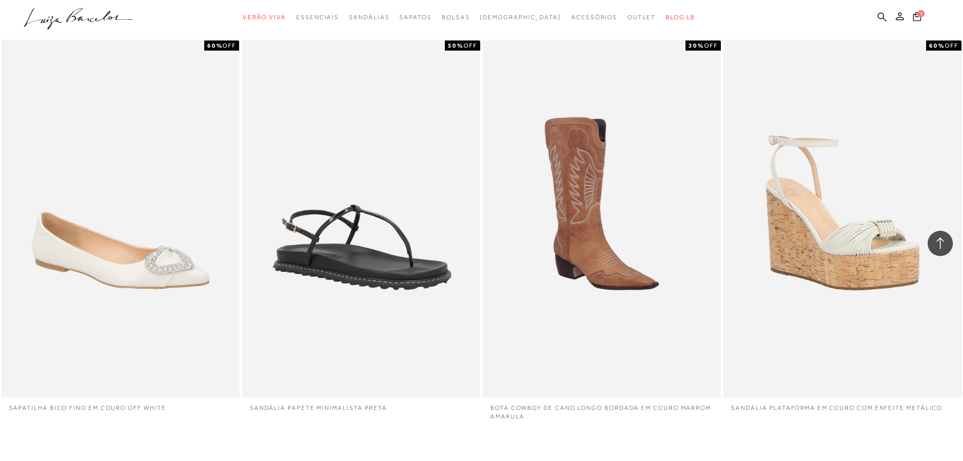
scroll to position [63532, 0]
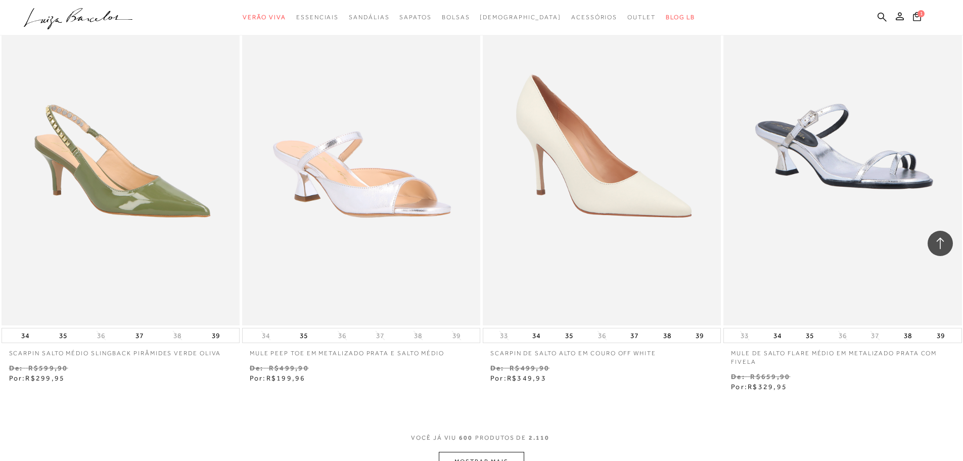
scroll to position [64924, 0]
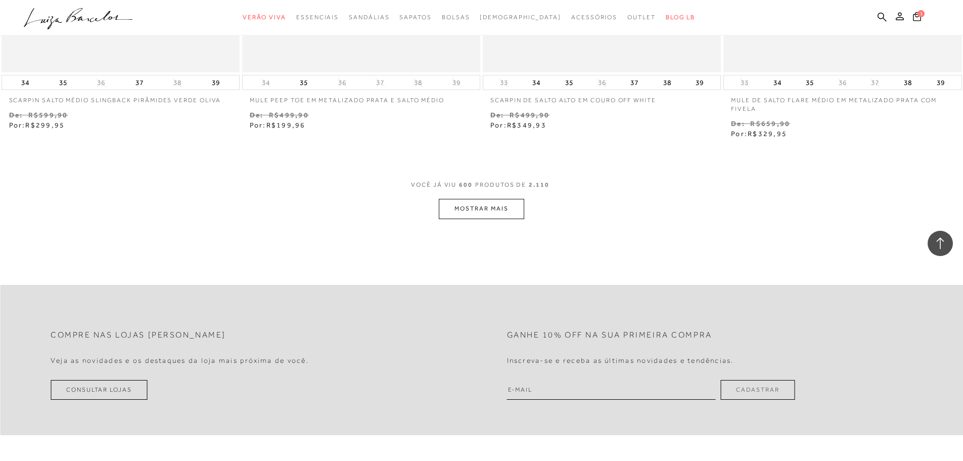
click at [500, 207] on button "MOSTRAR MAIS" at bounding box center [481, 209] width 85 height 20
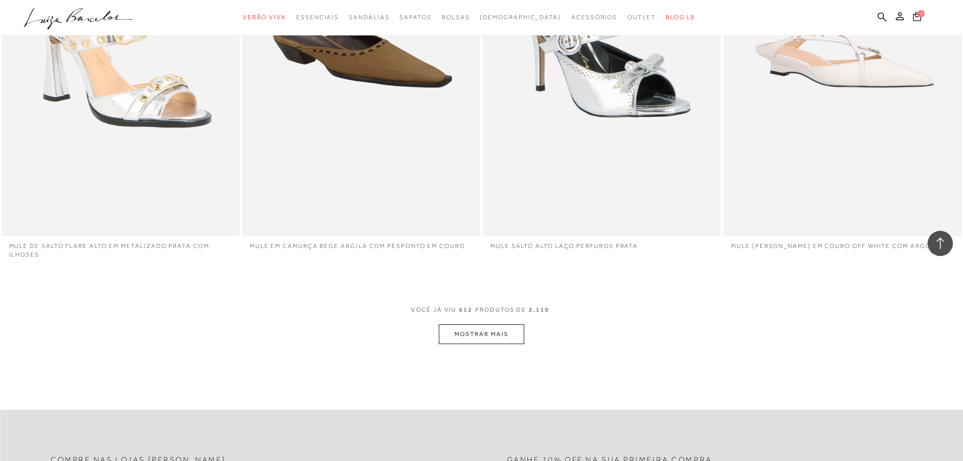
scroll to position [66062, 0]
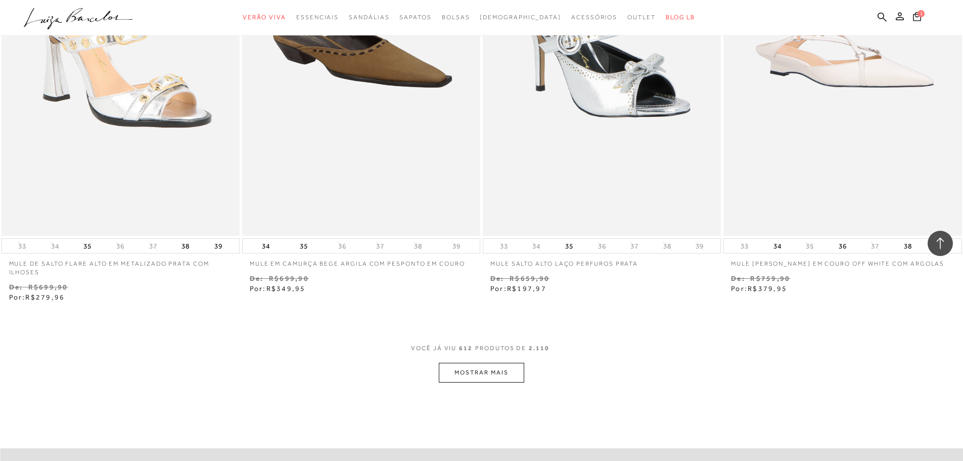
click at [488, 374] on button "MOSTRAR MAIS" at bounding box center [481, 373] width 85 height 20
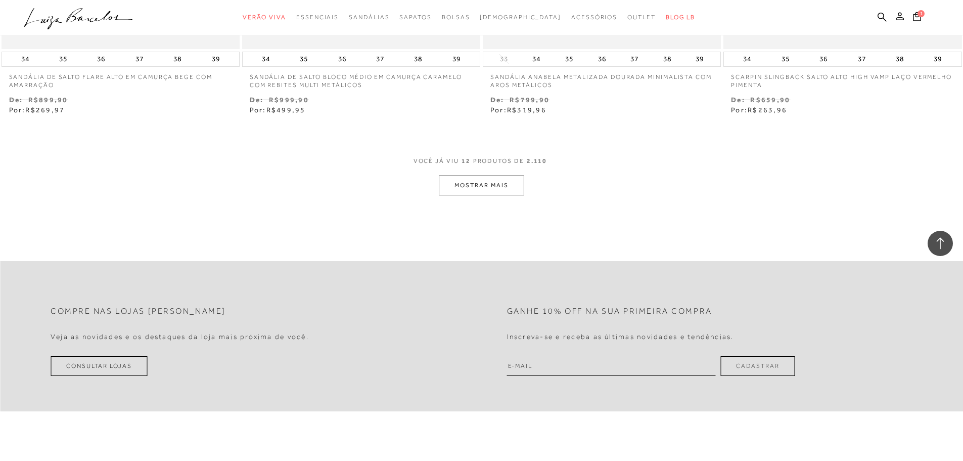
scroll to position [1140, 0]
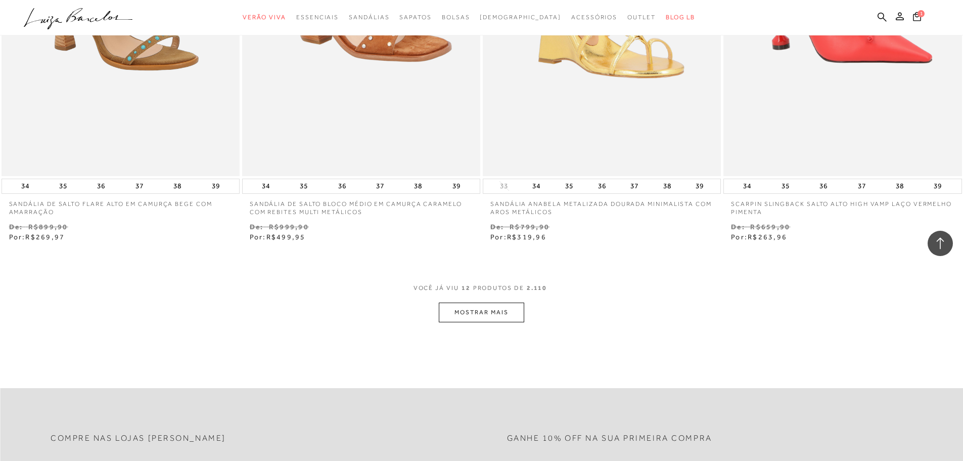
click at [507, 321] on button "MOSTRAR MAIS" at bounding box center [481, 312] width 85 height 20
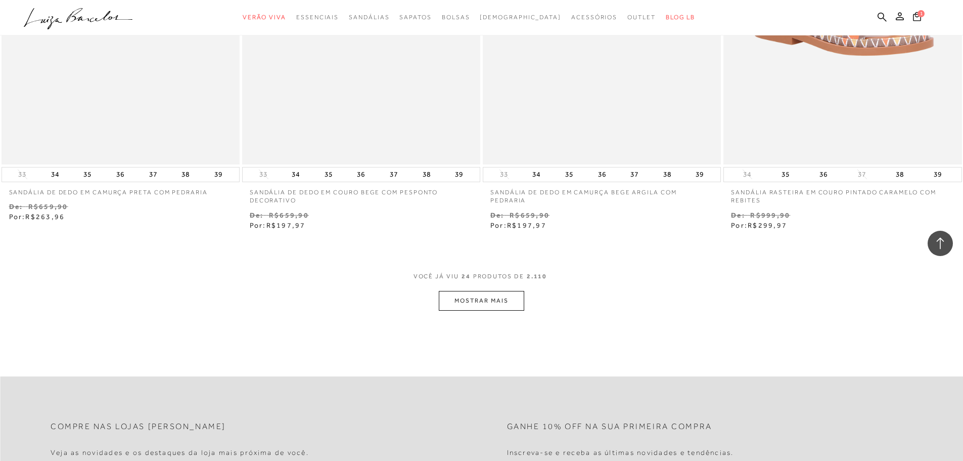
scroll to position [2606, 0]
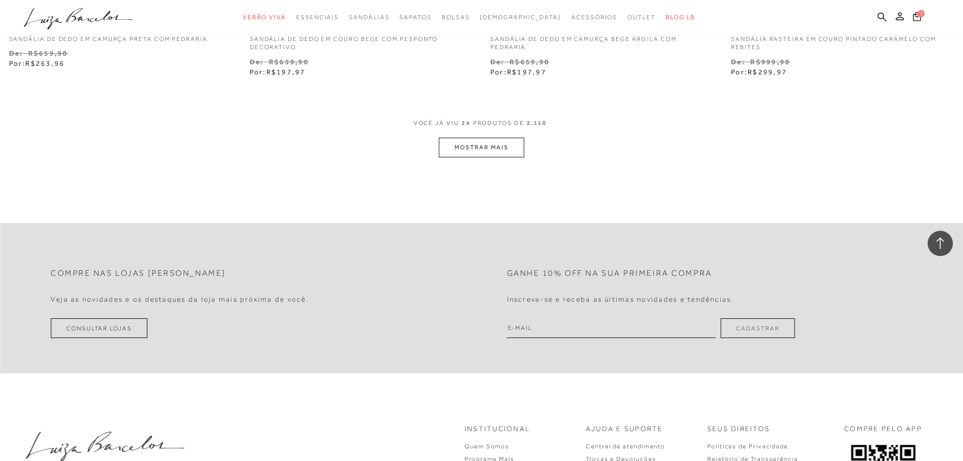
click at [474, 154] on button "MOSTRAR MAIS" at bounding box center [481, 148] width 85 height 20
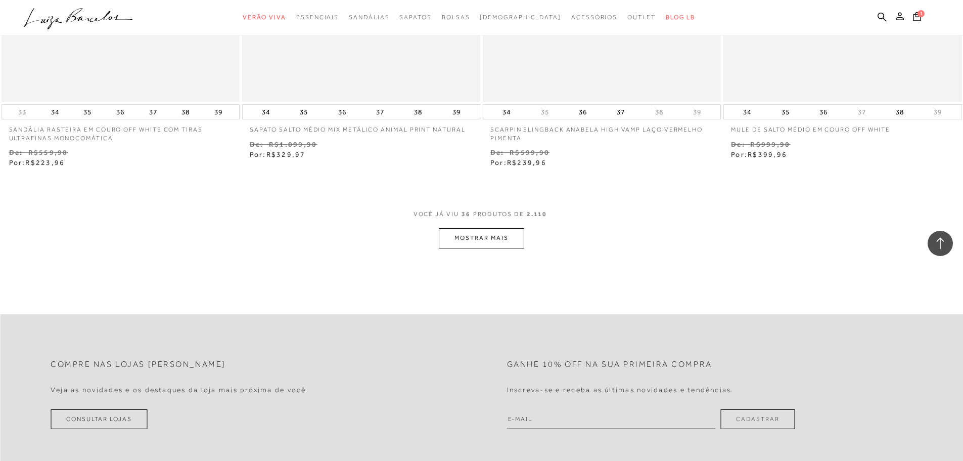
scroll to position [3820, 0]
click at [478, 240] on button "MOSTRAR MAIS" at bounding box center [481, 235] width 85 height 20
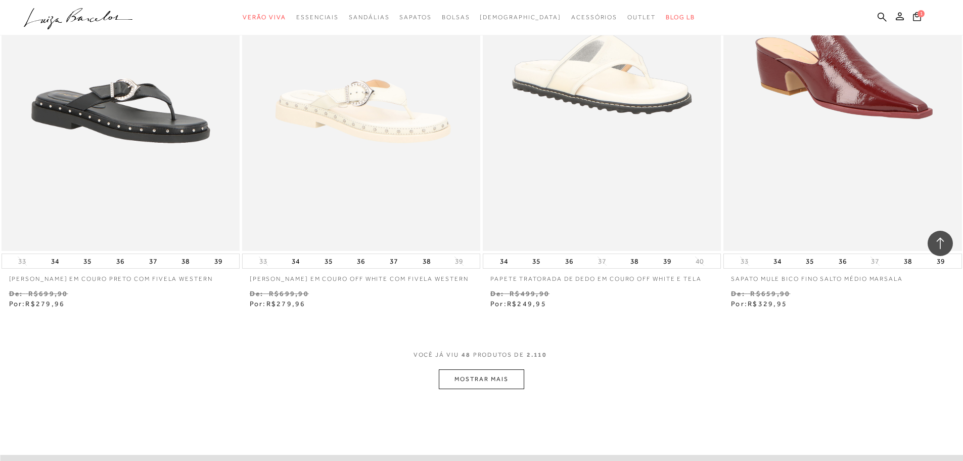
scroll to position [5134, 0]
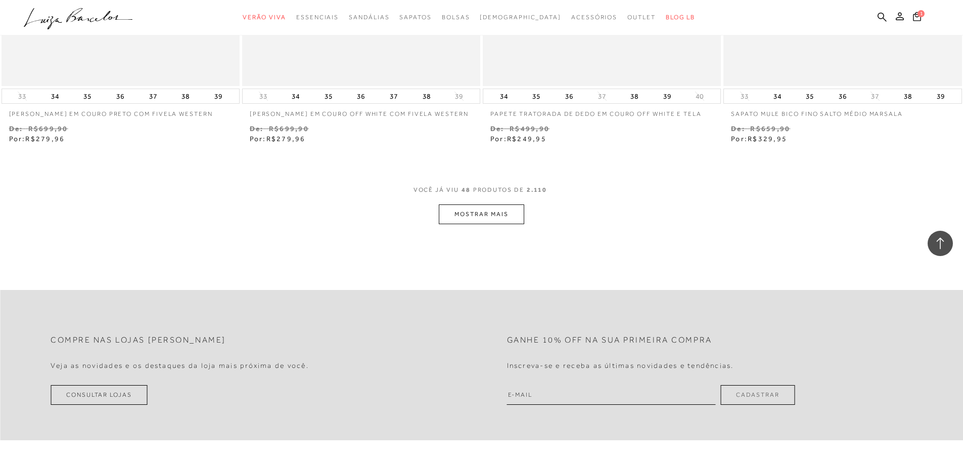
click at [479, 212] on button "MOSTRAR MAIS" at bounding box center [481, 214] width 85 height 20
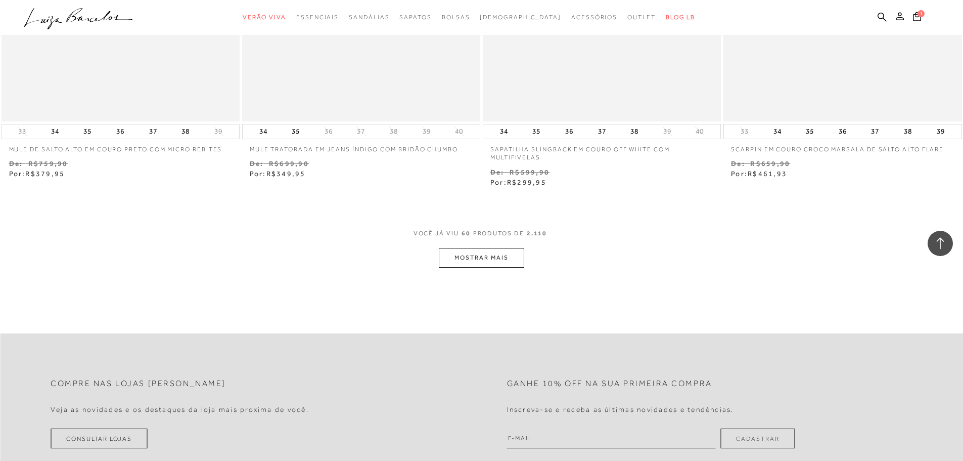
scroll to position [6380, 0]
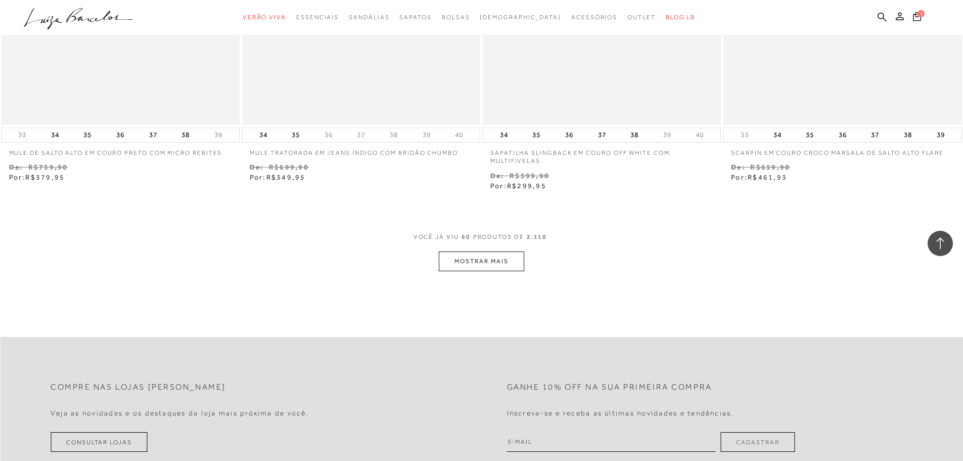
click at [491, 263] on button "MOSTRAR MAIS" at bounding box center [481, 261] width 85 height 20
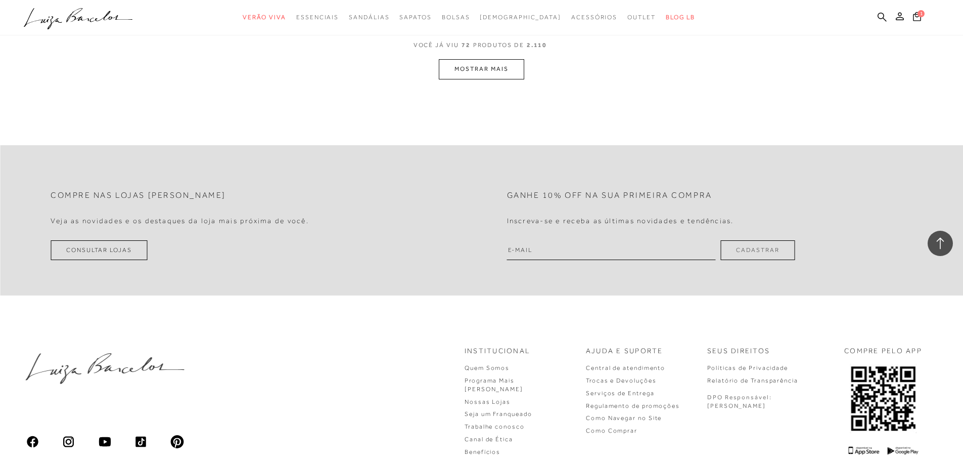
scroll to position [7934, 0]
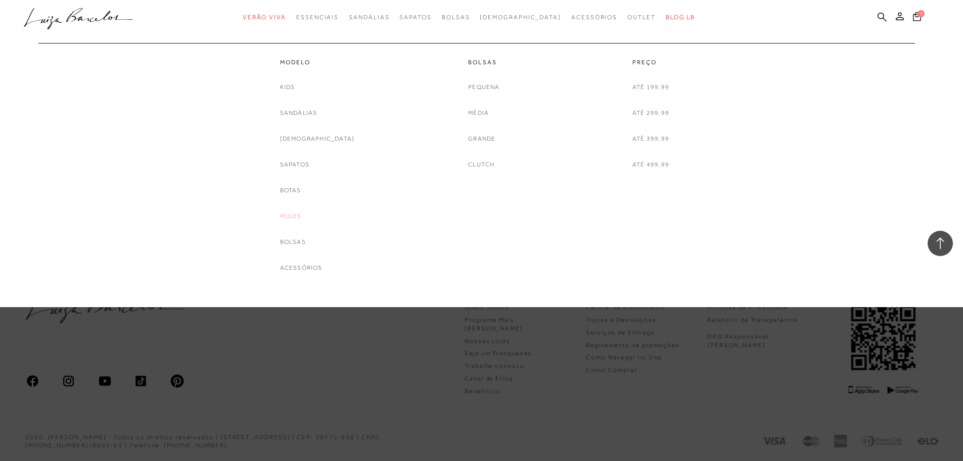
click at [302, 217] on link "Mules" at bounding box center [291, 216] width 22 height 11
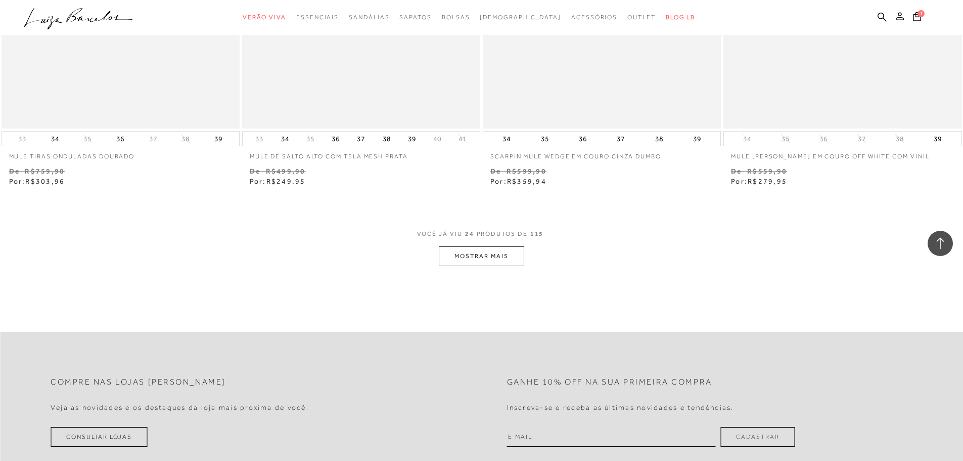
scroll to position [2376, 0]
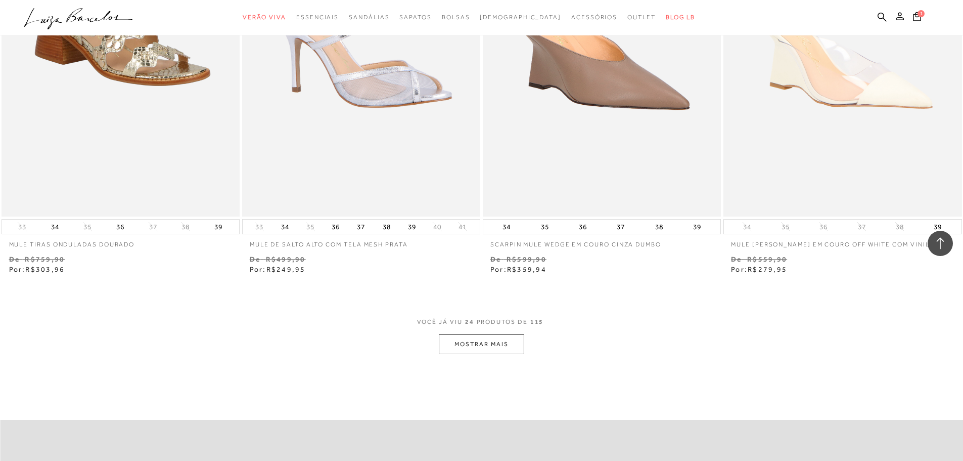
click at [502, 338] on button "MOSTRAR MAIS" at bounding box center [481, 344] width 85 height 20
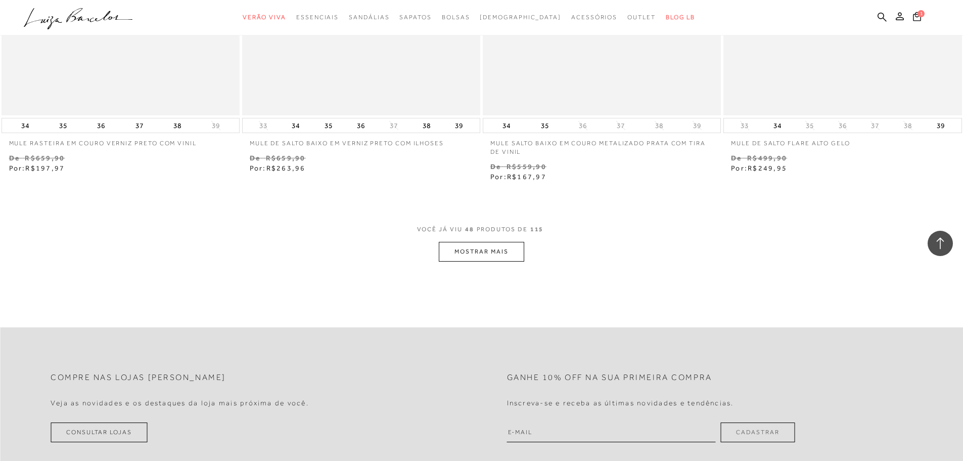
scroll to position [5056, 0]
click at [489, 241] on button "MOSTRAR MAIS" at bounding box center [481, 251] width 85 height 20
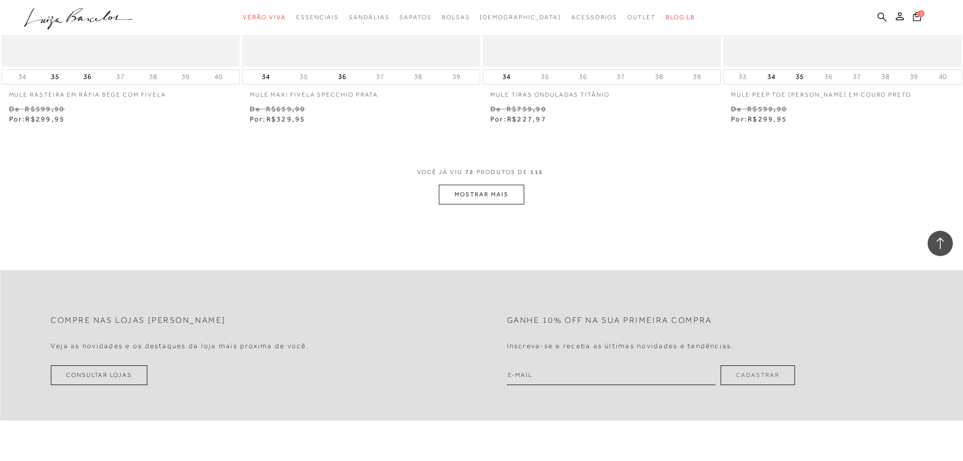
scroll to position [7736, 0]
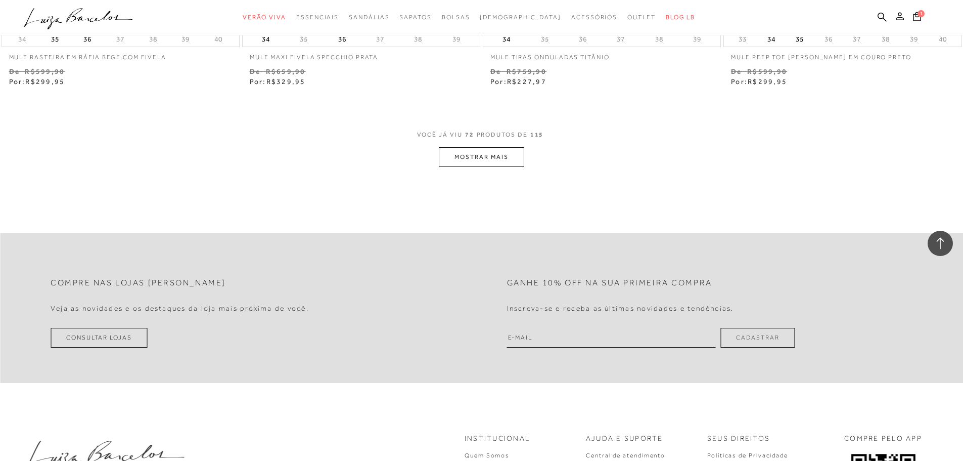
click at [500, 149] on button "MOSTRAR MAIS" at bounding box center [481, 157] width 85 height 20
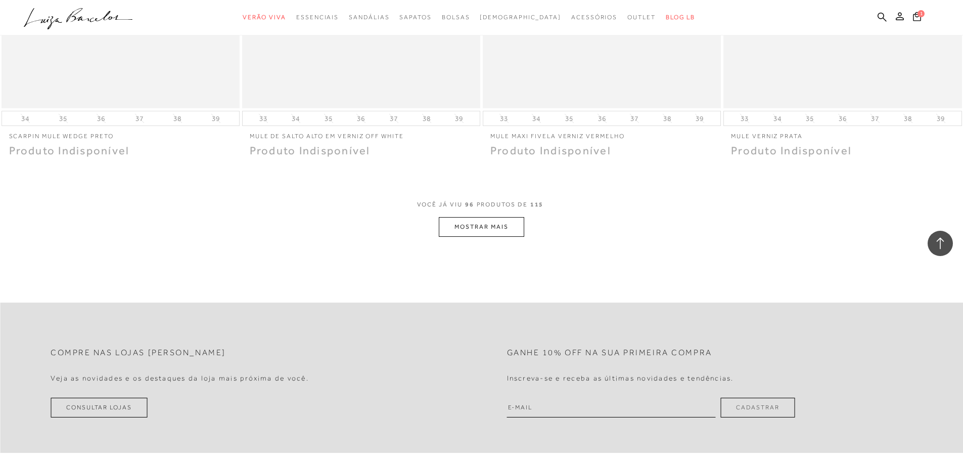
scroll to position [10213, 0]
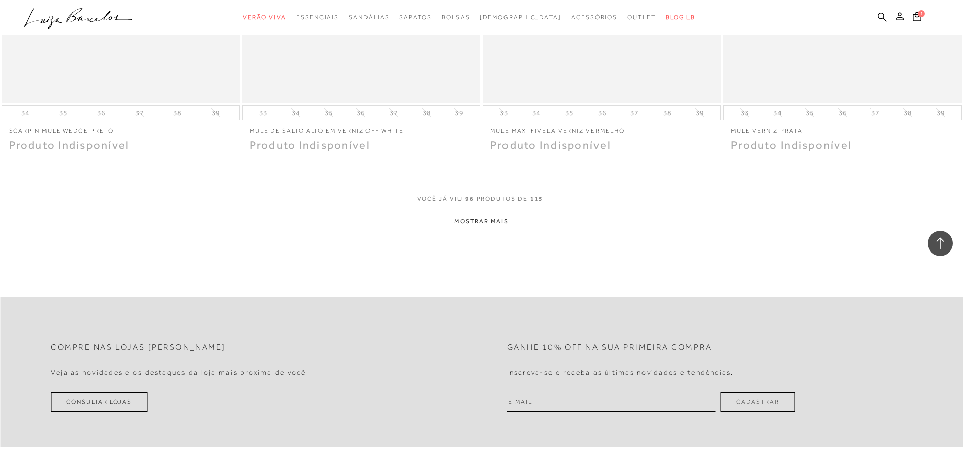
click at [464, 213] on button "MOSTRAR MAIS" at bounding box center [481, 221] width 85 height 20
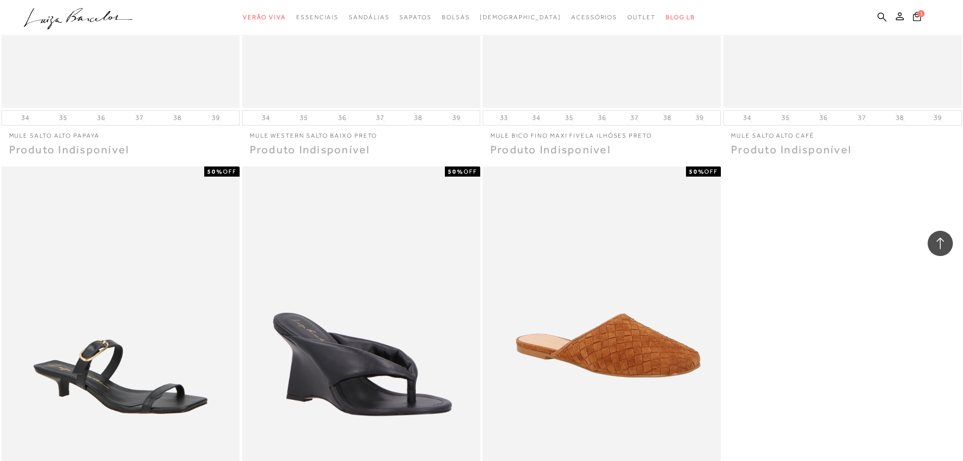
scroll to position [12134, 0]
